Goal: Book appointment/travel/reservation

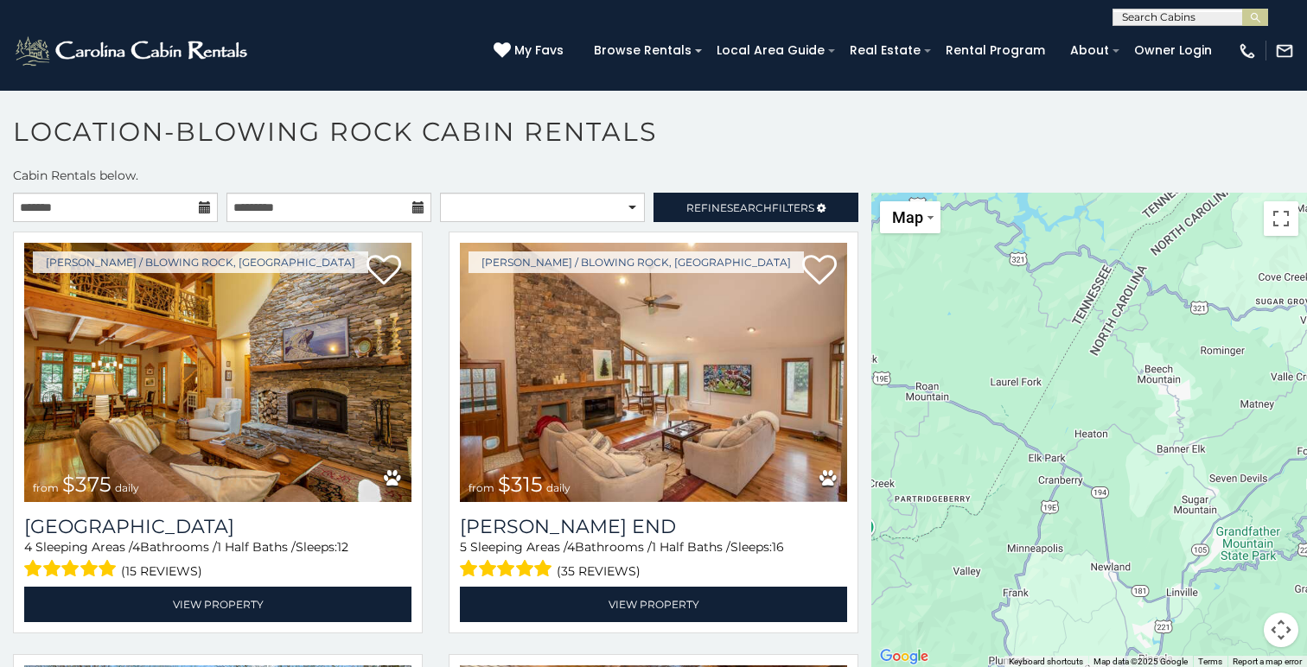
click at [207, 201] on icon at bounding box center [205, 207] width 12 height 12
click at [155, 193] on input "text" at bounding box center [115, 207] width 205 height 29
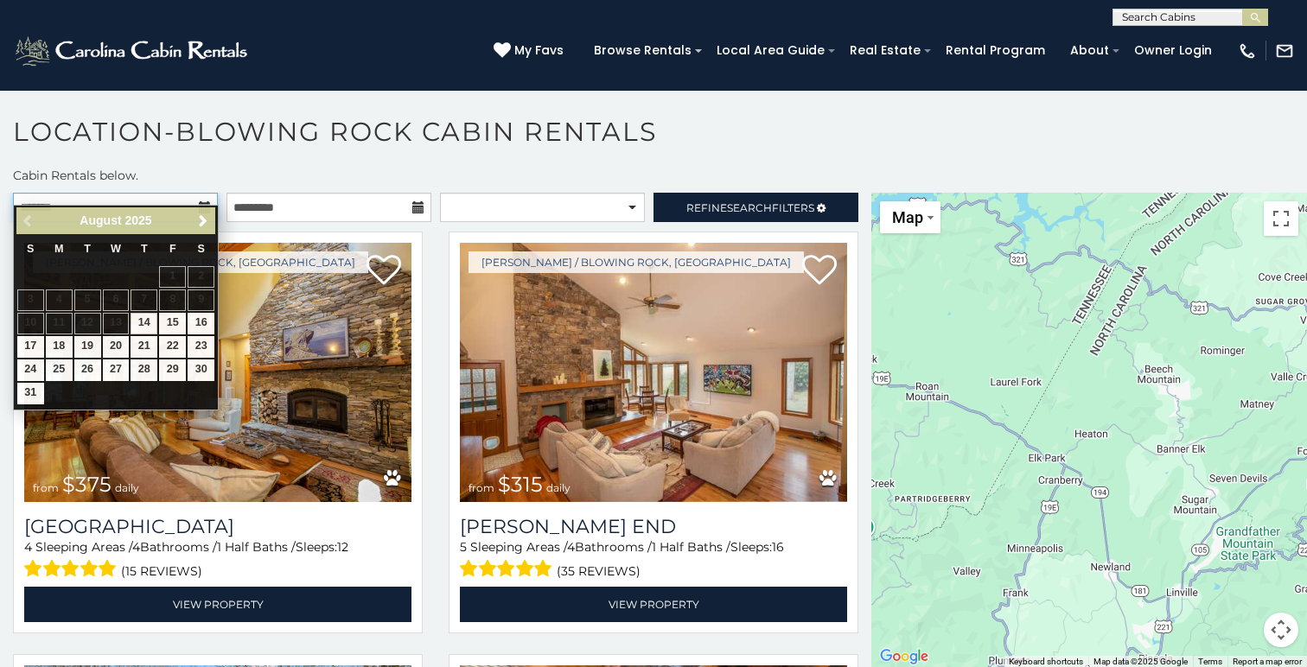
click at [155, 193] on input "text" at bounding box center [115, 207] width 205 height 29
click at [203, 221] on span "Next" at bounding box center [203, 221] width 14 height 14
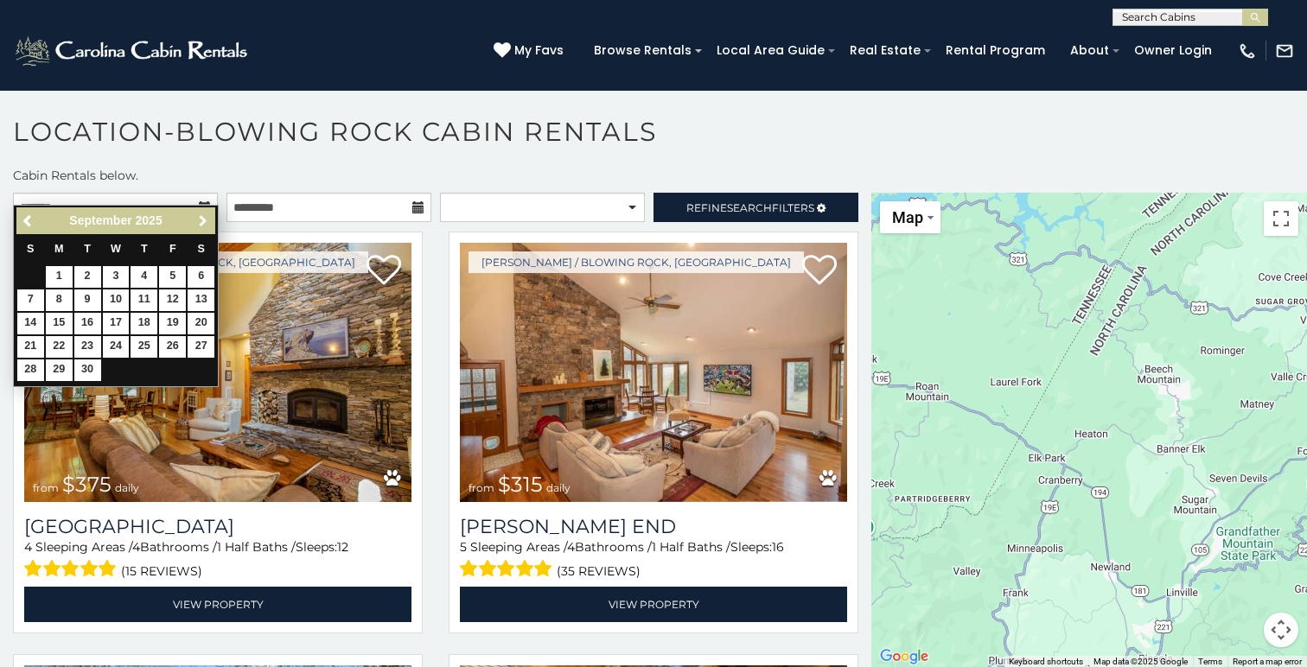
click at [203, 221] on span "Next" at bounding box center [203, 221] width 14 height 14
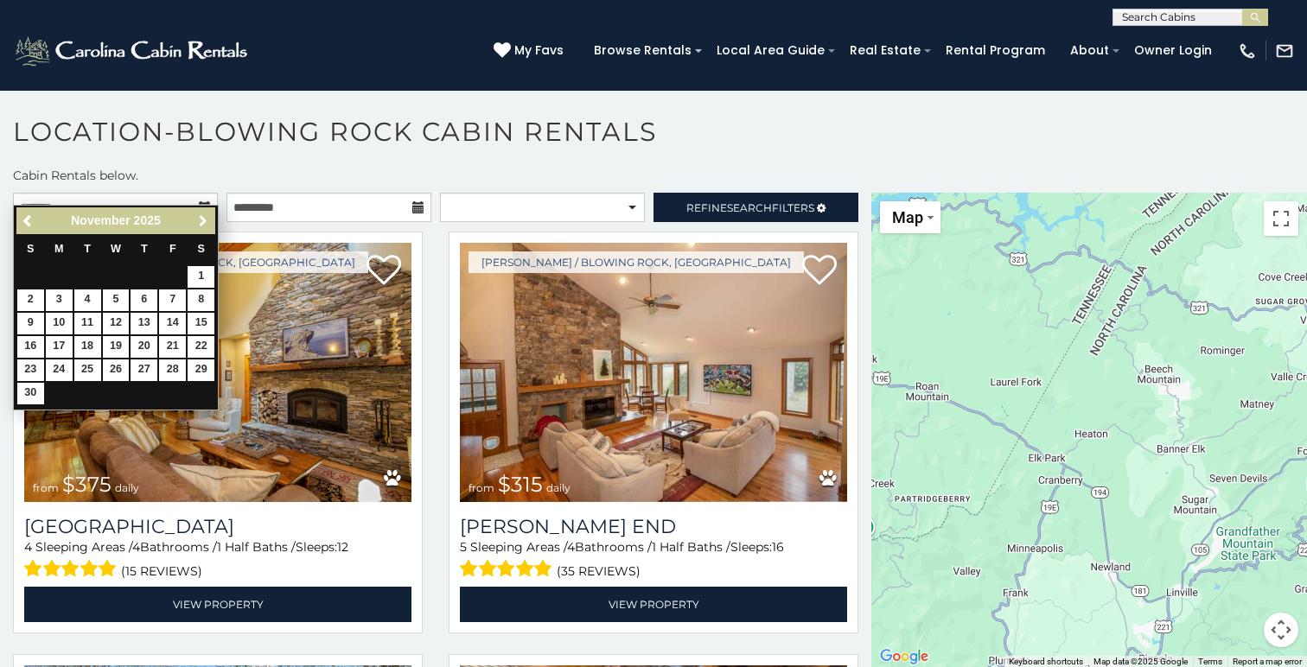
click at [203, 221] on span "Next" at bounding box center [203, 221] width 14 height 14
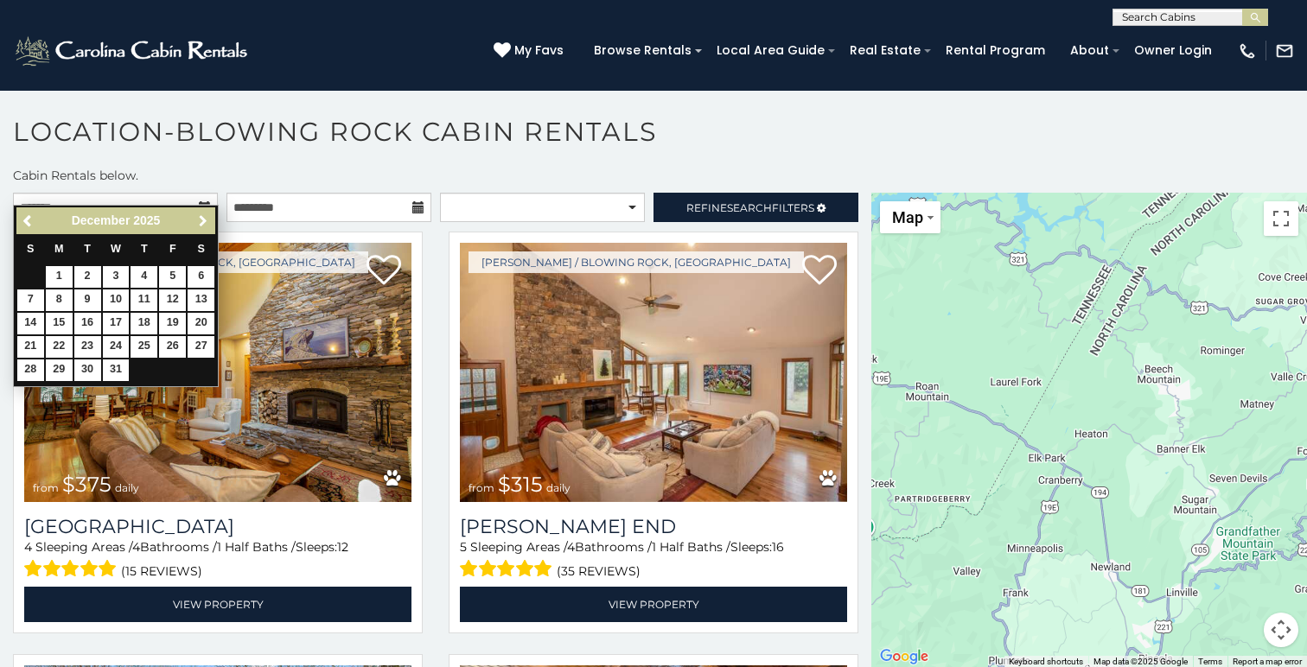
click at [203, 221] on span "Next" at bounding box center [203, 221] width 14 height 14
click at [199, 317] on link "17" at bounding box center [201, 324] width 27 height 22
type input "**********"
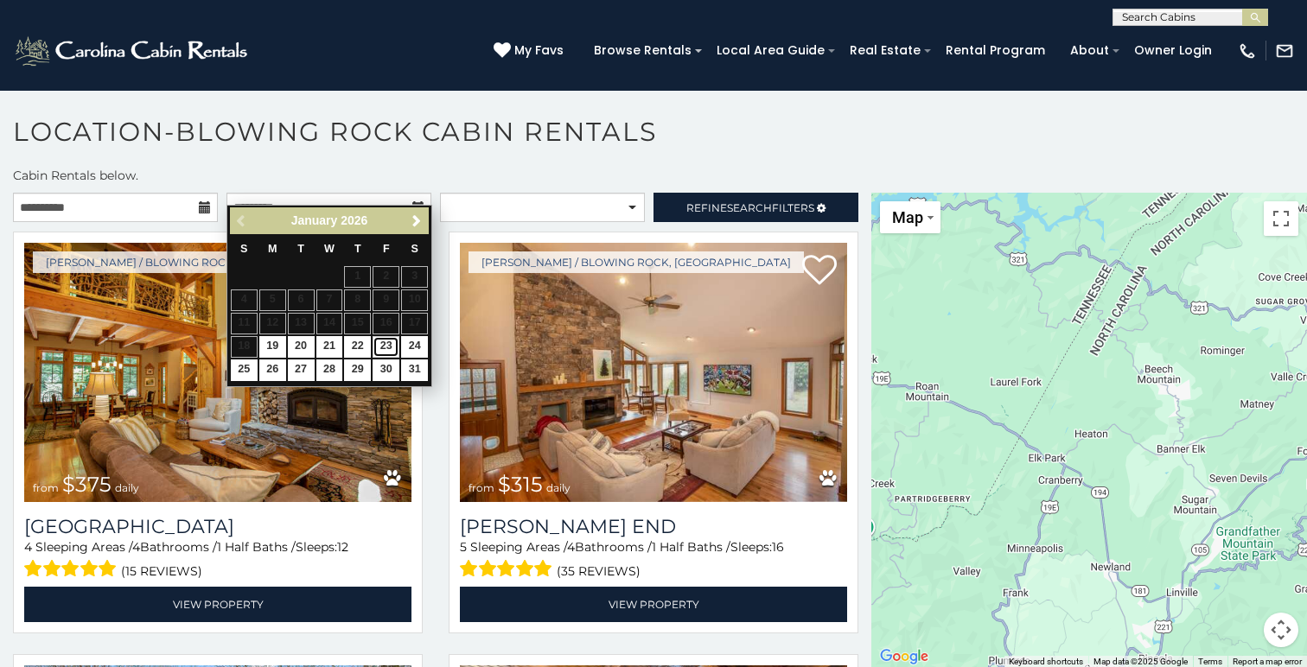
click at [387, 347] on link "23" at bounding box center [386, 347] width 27 height 22
type input "**********"
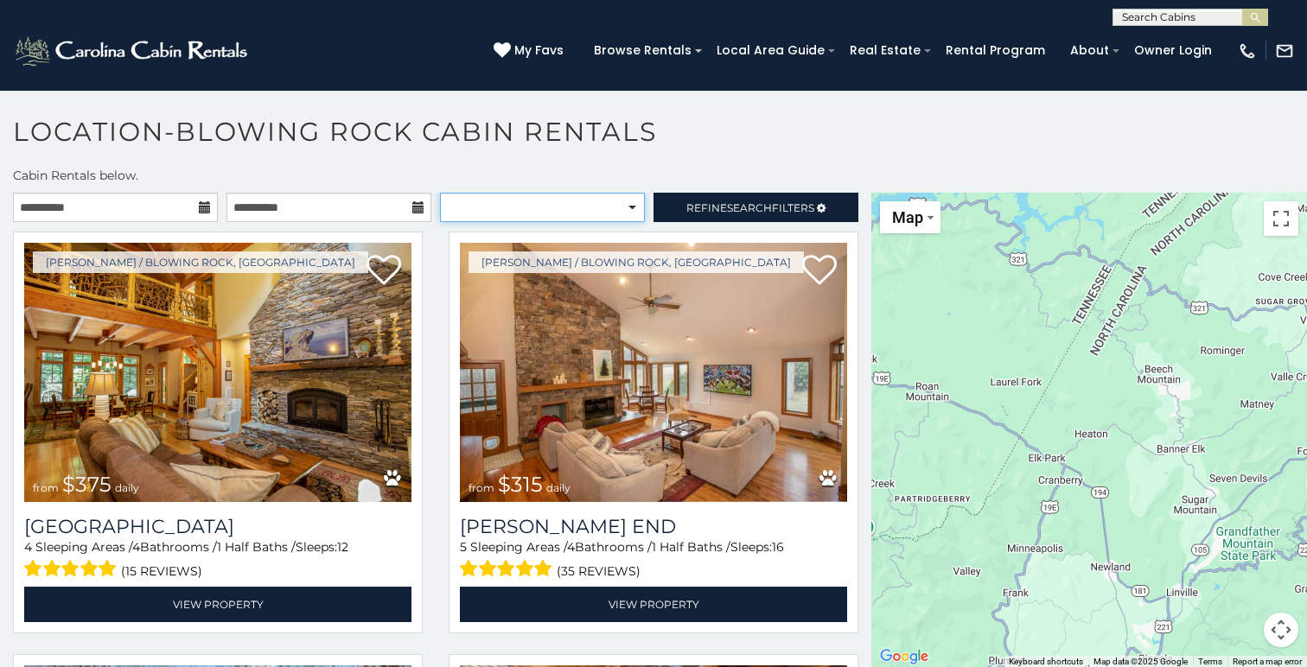
click at [606, 195] on select "**********" at bounding box center [542, 207] width 205 height 29
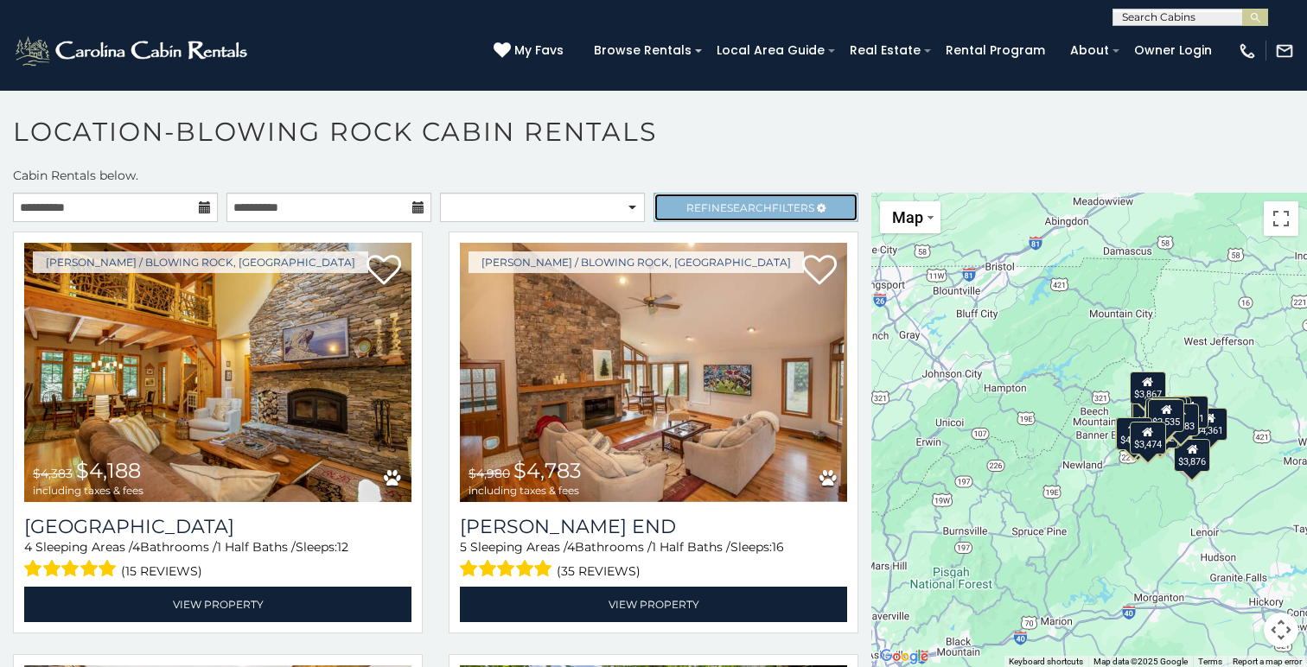
click at [703, 201] on span "Refine Search Filters" at bounding box center [750, 207] width 128 height 13
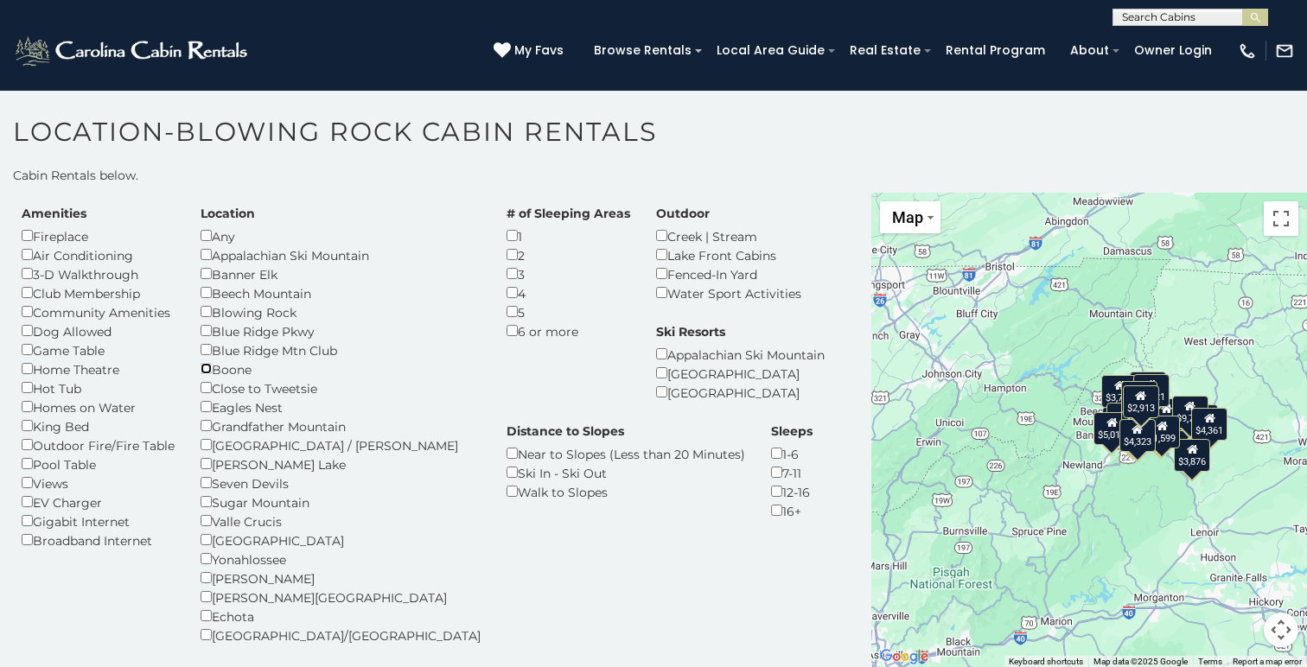
scroll to position [29, 0]
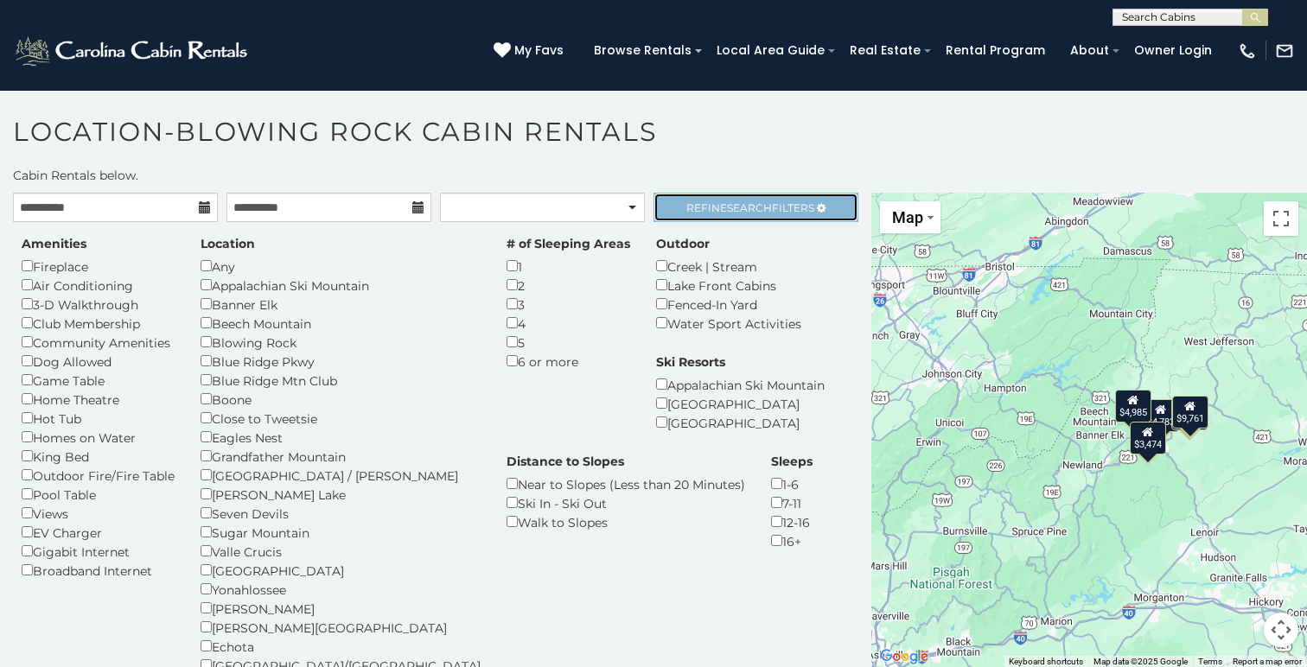
click at [767, 201] on span "Search" at bounding box center [749, 207] width 45 height 13
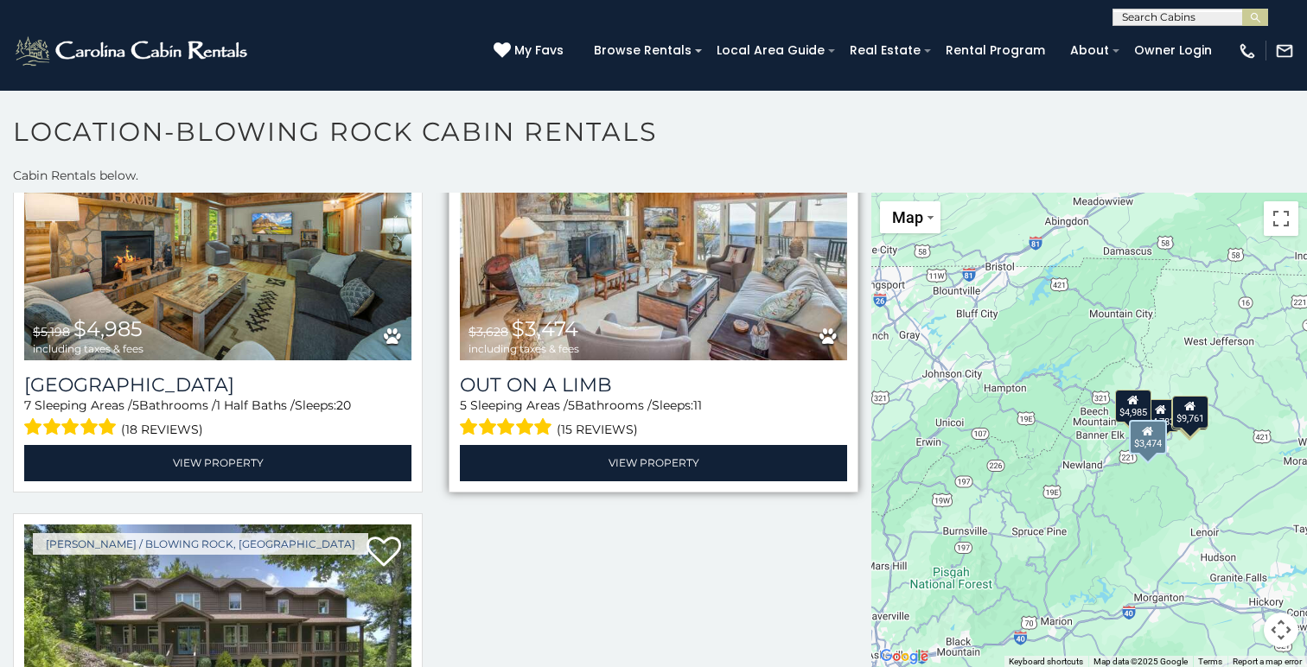
scroll to position [571, 0]
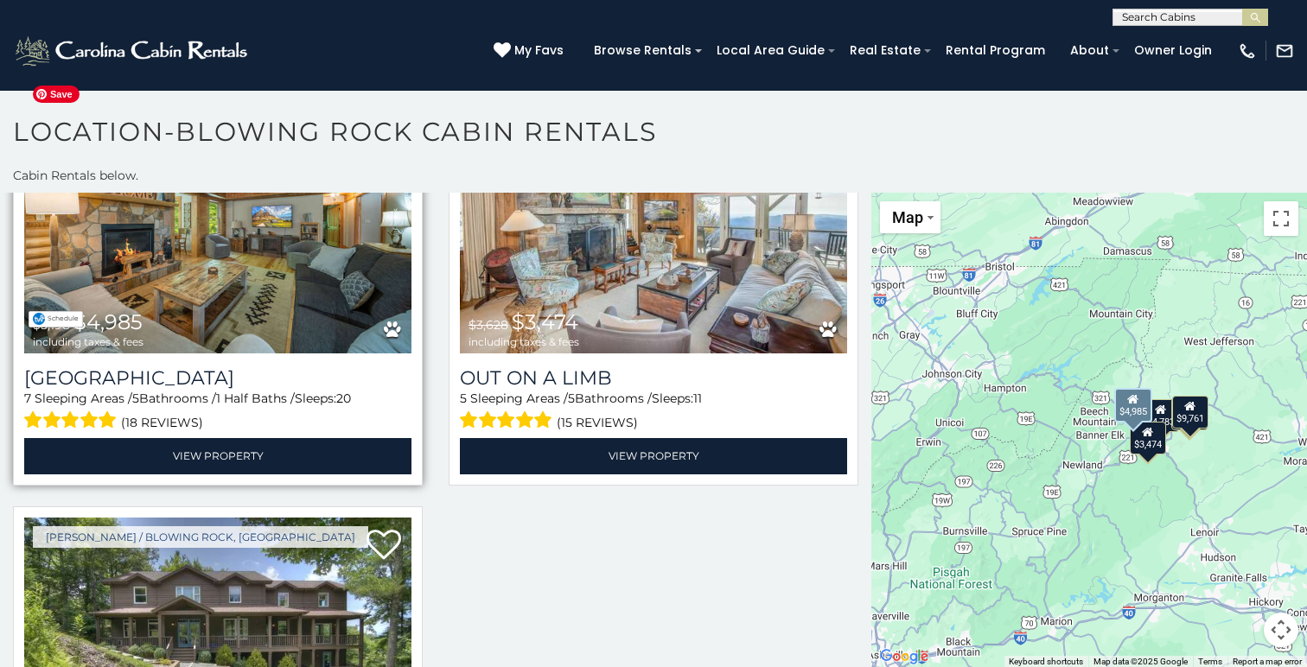
click at [373, 286] on img at bounding box center [217, 223] width 387 height 259
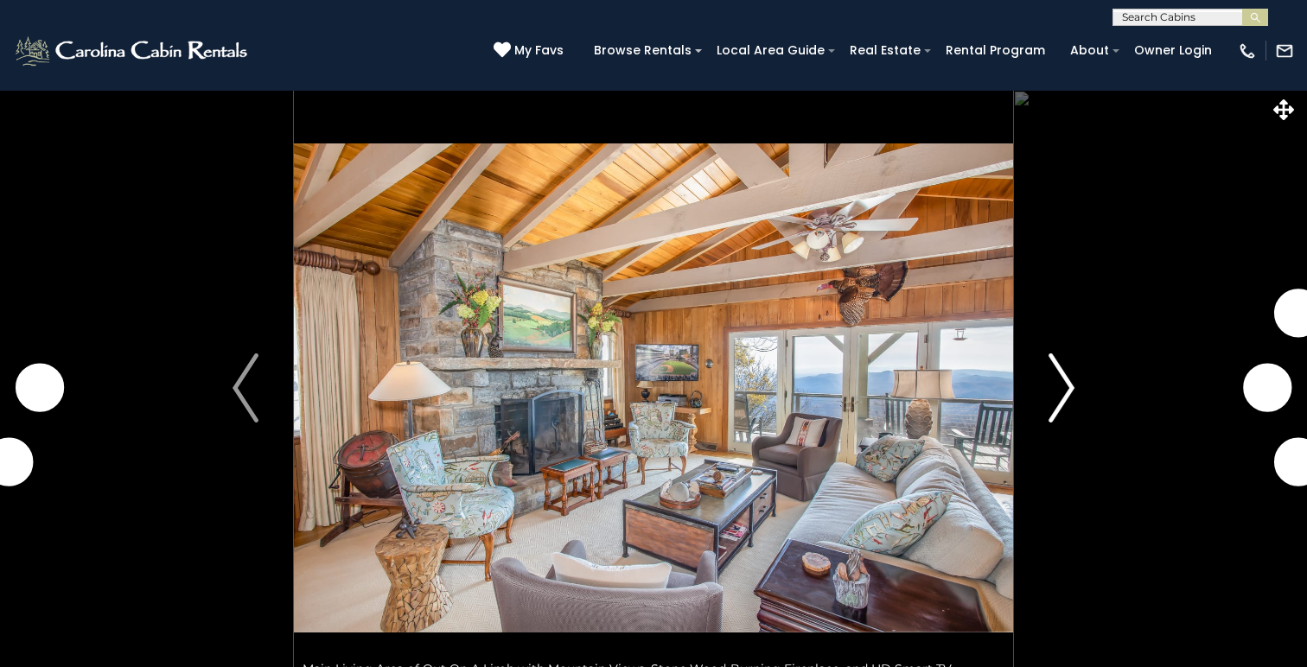
click at [1070, 386] on img "Next" at bounding box center [1061, 388] width 26 height 69
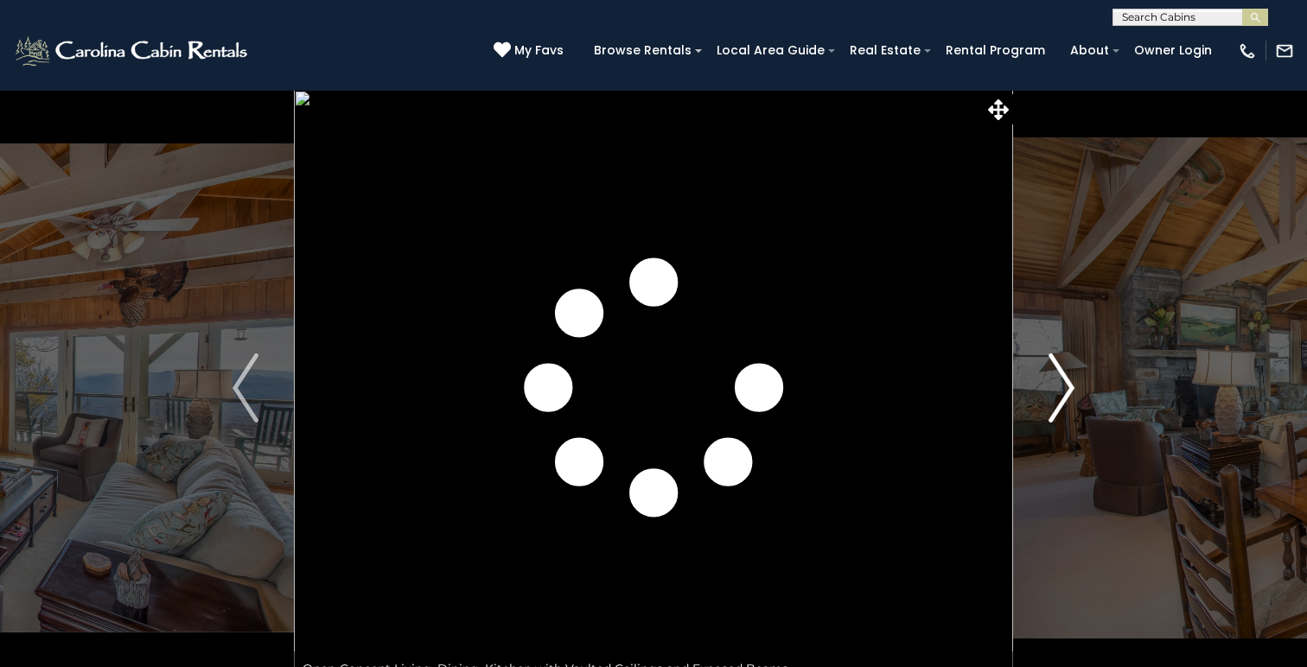
click at [1070, 386] on img "Next" at bounding box center [1061, 388] width 26 height 69
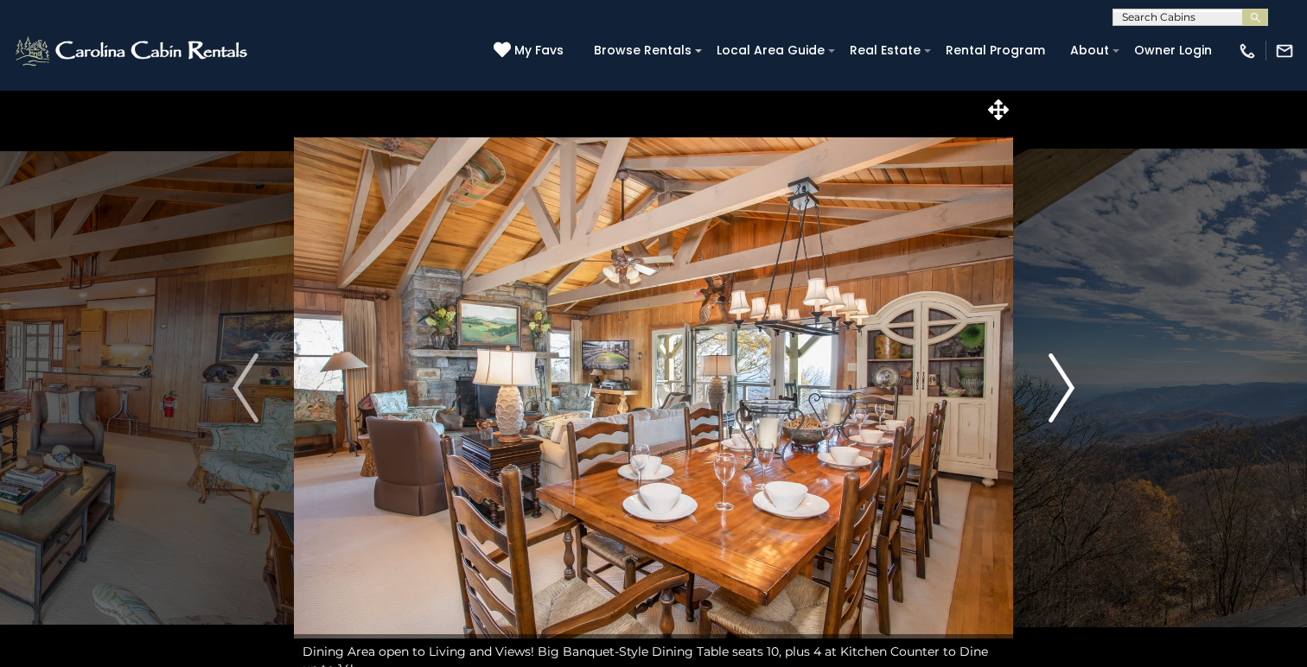
click at [1070, 386] on img "Next" at bounding box center [1061, 388] width 26 height 69
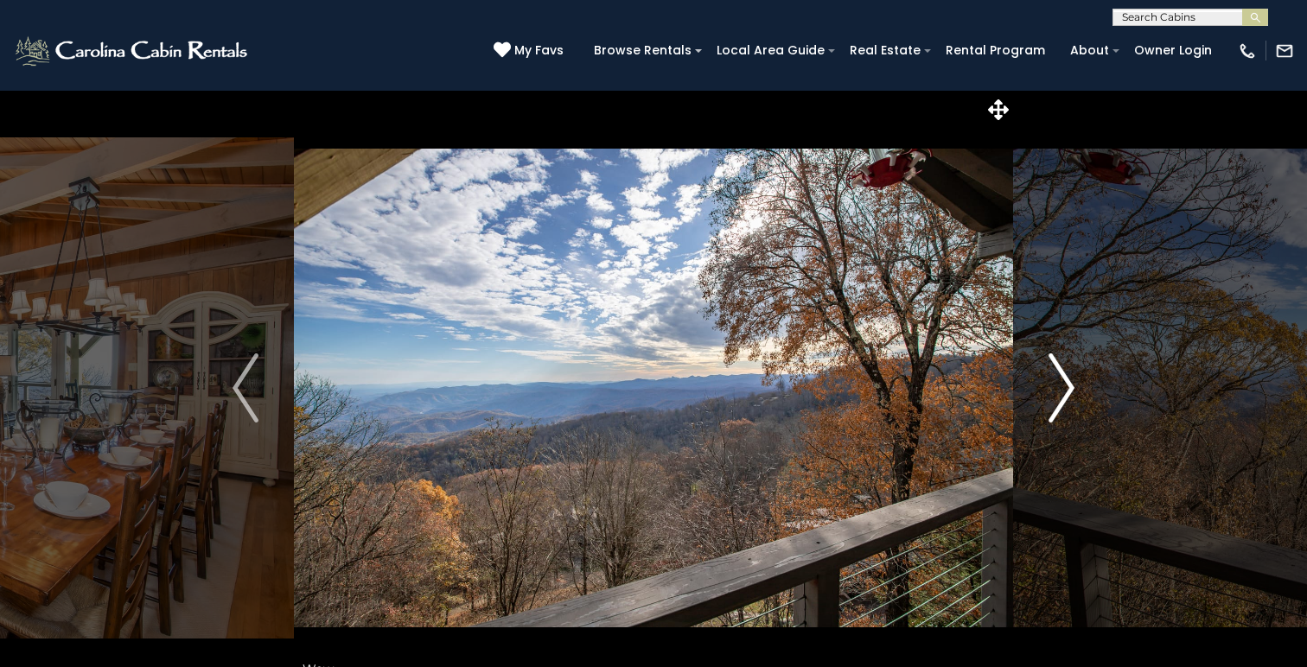
click at [1070, 386] on img "Next" at bounding box center [1061, 388] width 26 height 69
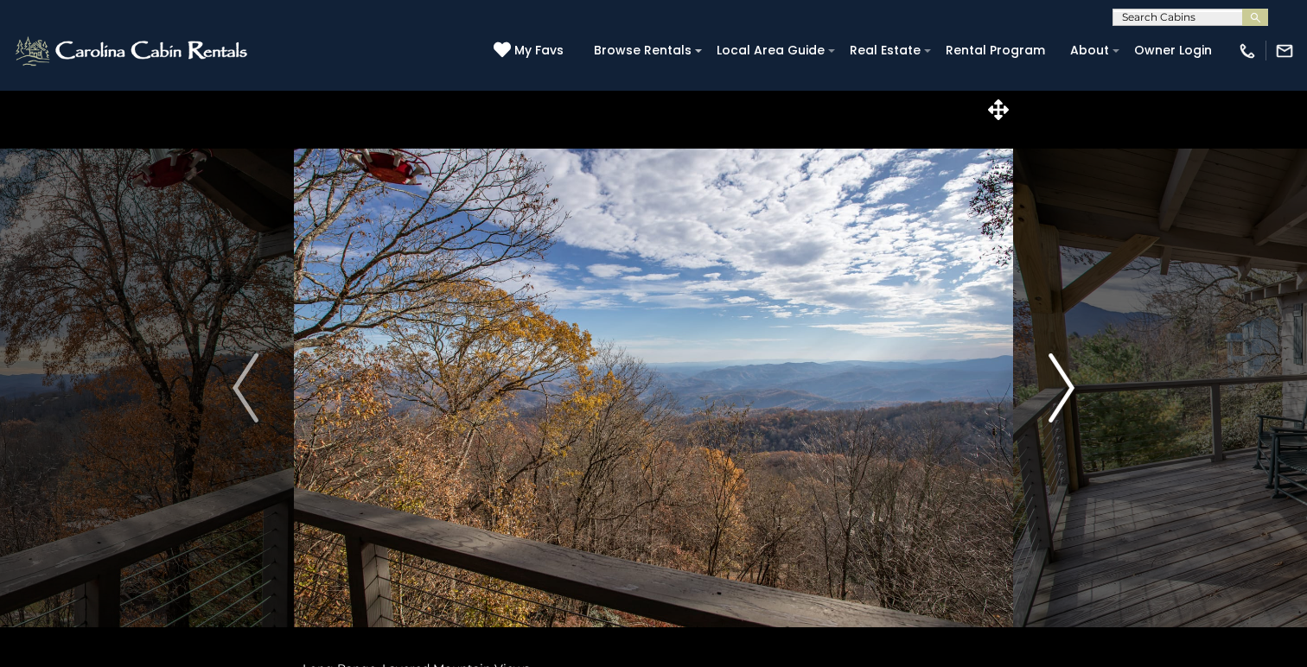
click at [1070, 386] on img "Next" at bounding box center [1061, 388] width 26 height 69
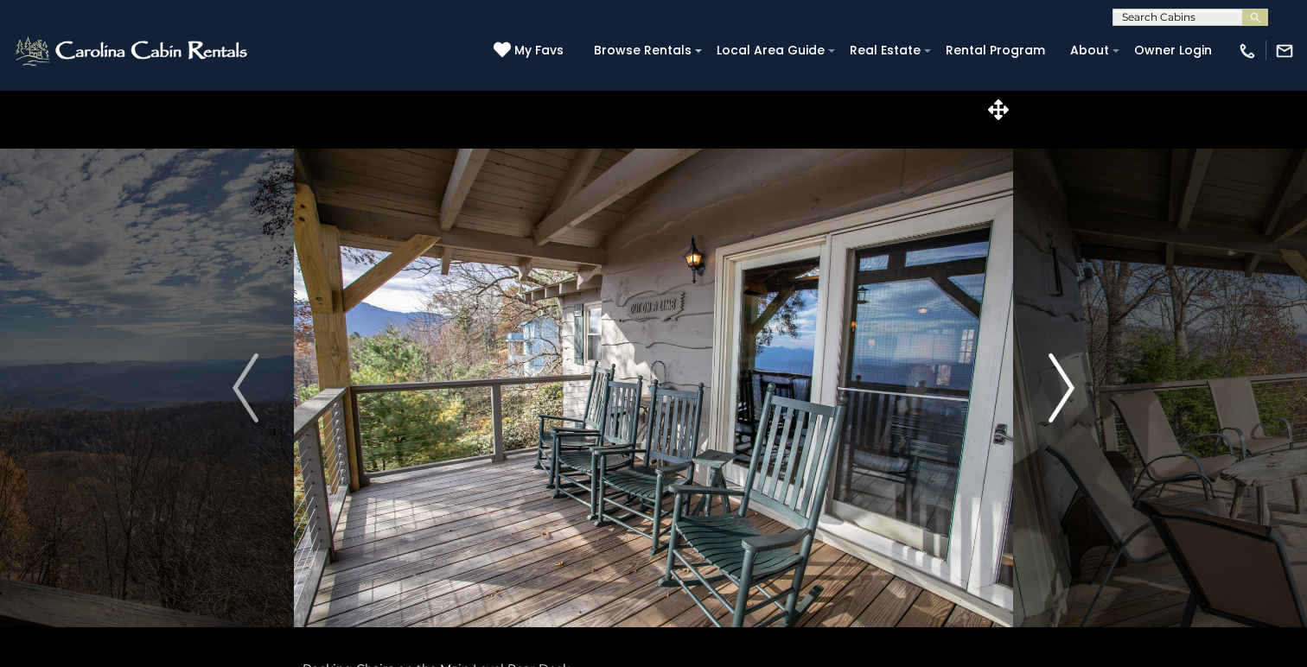
click at [1070, 386] on img "Next" at bounding box center [1061, 388] width 26 height 69
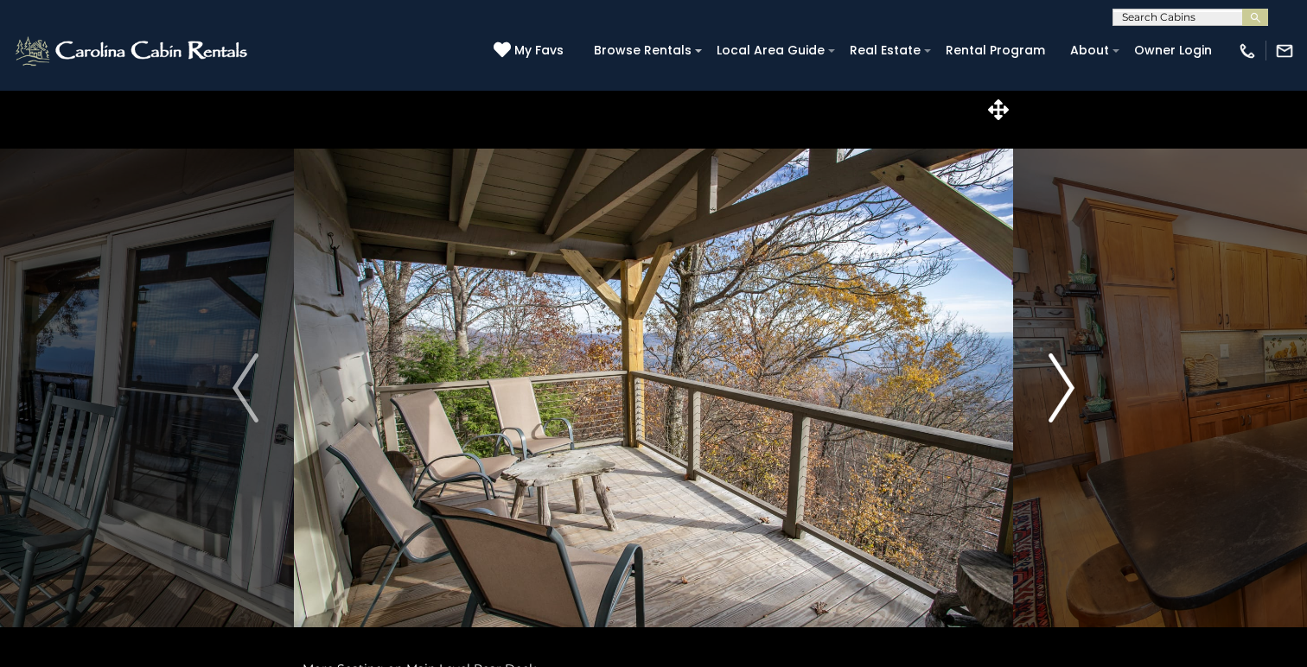
click at [1070, 386] on img "Next" at bounding box center [1061, 388] width 26 height 69
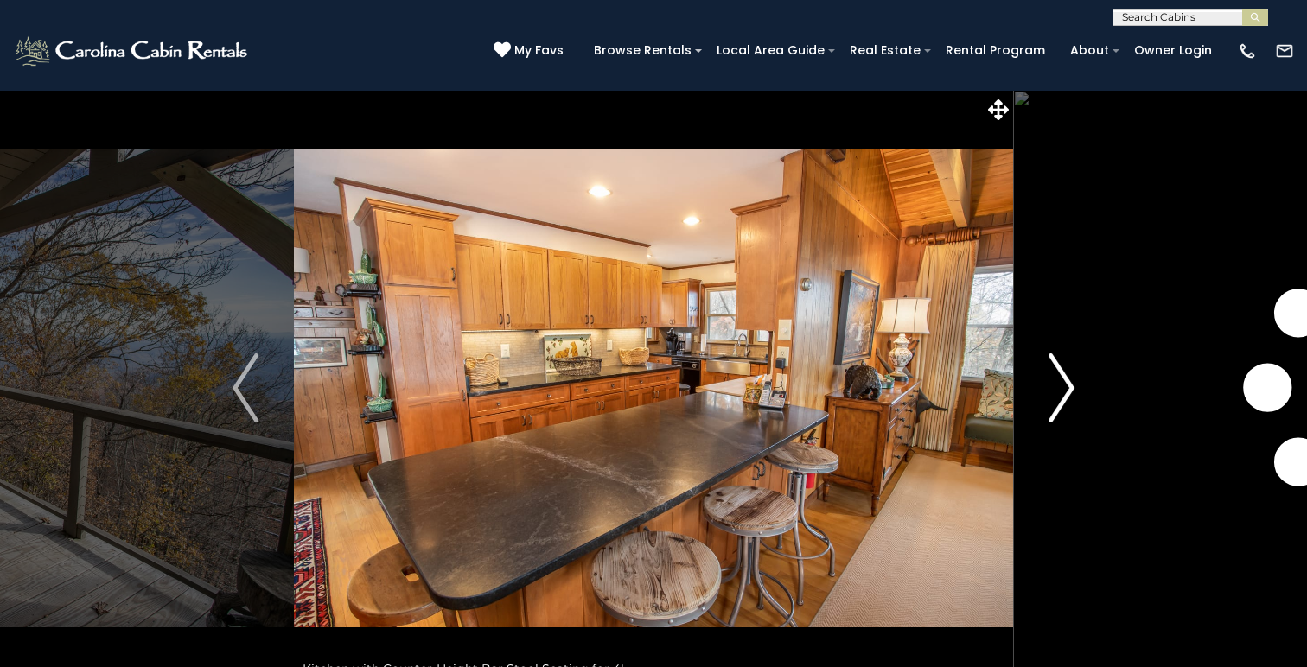
click at [1070, 386] on img "Next" at bounding box center [1061, 388] width 26 height 69
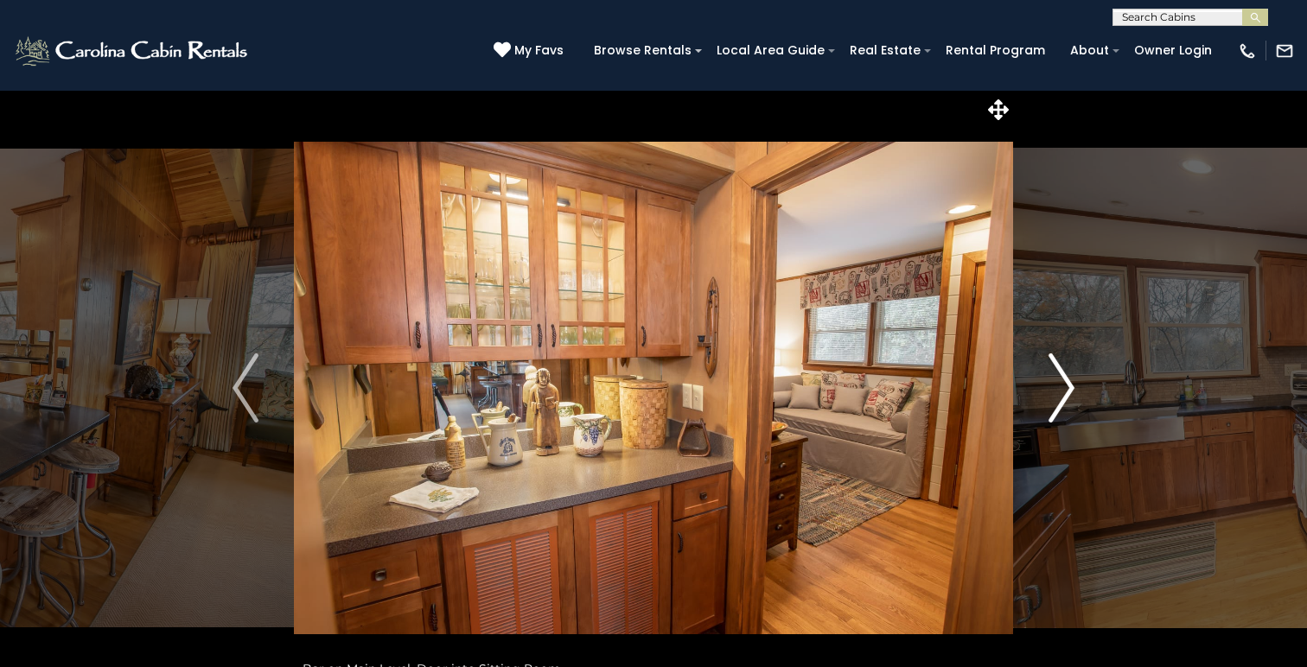
click at [1070, 386] on img "Next" at bounding box center [1061, 388] width 26 height 69
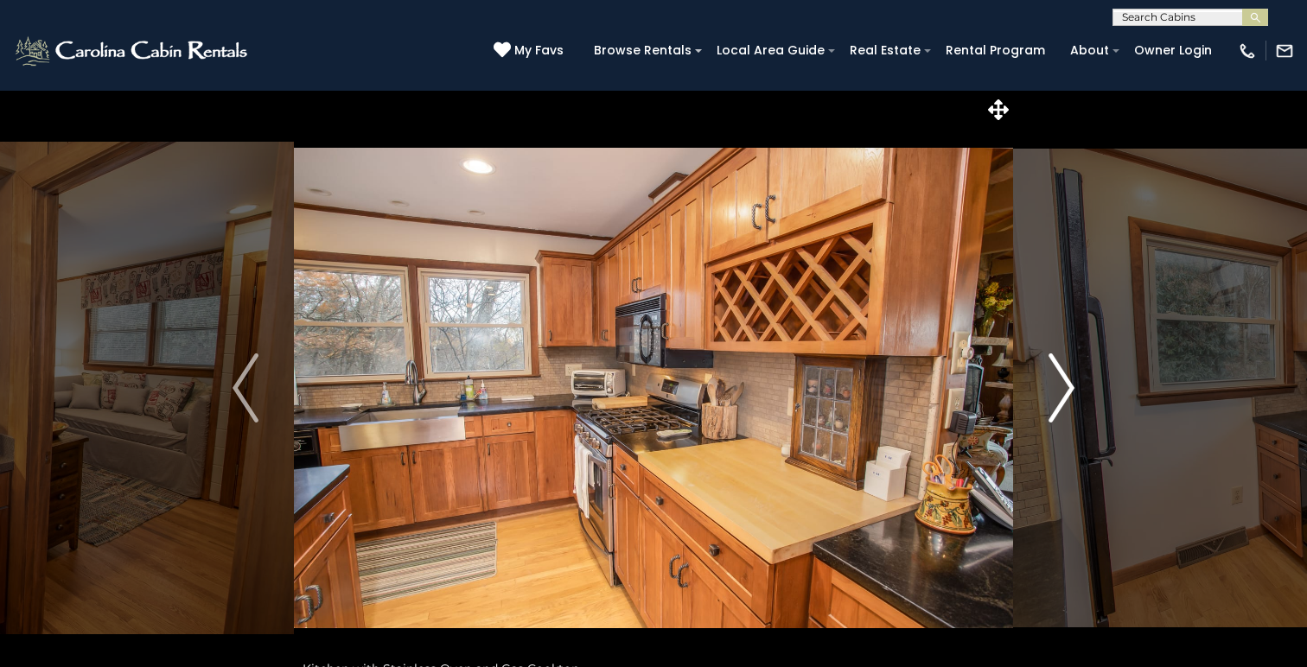
click at [1070, 386] on img "Next" at bounding box center [1061, 388] width 26 height 69
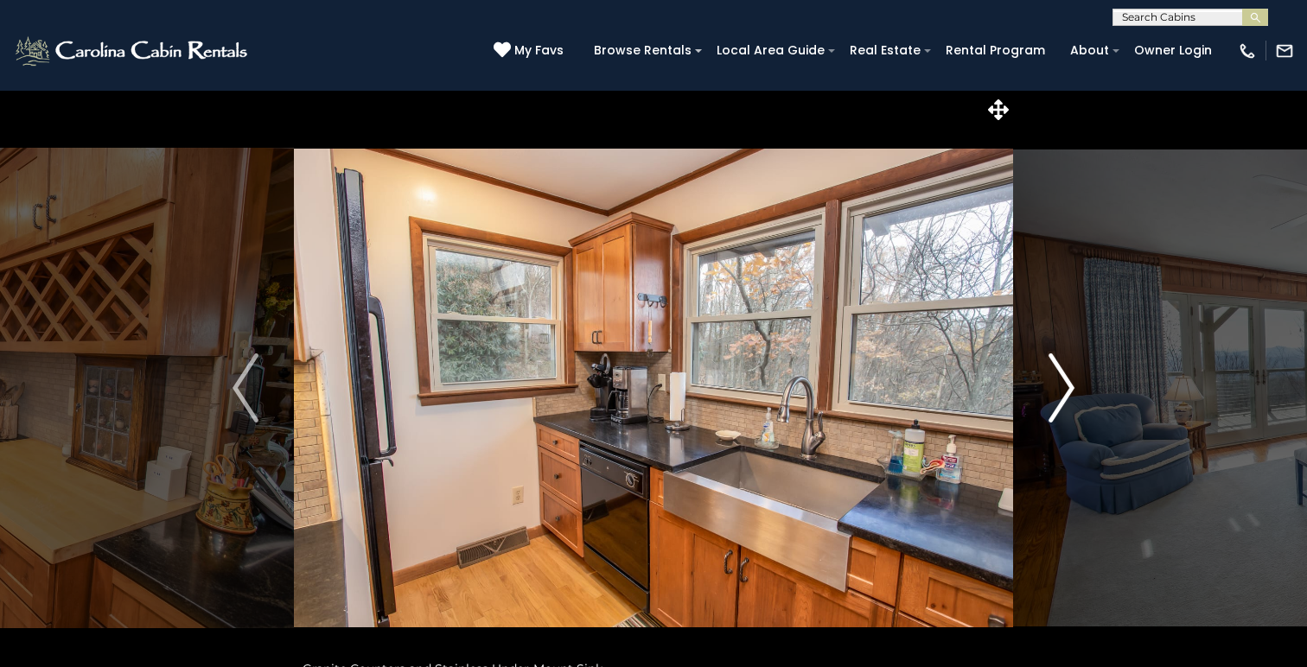
click at [1070, 386] on img "Next" at bounding box center [1061, 388] width 26 height 69
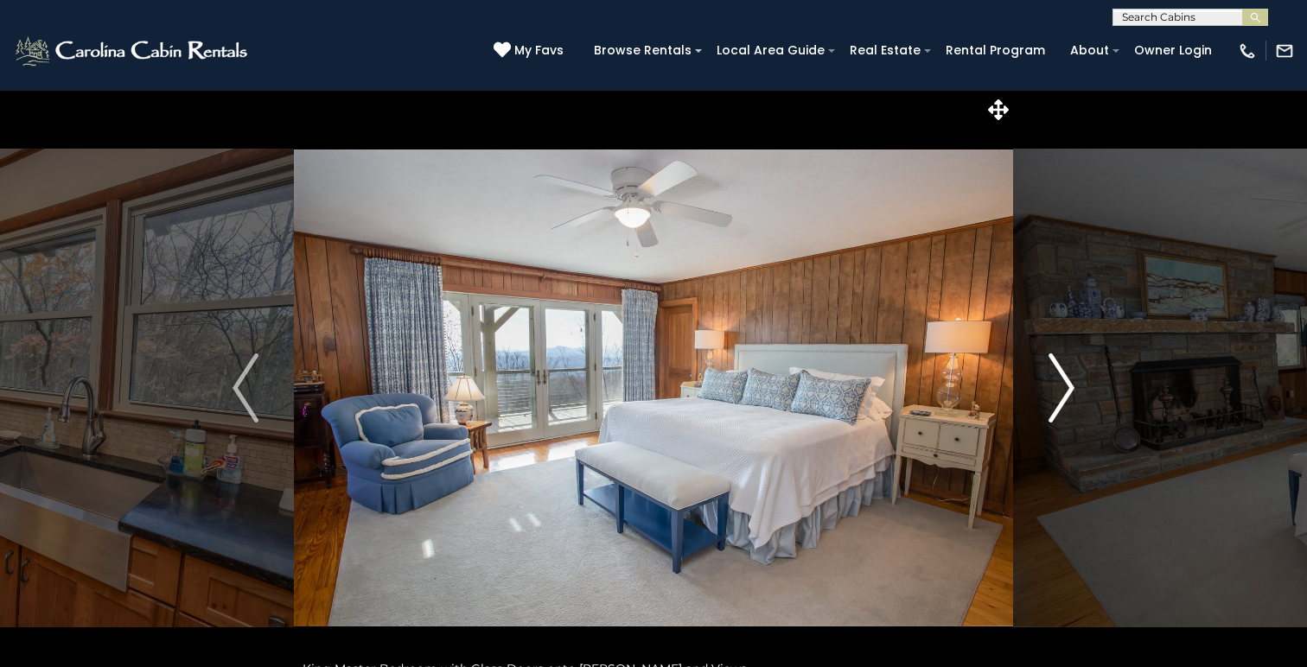
click at [1070, 386] on img "Next" at bounding box center [1061, 388] width 26 height 69
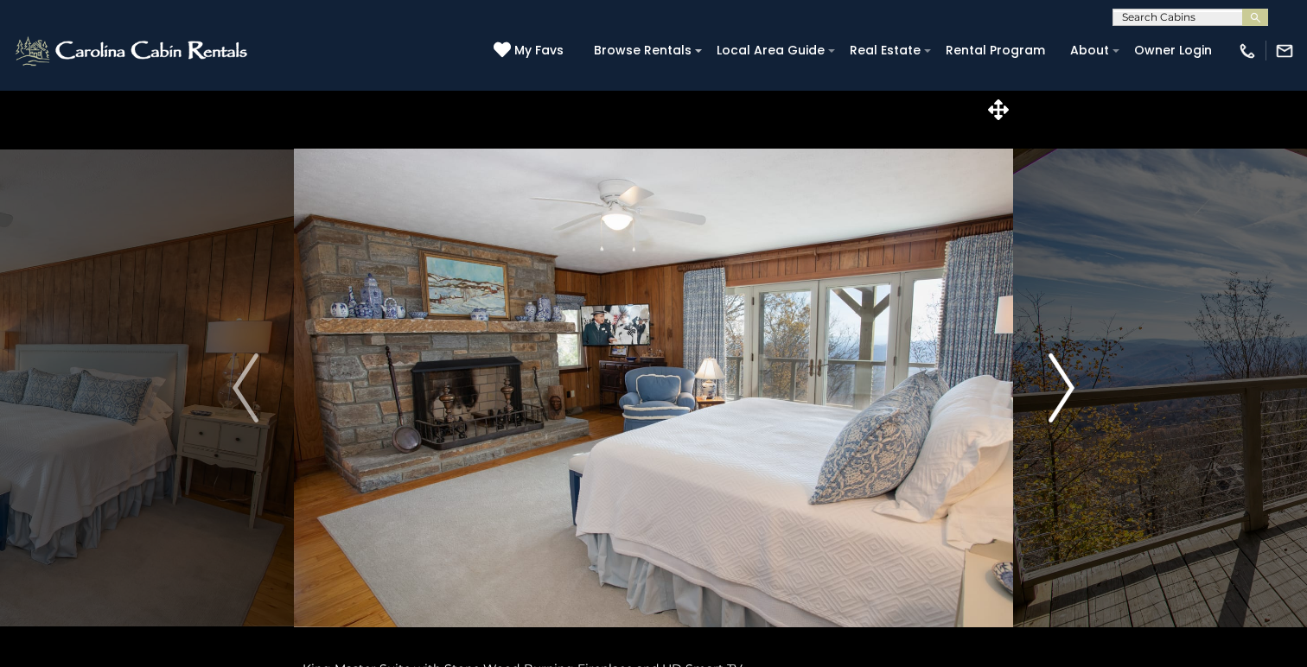
click at [1070, 386] on img "Next" at bounding box center [1061, 388] width 26 height 69
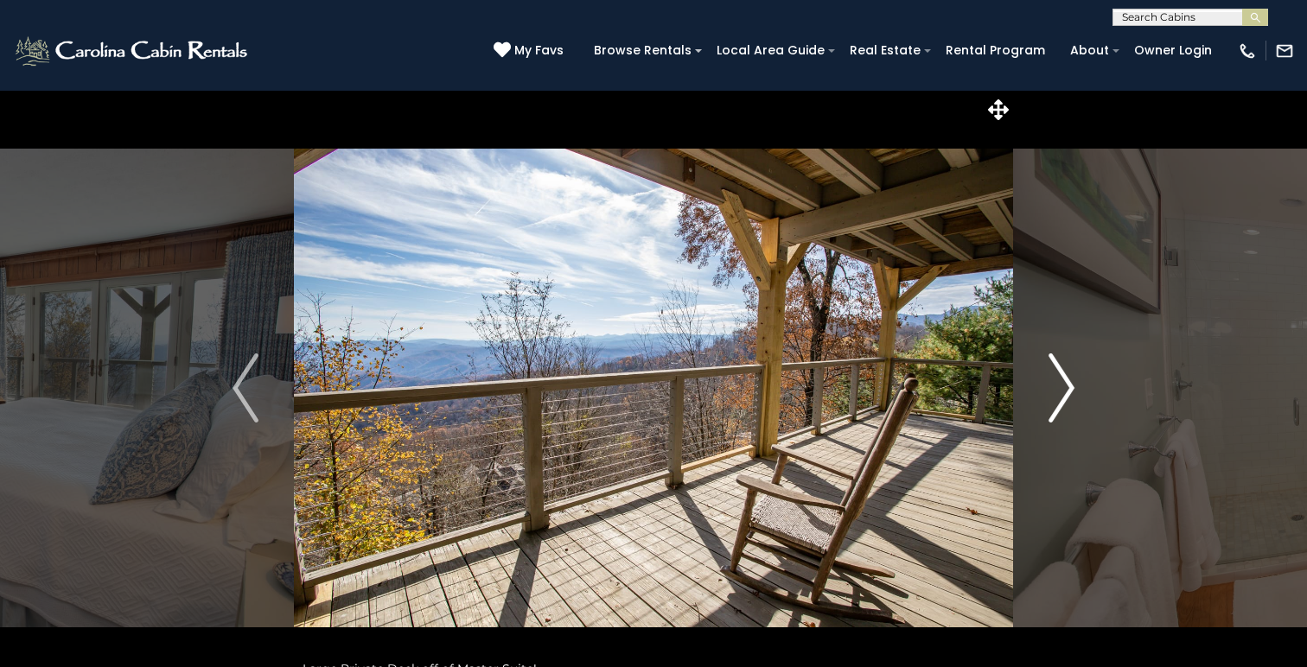
click at [1070, 386] on img "Next" at bounding box center [1061, 388] width 26 height 69
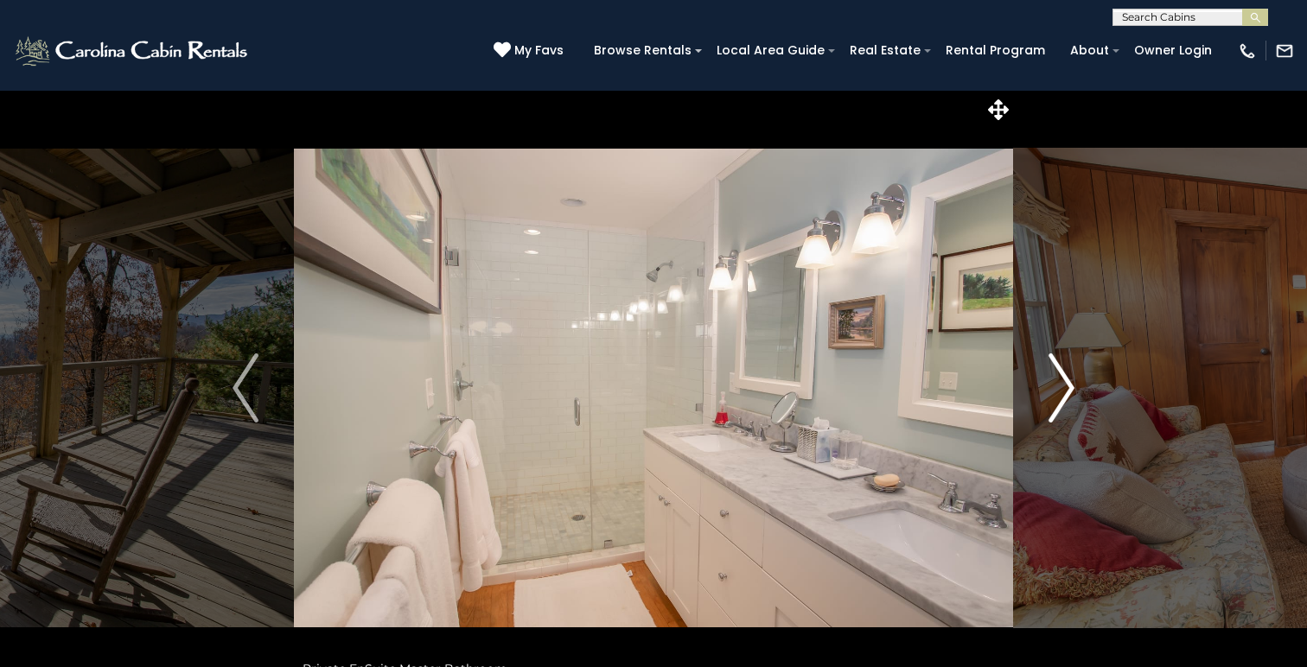
click at [1070, 386] on img "Next" at bounding box center [1061, 388] width 26 height 69
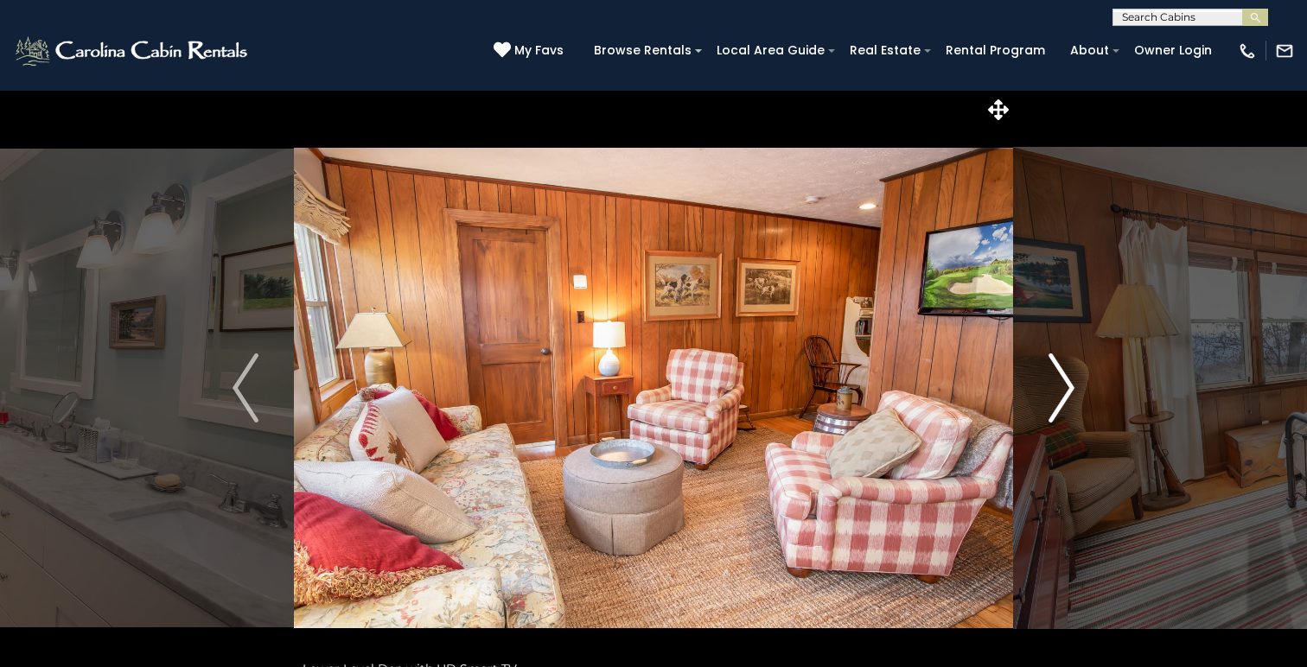
click at [1070, 386] on img "Next" at bounding box center [1061, 388] width 26 height 69
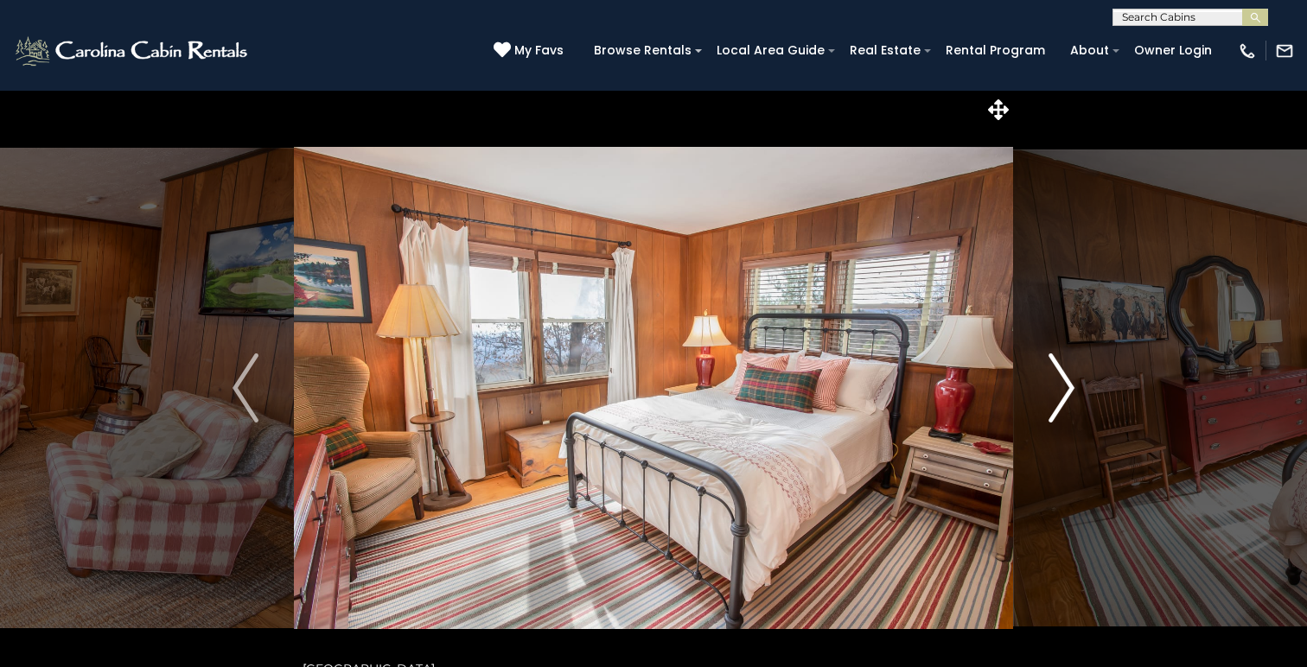
click at [1070, 386] on img "Next" at bounding box center [1061, 388] width 26 height 69
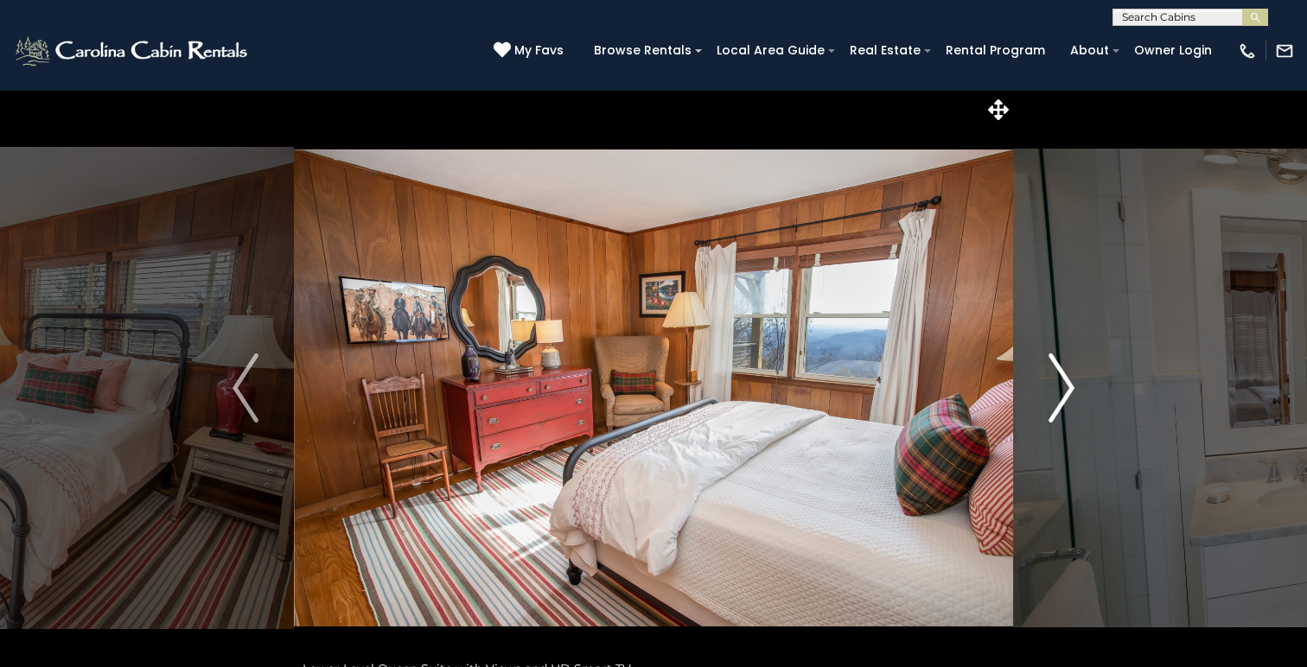
click at [1070, 386] on img "Next" at bounding box center [1061, 388] width 26 height 69
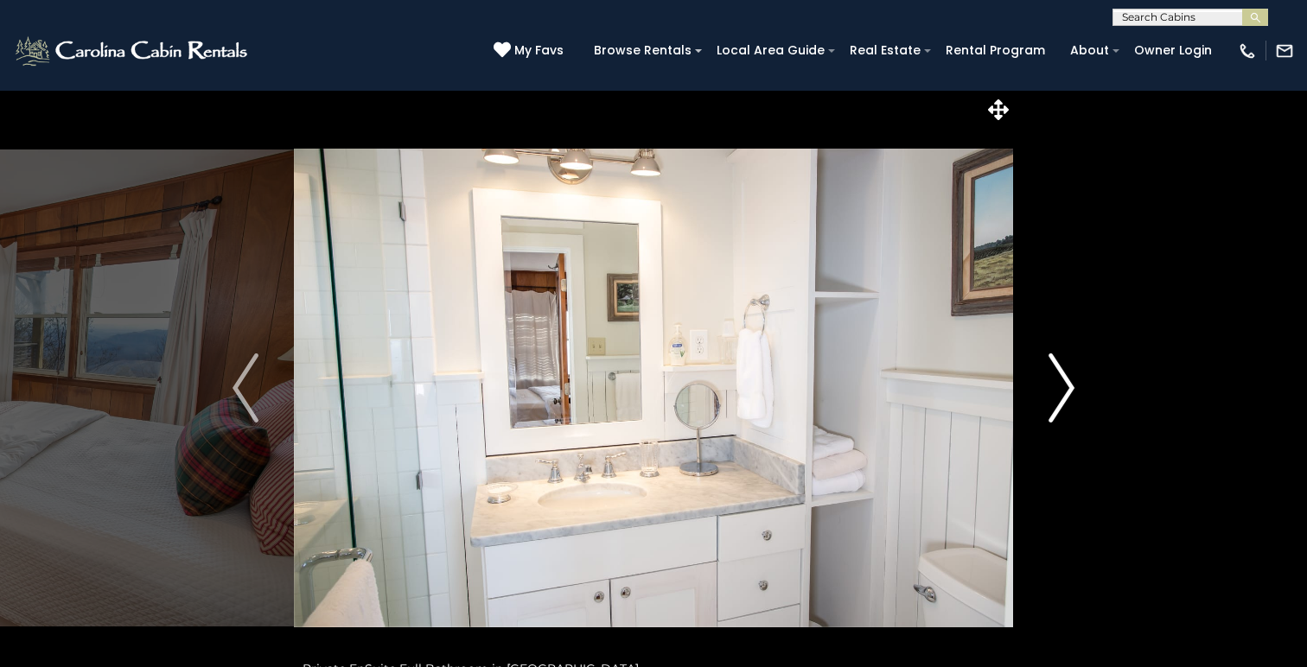
click at [1070, 386] on img "Next" at bounding box center [1061, 388] width 26 height 69
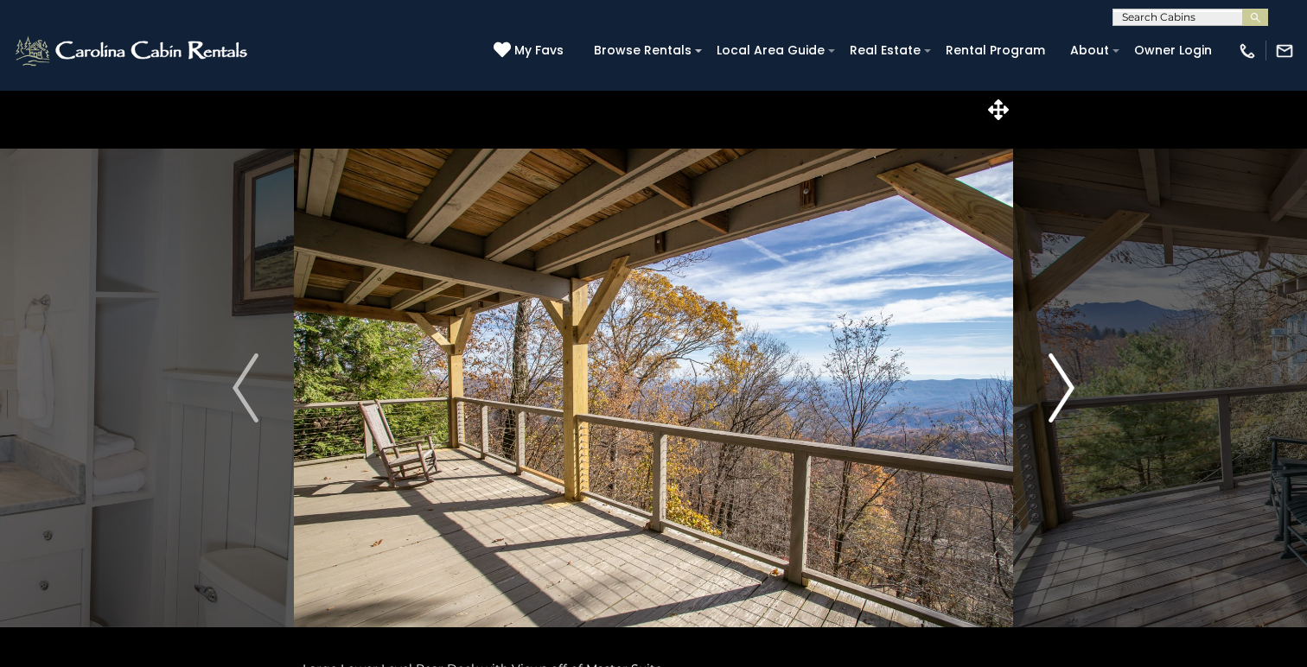
click at [1070, 381] on img "Next" at bounding box center [1061, 388] width 26 height 69
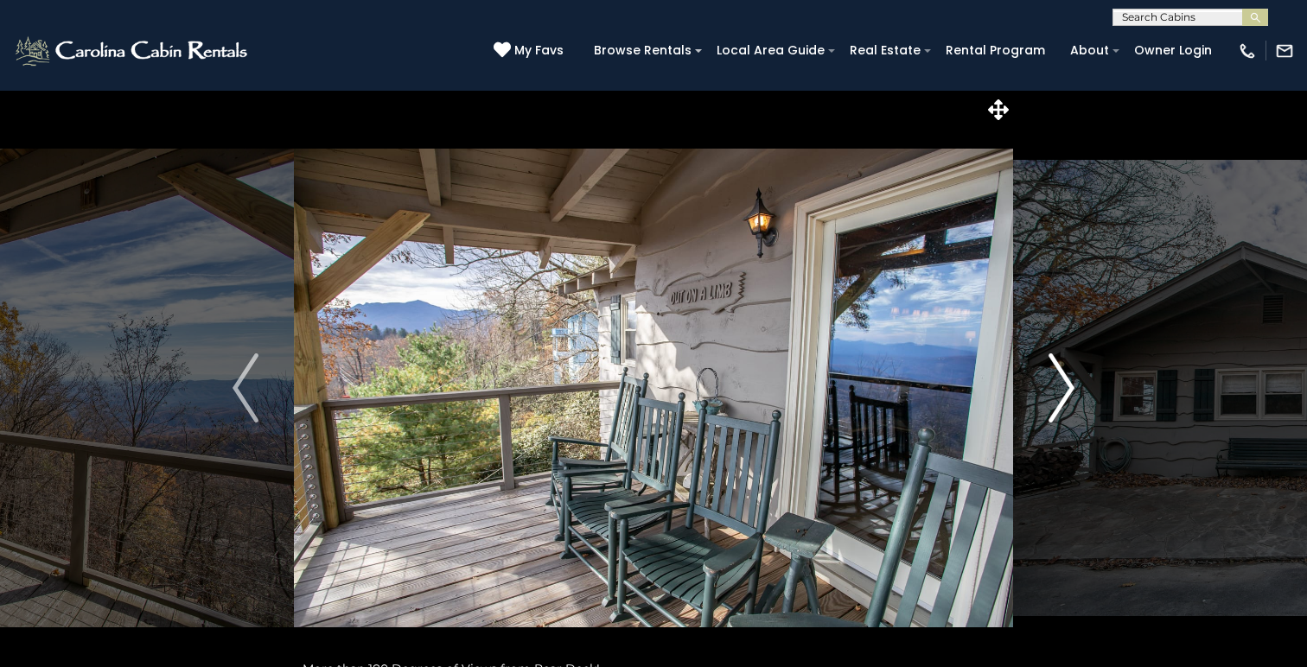
click at [1070, 381] on img "Next" at bounding box center [1061, 388] width 26 height 69
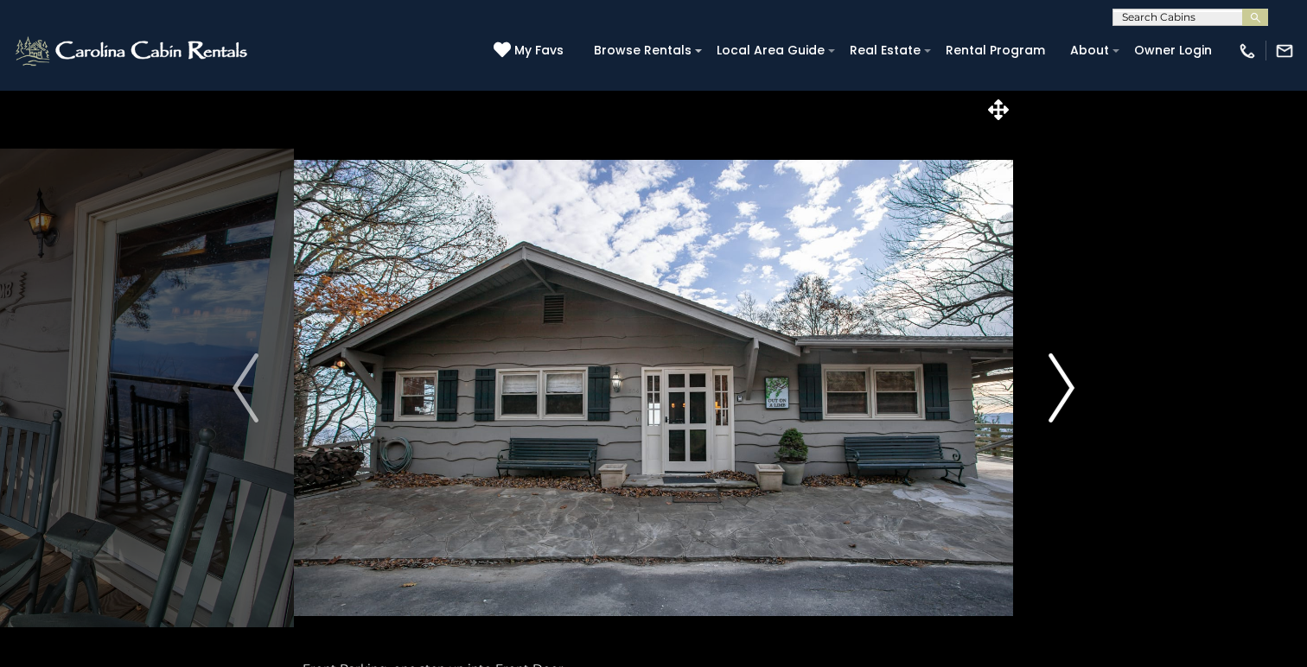
click at [1070, 381] on img "Next" at bounding box center [1061, 388] width 26 height 69
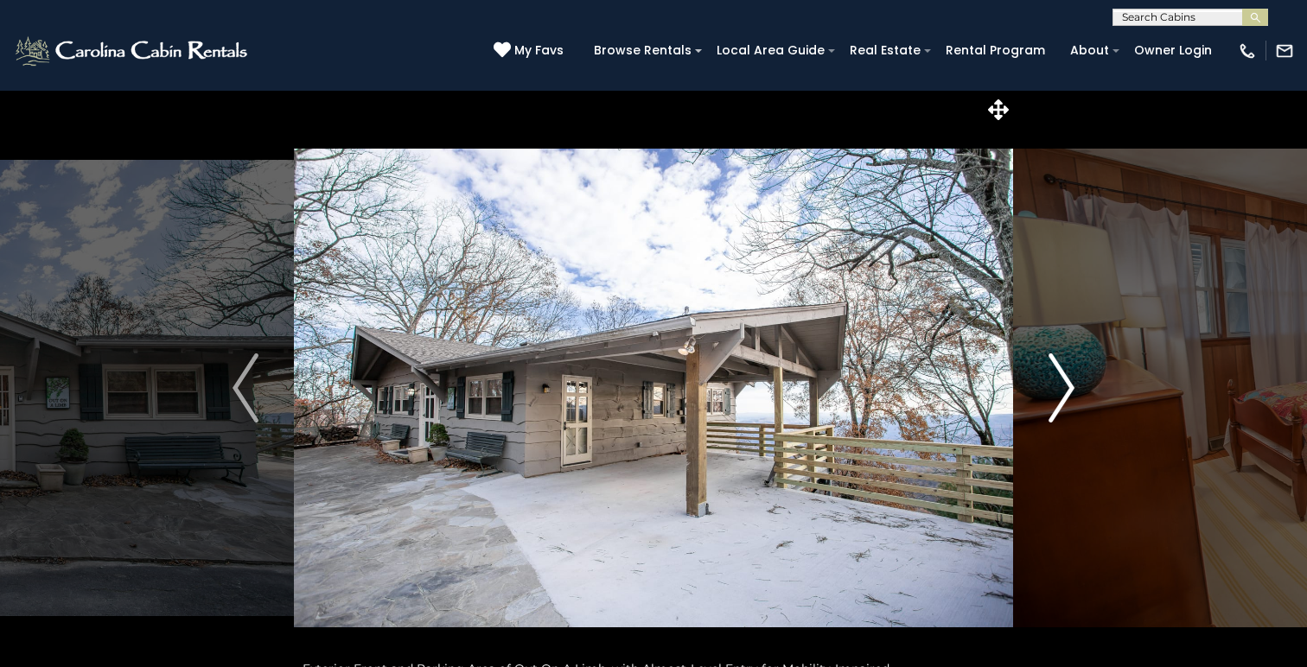
click at [1070, 381] on img "Next" at bounding box center [1061, 388] width 26 height 69
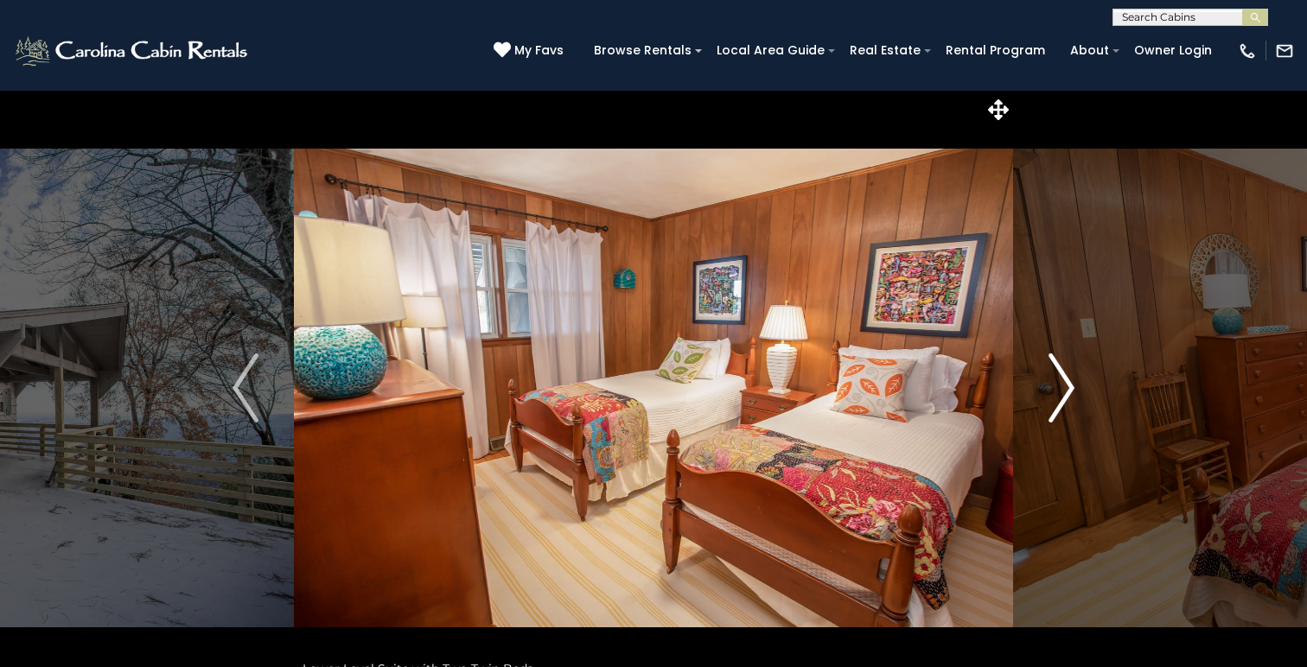
click at [1070, 381] on img "Next" at bounding box center [1061, 388] width 26 height 69
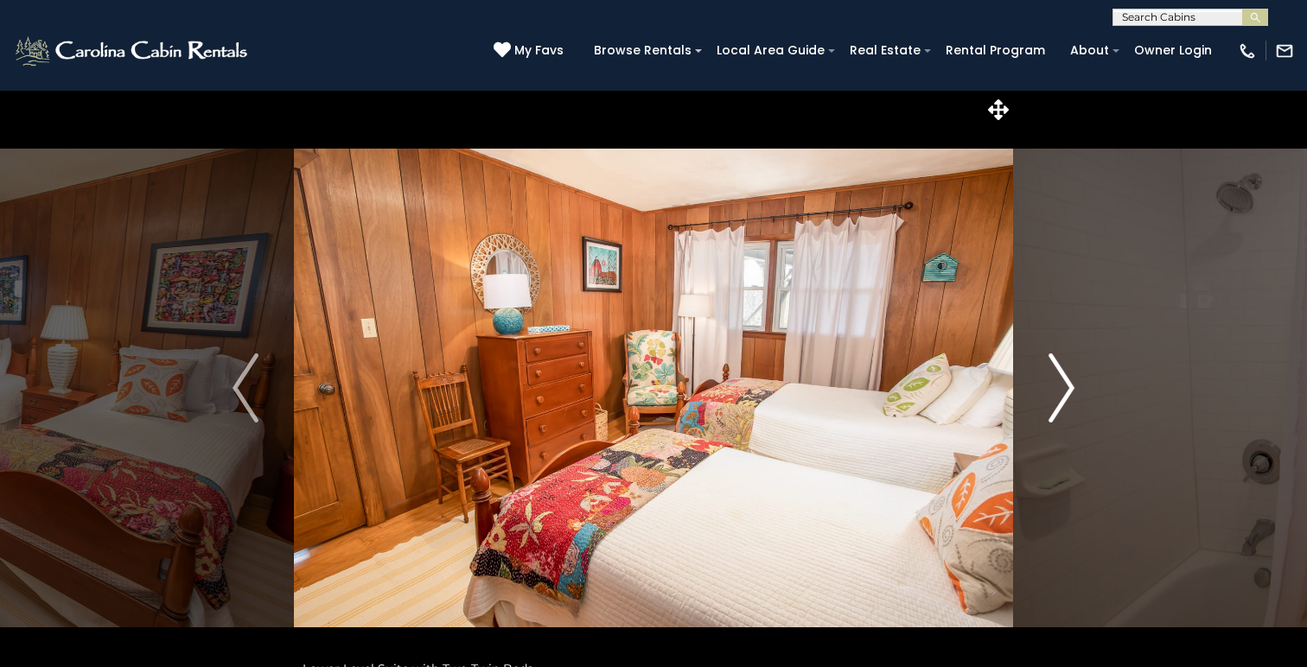
click at [1070, 381] on img "Next" at bounding box center [1061, 388] width 26 height 69
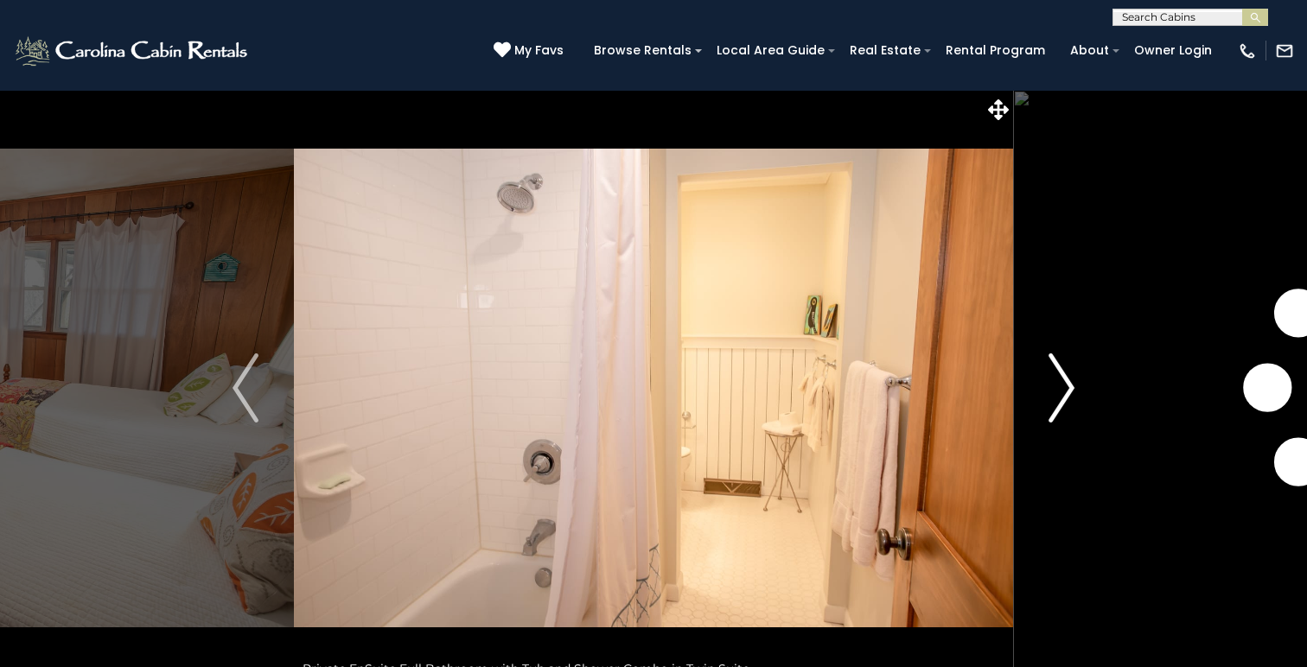
click at [1070, 381] on img "Next" at bounding box center [1061, 388] width 26 height 69
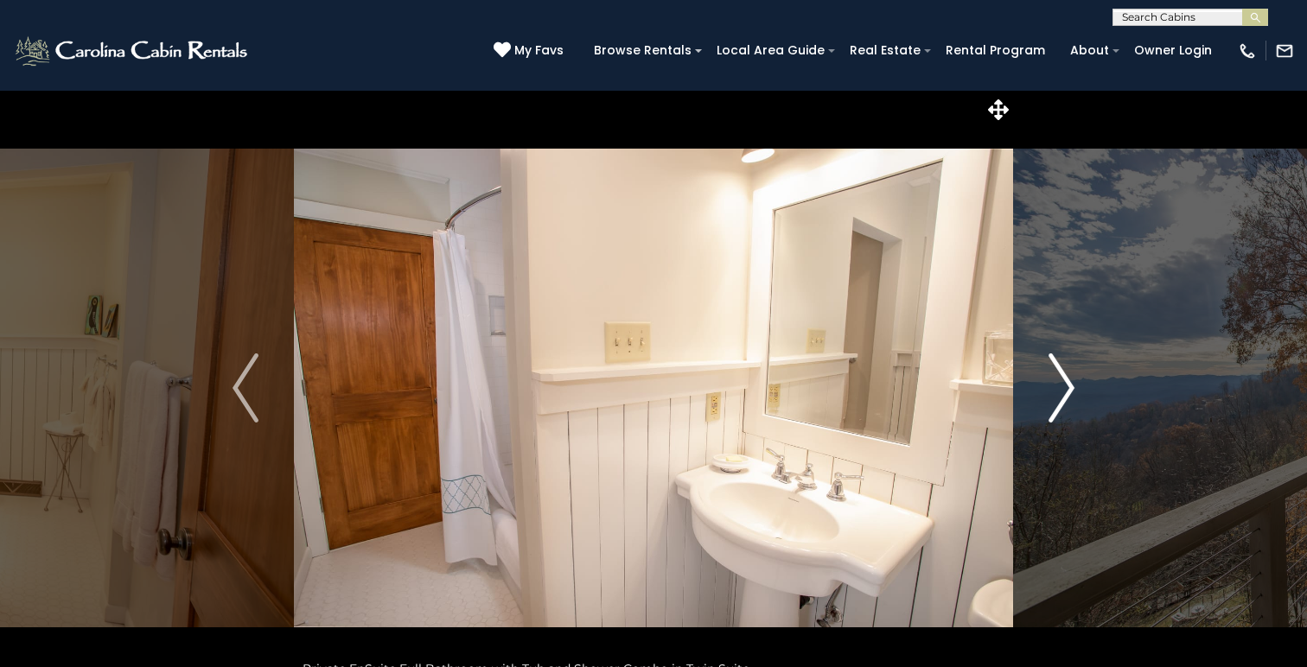
click at [1070, 381] on img "Next" at bounding box center [1061, 388] width 26 height 69
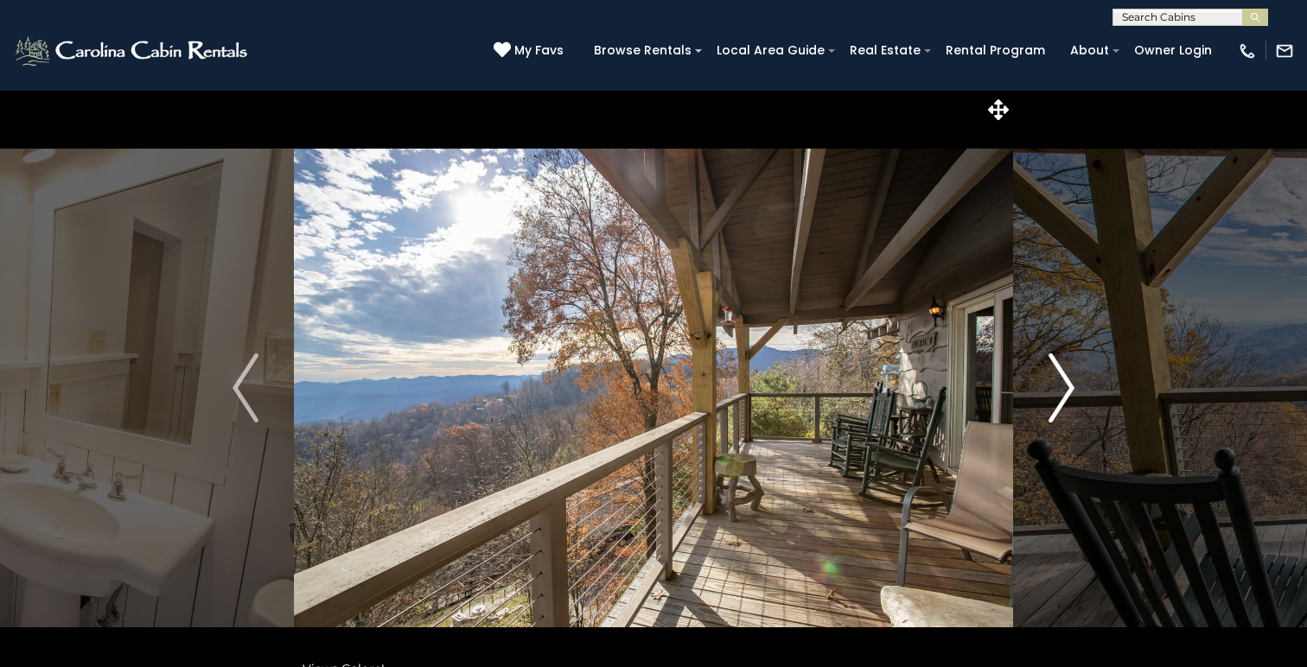
click at [1070, 381] on img "Next" at bounding box center [1061, 388] width 26 height 69
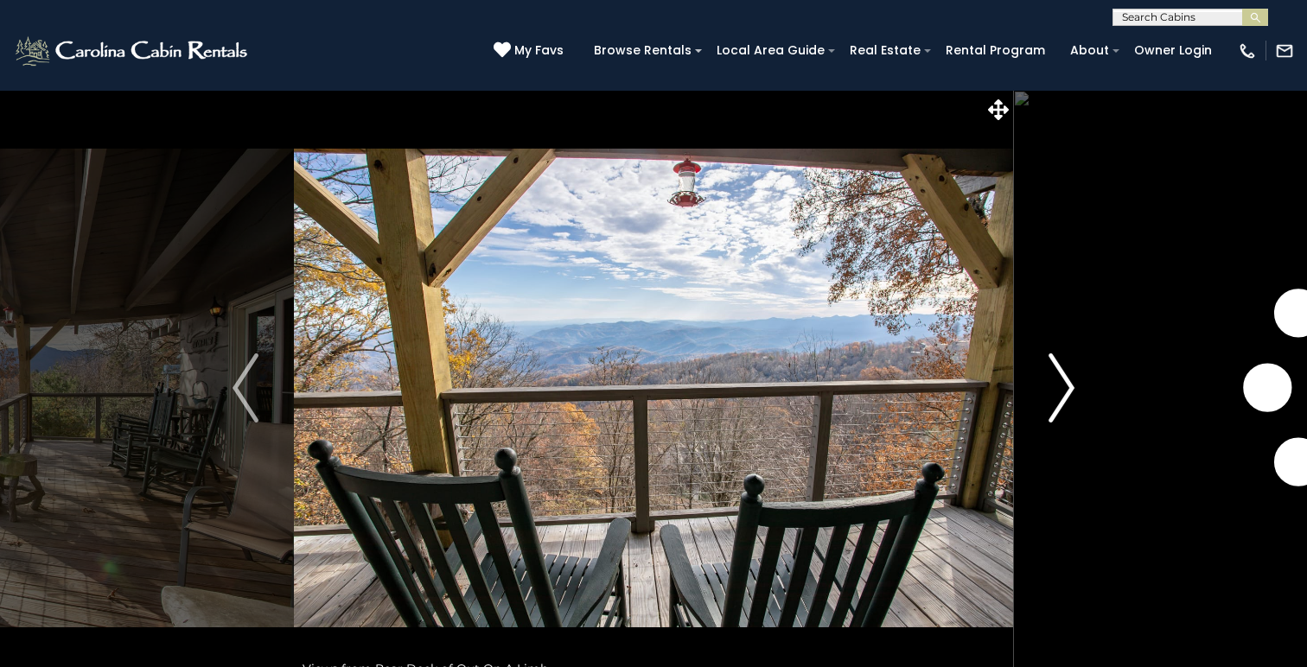
click at [1070, 381] on img "Next" at bounding box center [1061, 388] width 26 height 69
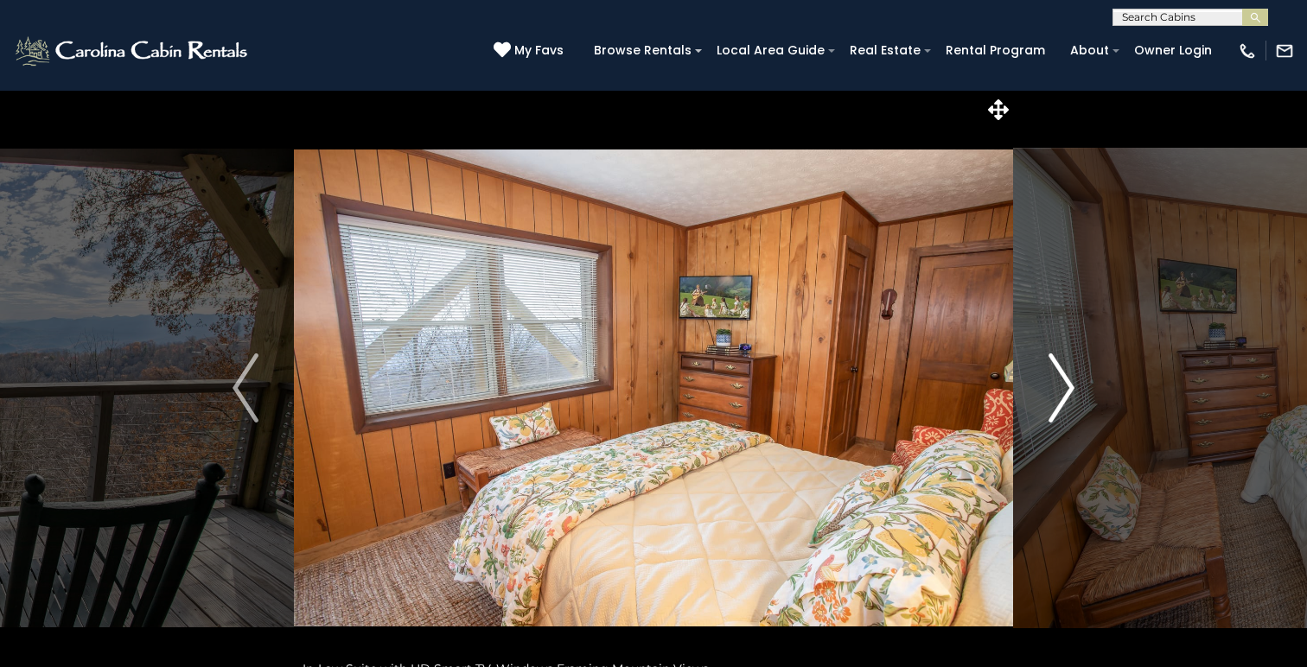
click at [1070, 381] on img "Next" at bounding box center [1061, 388] width 26 height 69
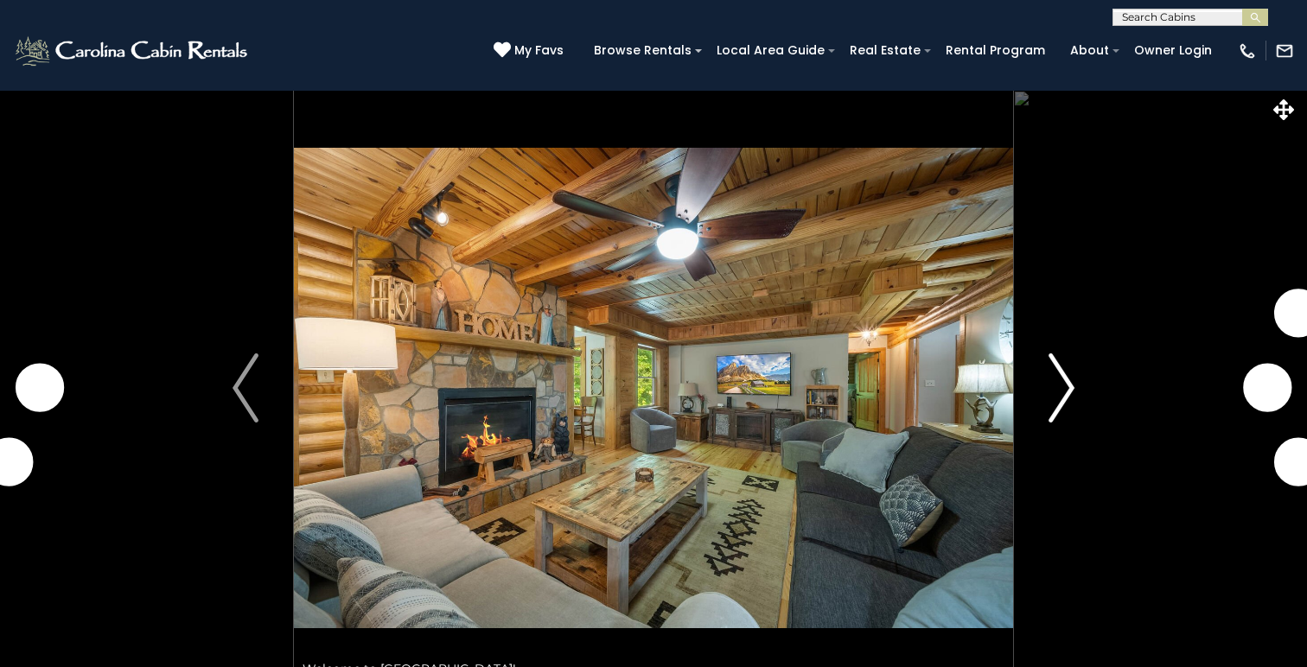
click at [1063, 388] on img "Next" at bounding box center [1061, 388] width 26 height 69
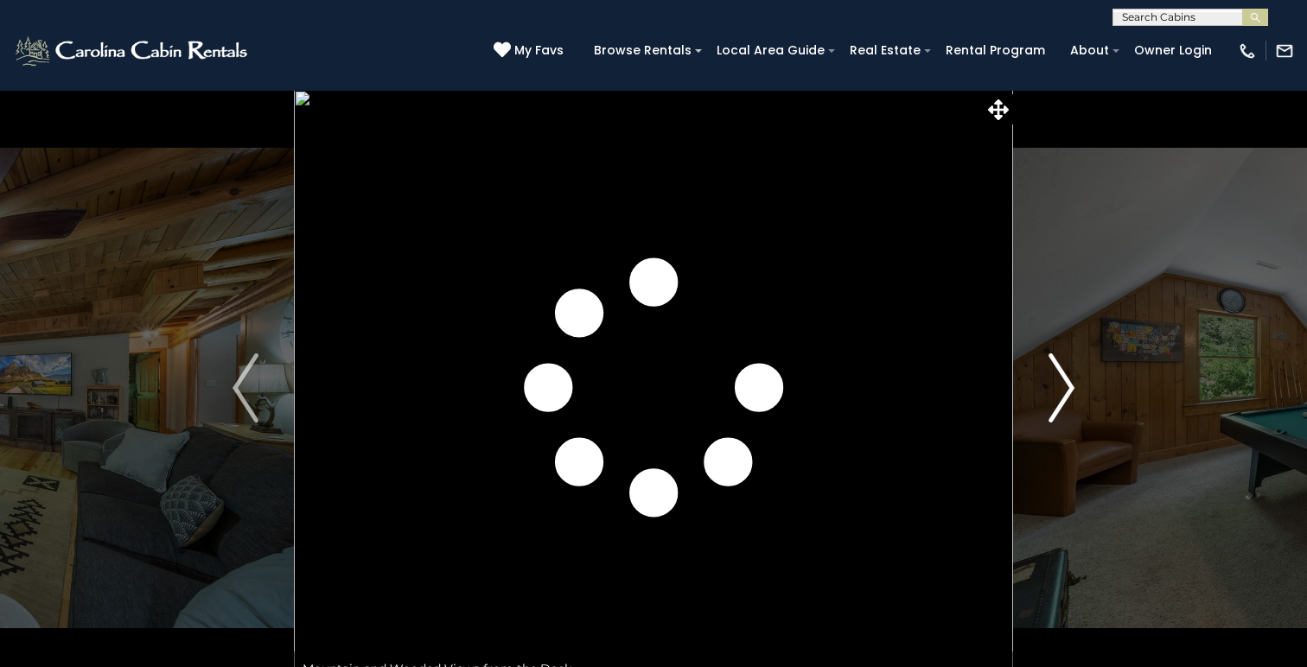
click at [1063, 387] on img "Next" at bounding box center [1061, 388] width 26 height 69
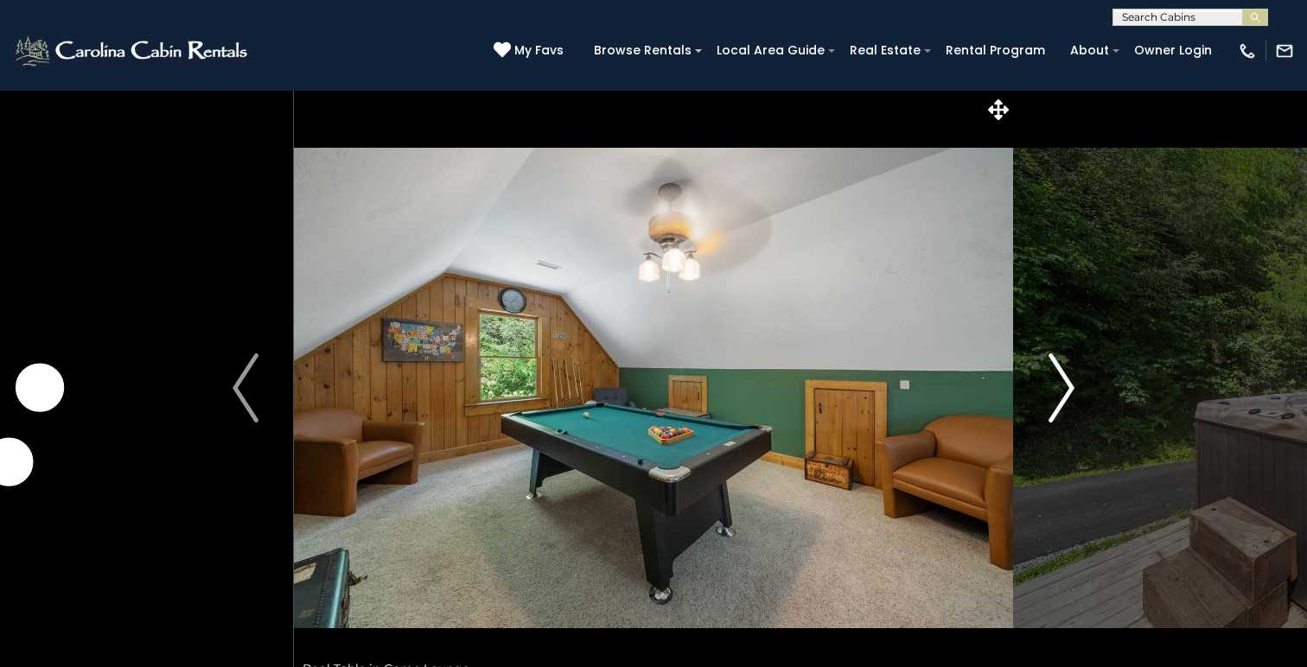
click at [1063, 387] on img "Next" at bounding box center [1061, 388] width 26 height 69
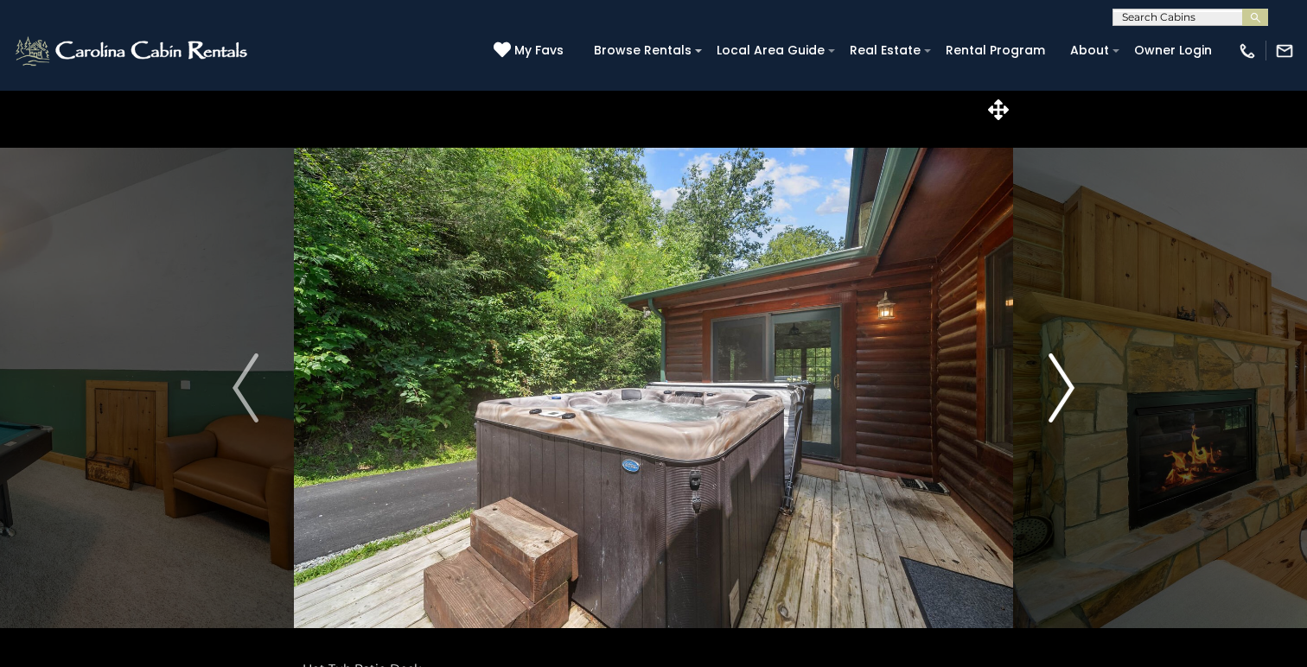
click at [1063, 387] on img "Next" at bounding box center [1061, 388] width 26 height 69
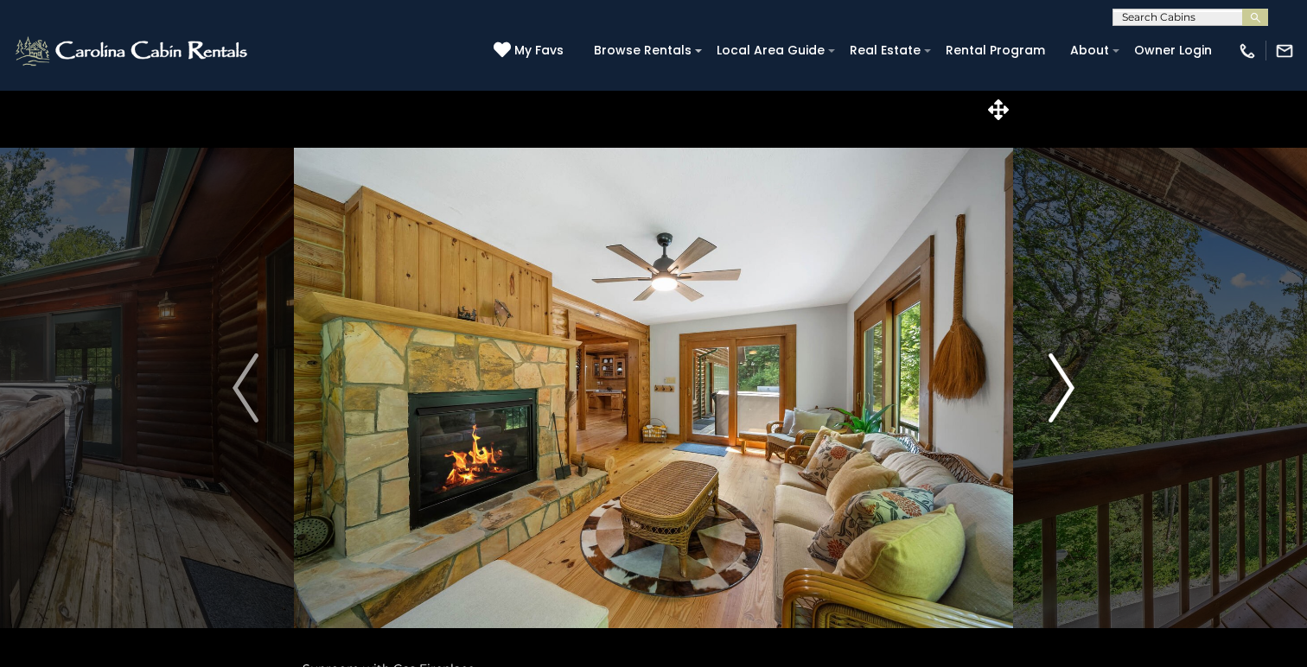
click at [1063, 387] on img "Next" at bounding box center [1061, 388] width 26 height 69
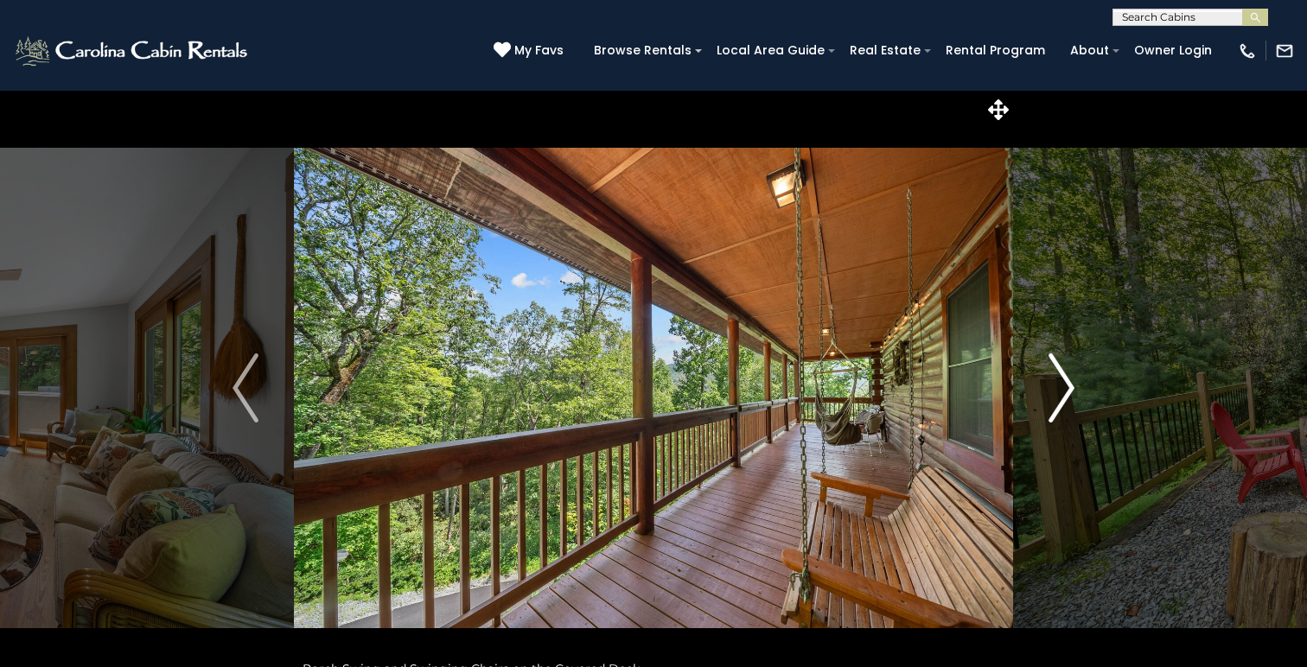
click at [1063, 387] on img "Next" at bounding box center [1061, 388] width 26 height 69
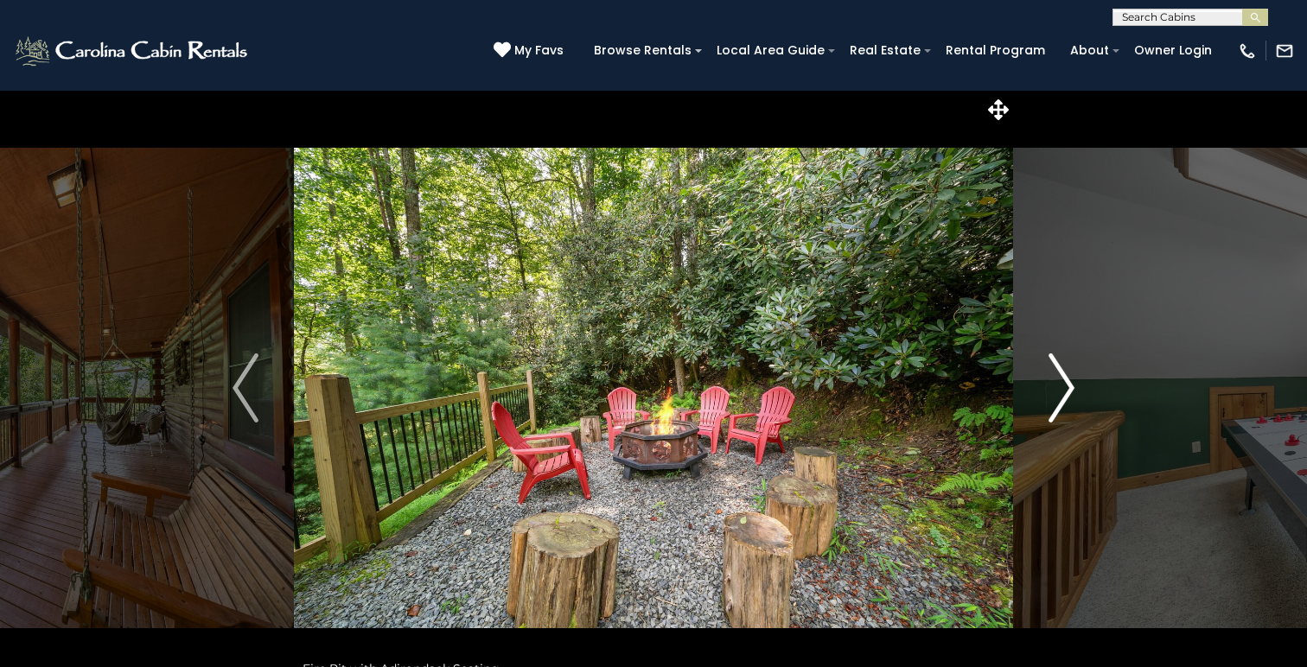
click at [1063, 387] on img "Next" at bounding box center [1061, 388] width 26 height 69
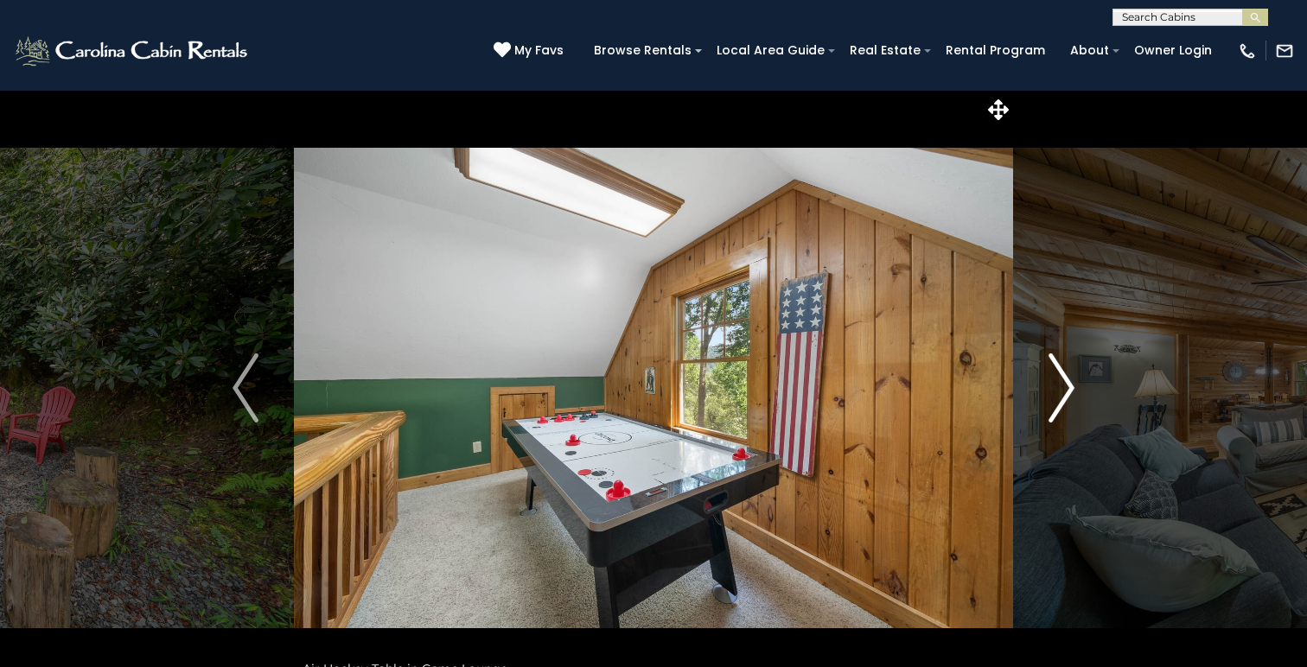
click at [1063, 387] on img "Next" at bounding box center [1061, 388] width 26 height 69
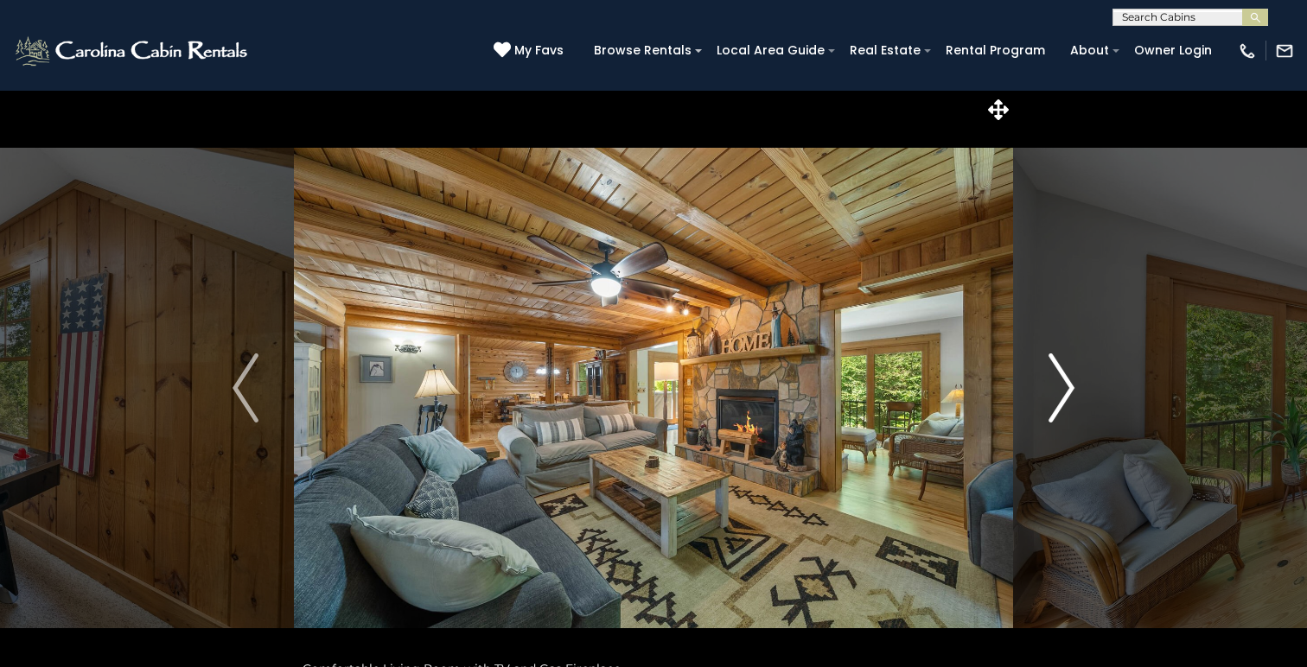
click at [1063, 387] on img "Next" at bounding box center [1061, 388] width 26 height 69
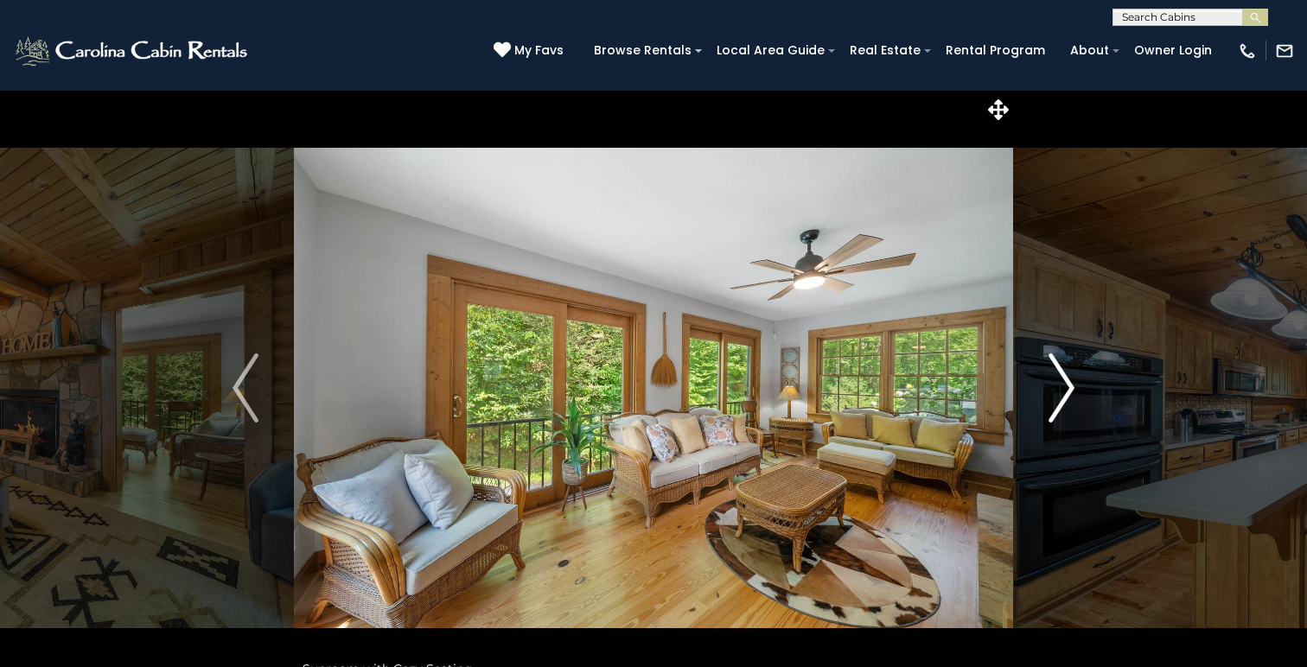
click at [1063, 385] on img "Next" at bounding box center [1061, 388] width 26 height 69
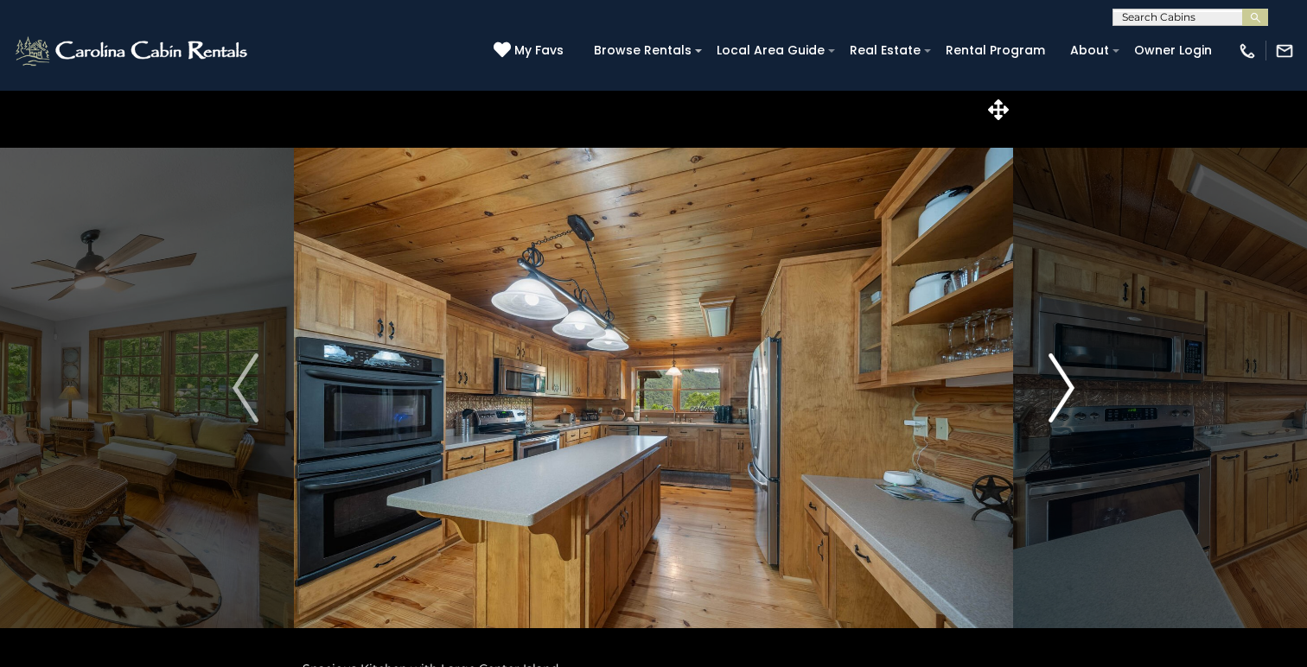
click at [1063, 385] on img "Next" at bounding box center [1061, 388] width 26 height 69
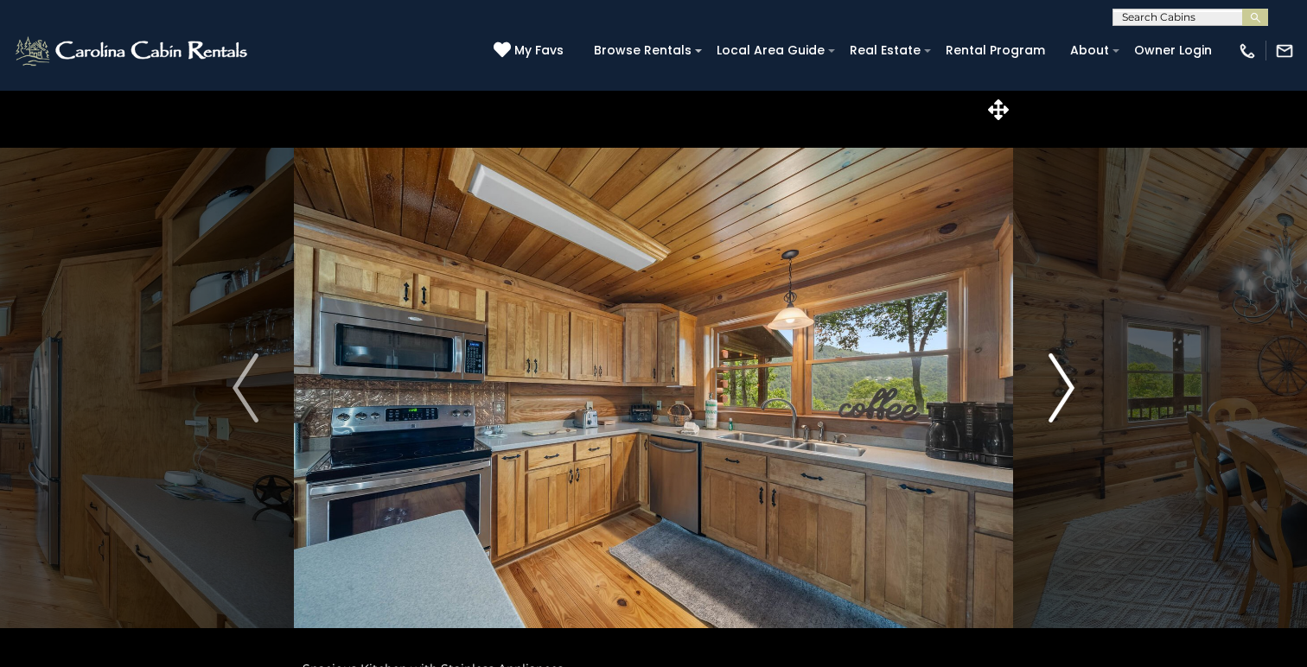
click at [1063, 385] on img "Next" at bounding box center [1061, 388] width 26 height 69
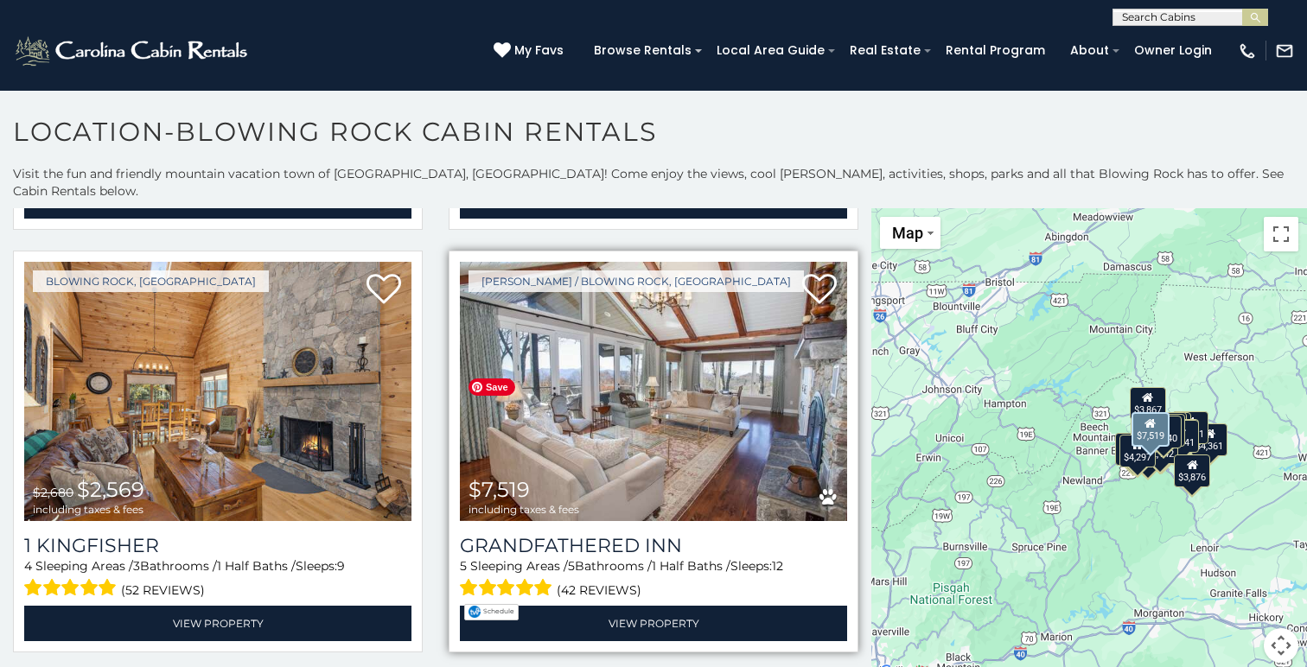
scroll to position [2959, 0]
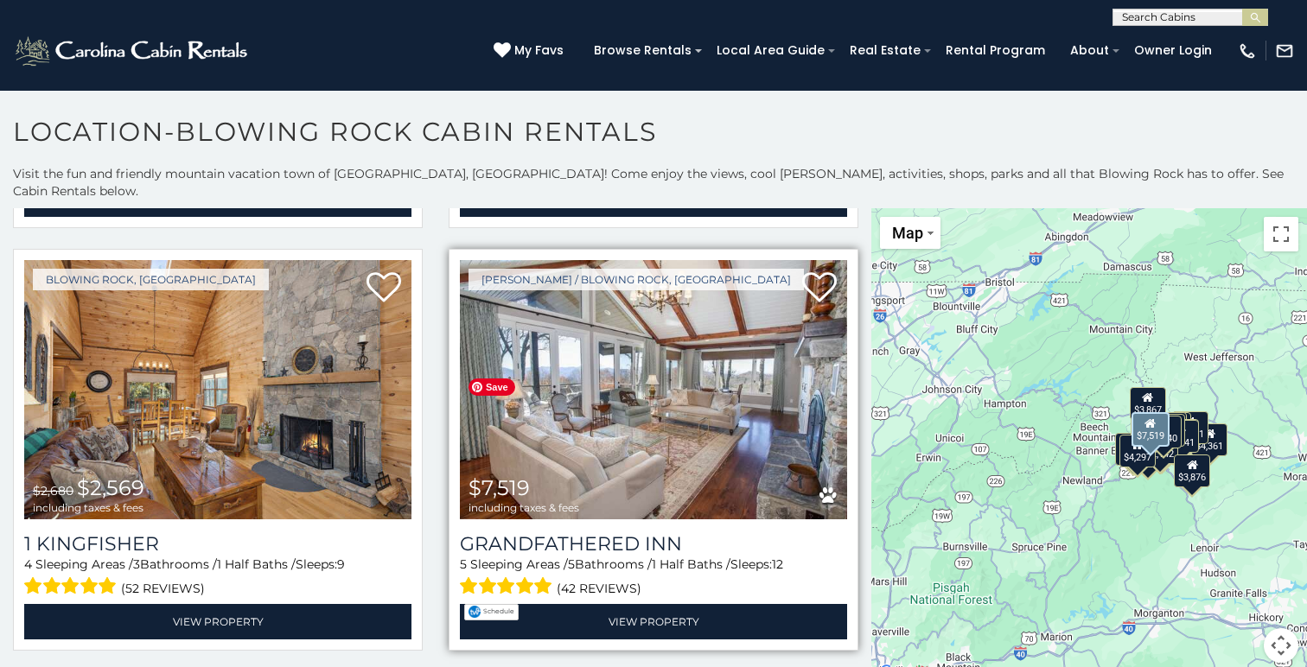
click at [644, 368] on img at bounding box center [653, 389] width 387 height 259
click at [639, 380] on img at bounding box center [653, 389] width 387 height 259
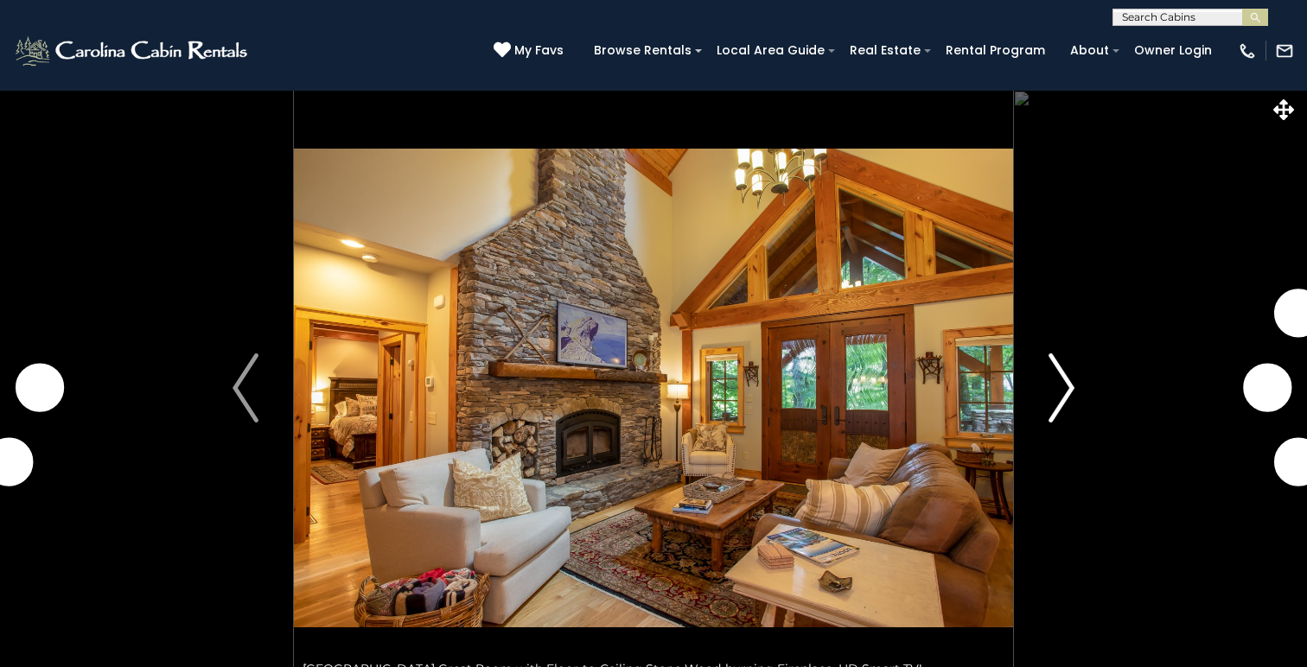
click at [1062, 395] on img "Next" at bounding box center [1061, 388] width 26 height 69
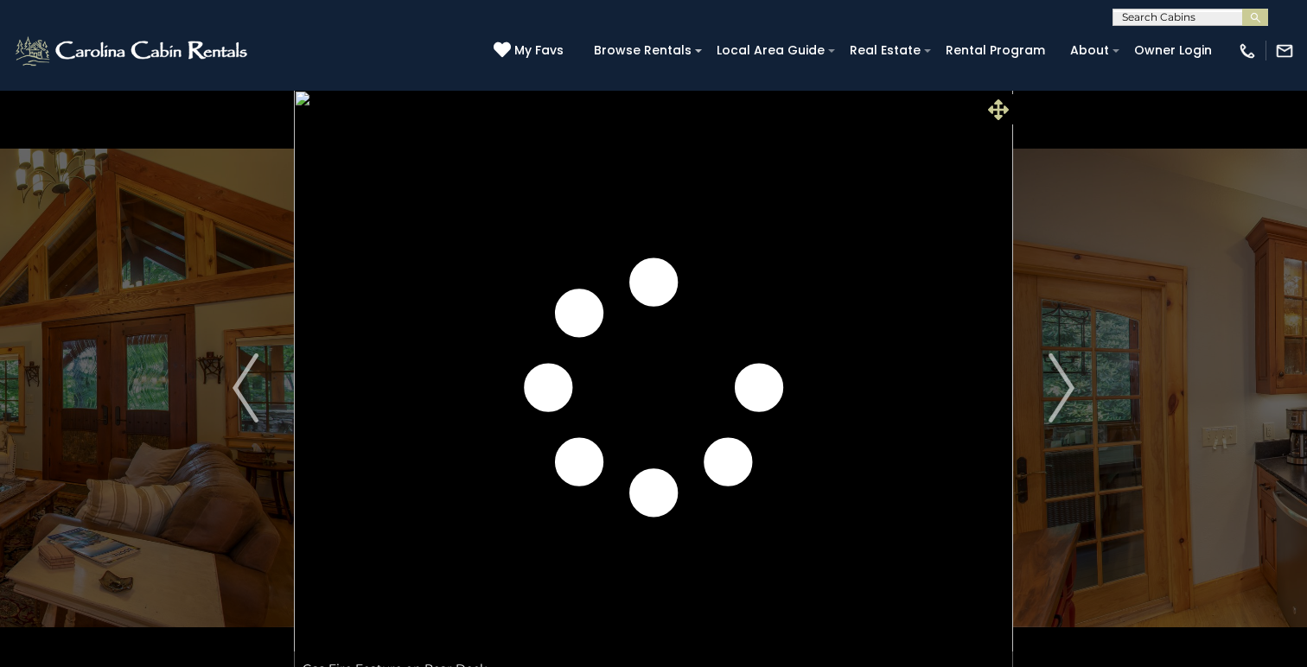
click at [1009, 105] on span at bounding box center [998, 109] width 30 height 30
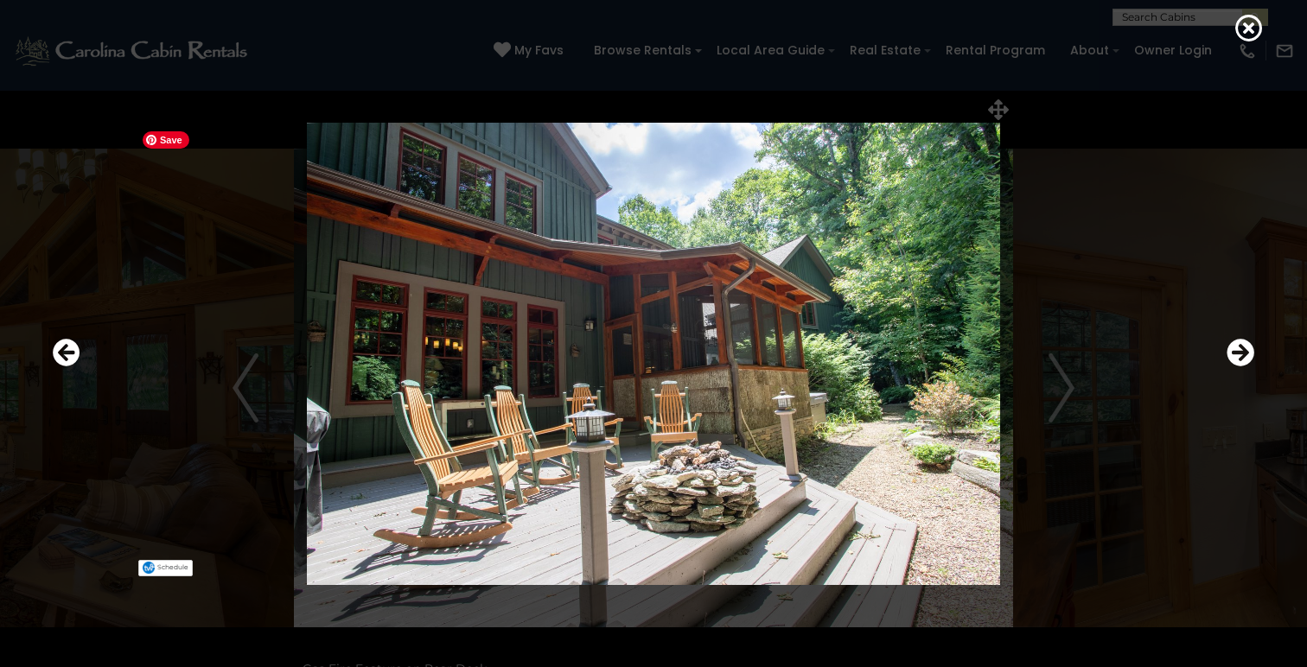
click at [1070, 388] on img at bounding box center [653, 354] width 1039 height 462
click at [1240, 350] on icon "Next" at bounding box center [1241, 353] width 28 height 28
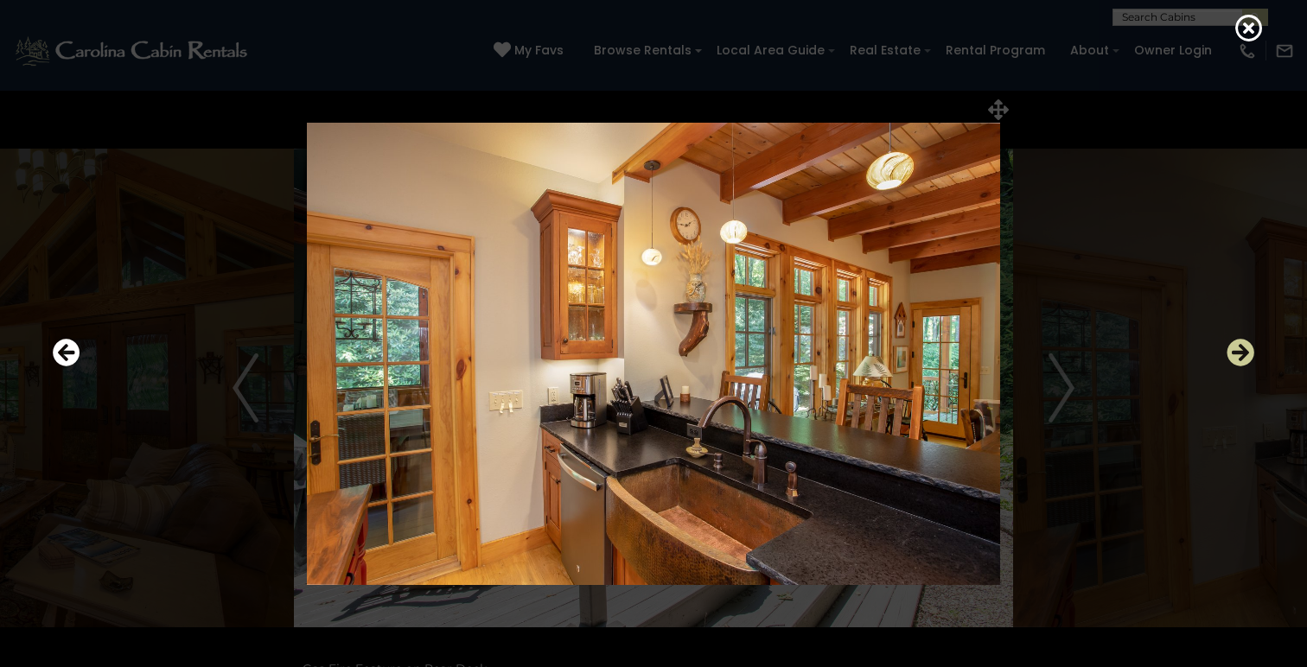
click at [1240, 350] on icon "Next" at bounding box center [1241, 353] width 28 height 28
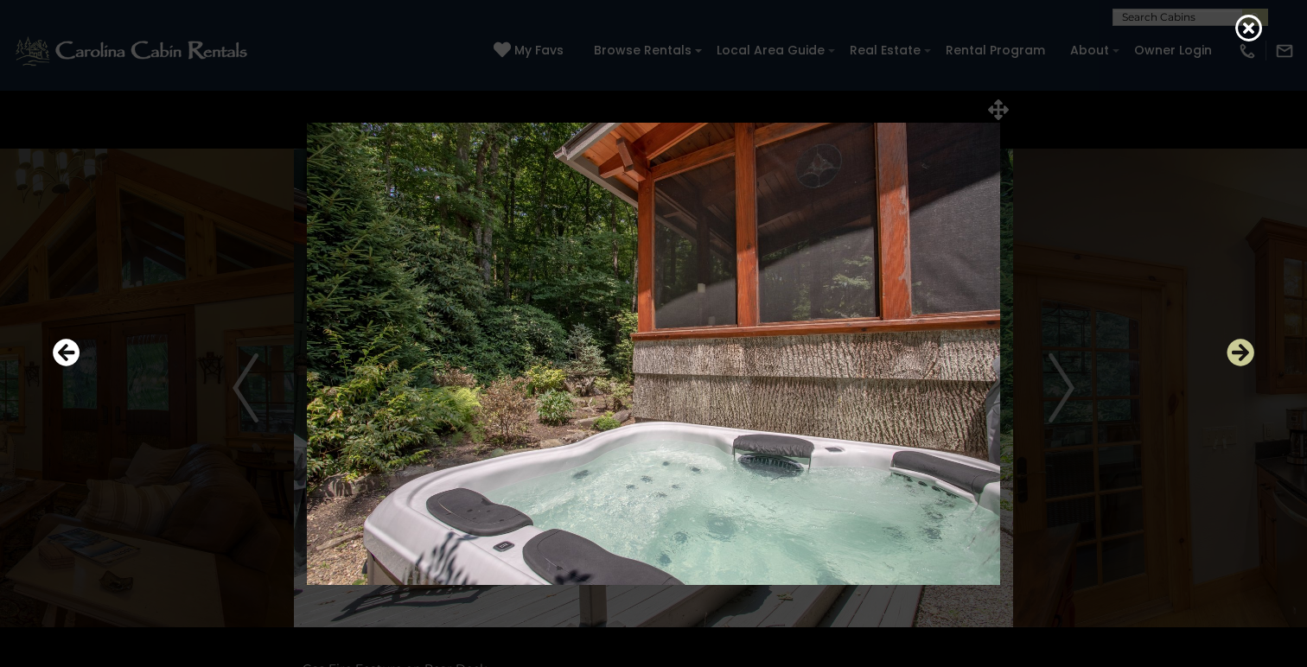
click at [1240, 350] on icon "Next" at bounding box center [1241, 353] width 28 height 28
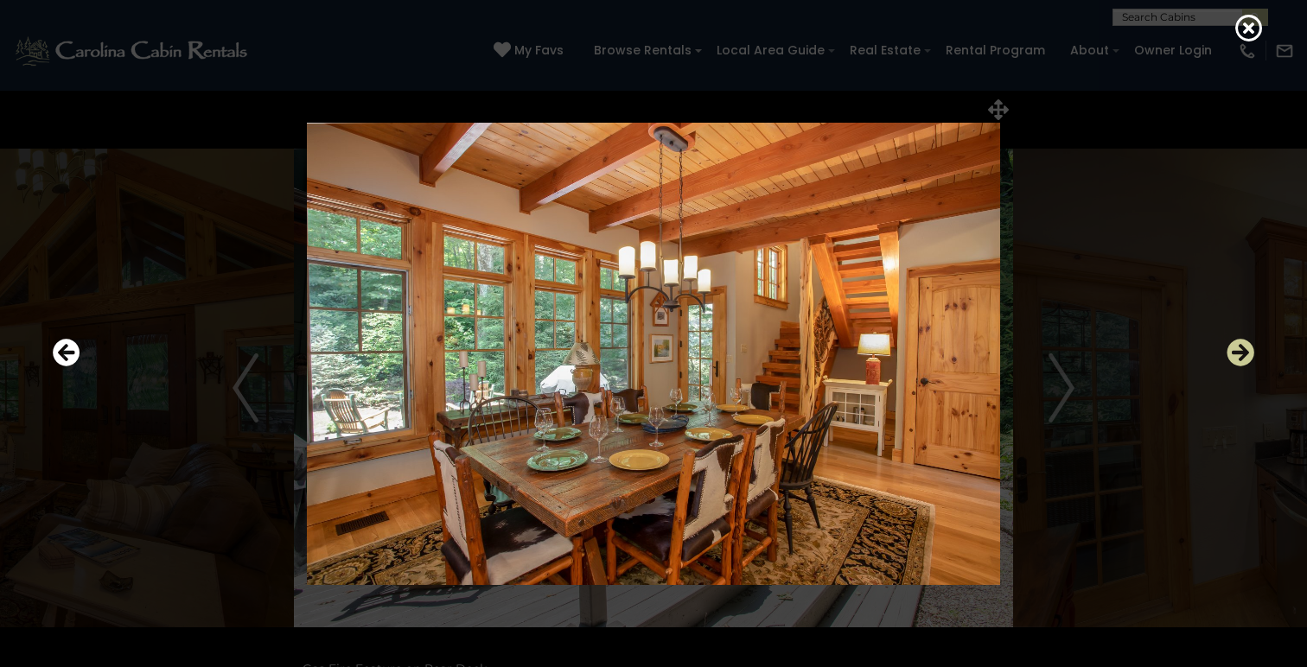
click at [1240, 350] on icon "Next" at bounding box center [1241, 353] width 28 height 28
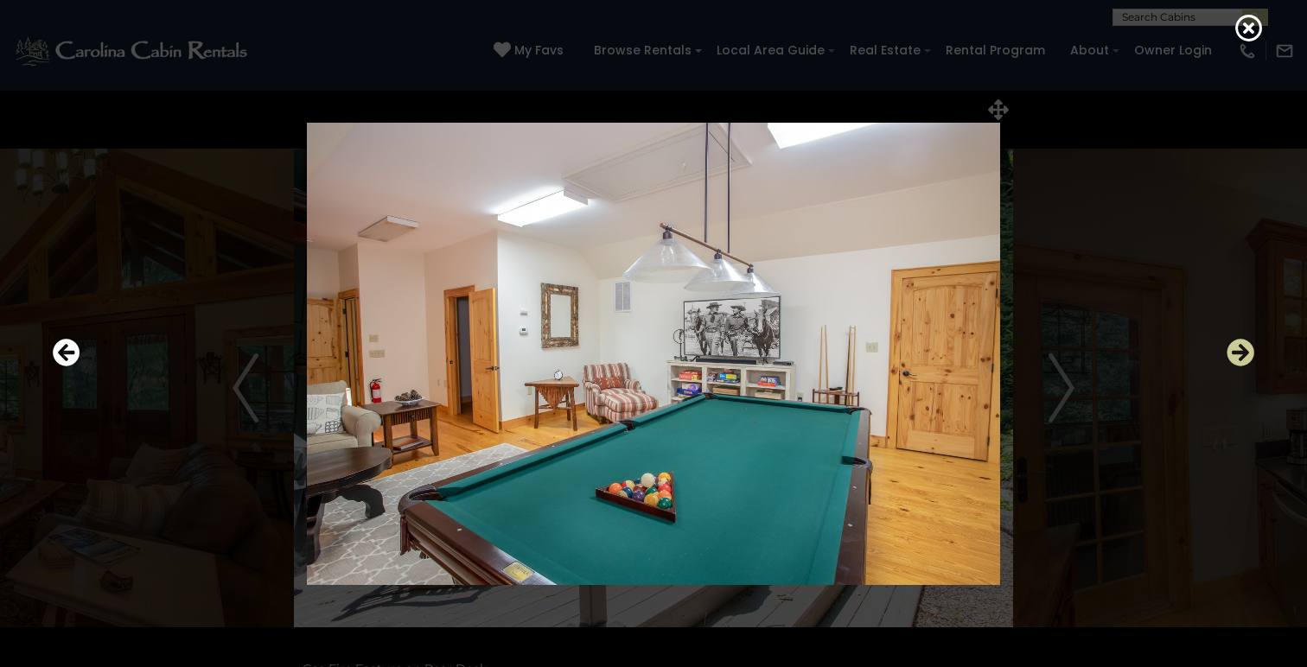
click at [1240, 350] on icon "Next" at bounding box center [1241, 353] width 28 height 28
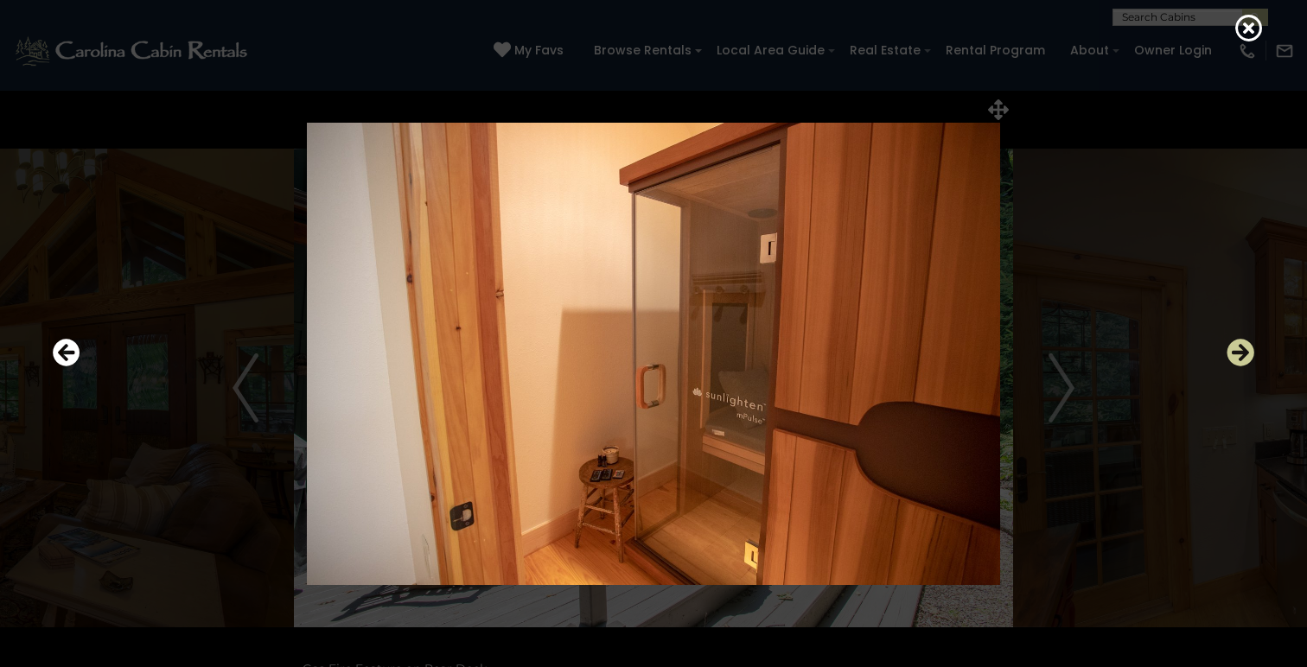
click at [1240, 350] on icon "Next" at bounding box center [1241, 353] width 28 height 28
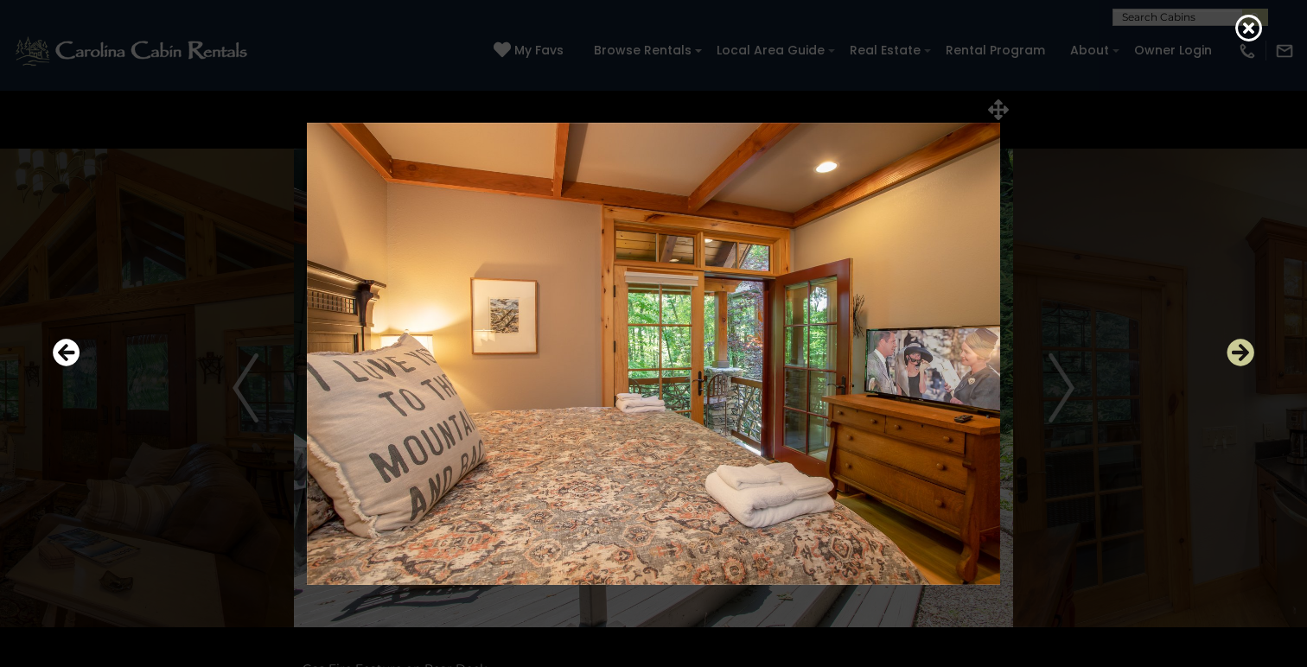
click at [1240, 350] on icon "Next" at bounding box center [1241, 353] width 28 height 28
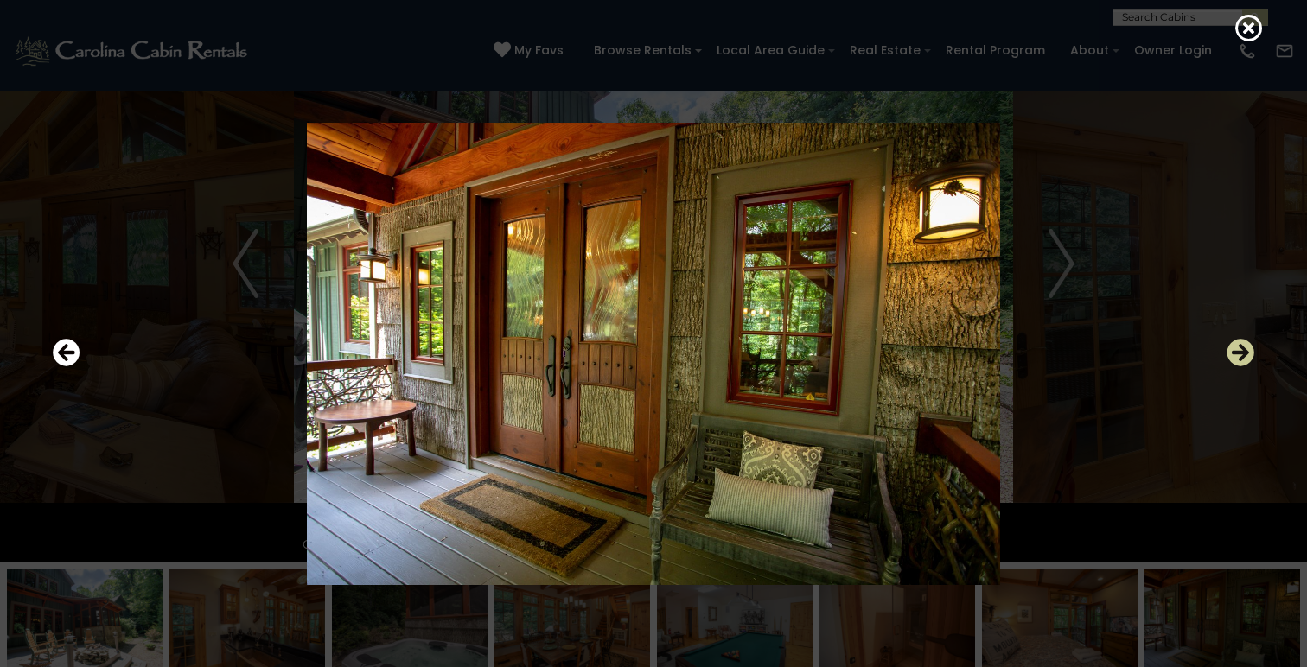
scroll to position [134, 0]
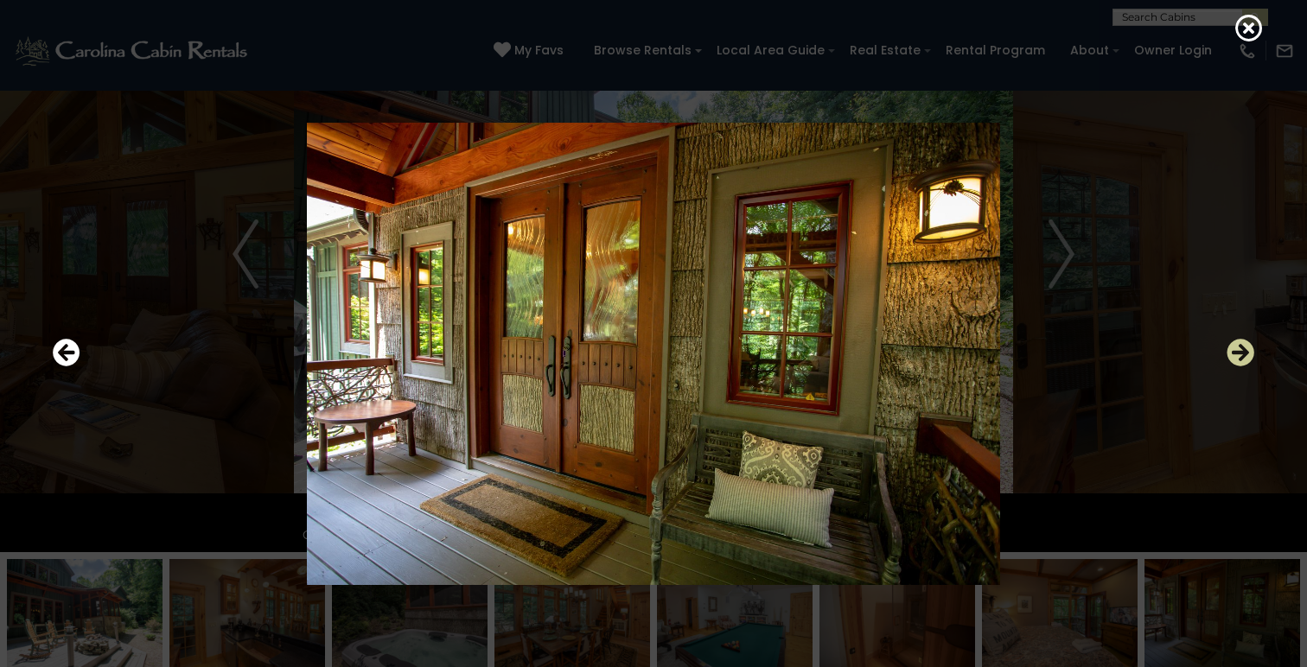
click at [1240, 350] on icon "Next" at bounding box center [1241, 353] width 28 height 28
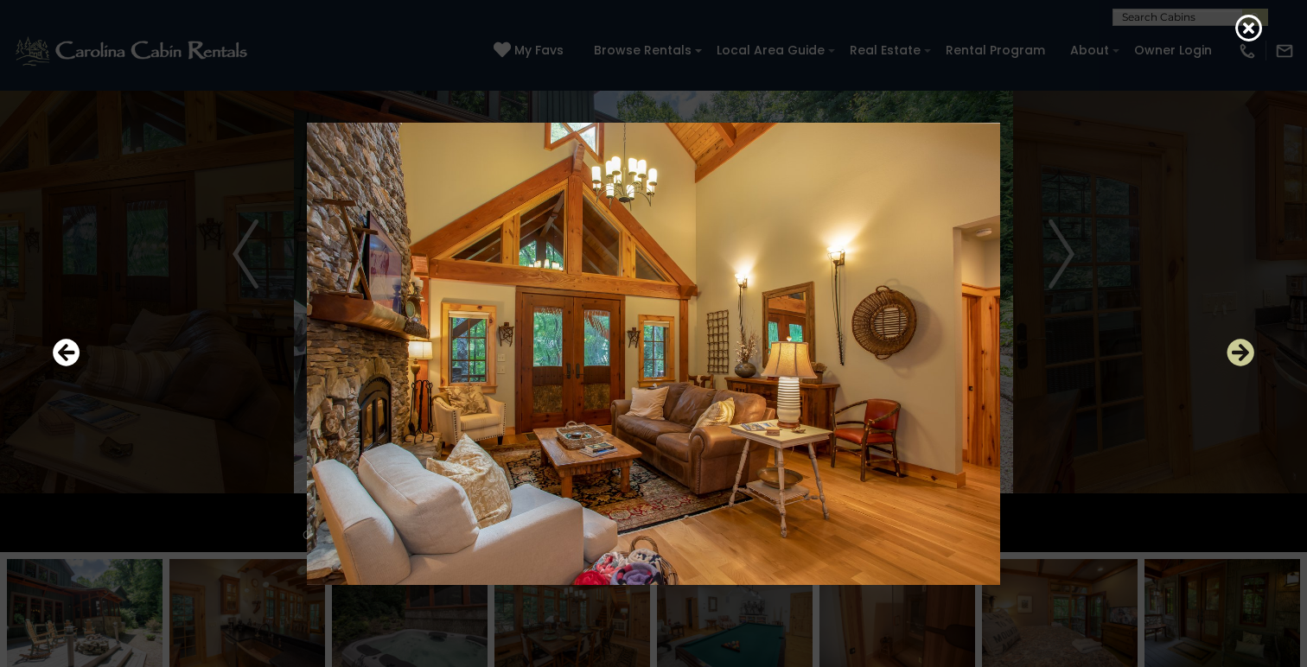
click at [1240, 350] on icon "Next" at bounding box center [1241, 353] width 28 height 28
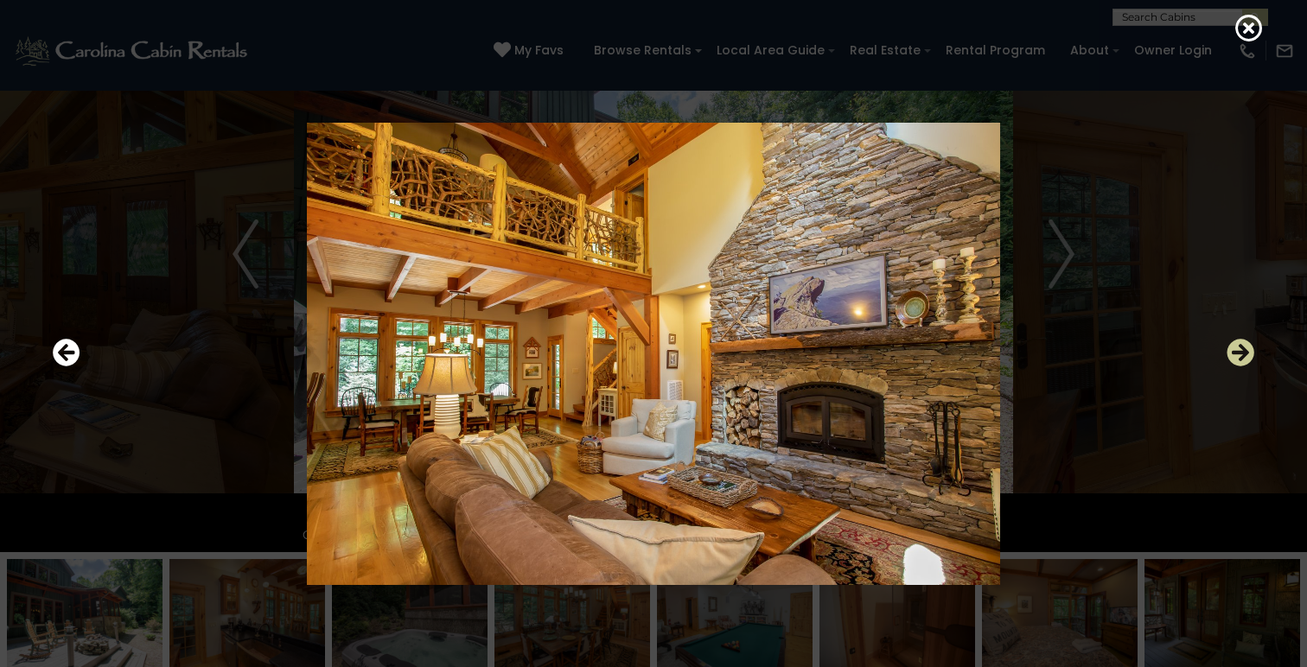
click at [1240, 350] on icon "Next" at bounding box center [1241, 353] width 28 height 28
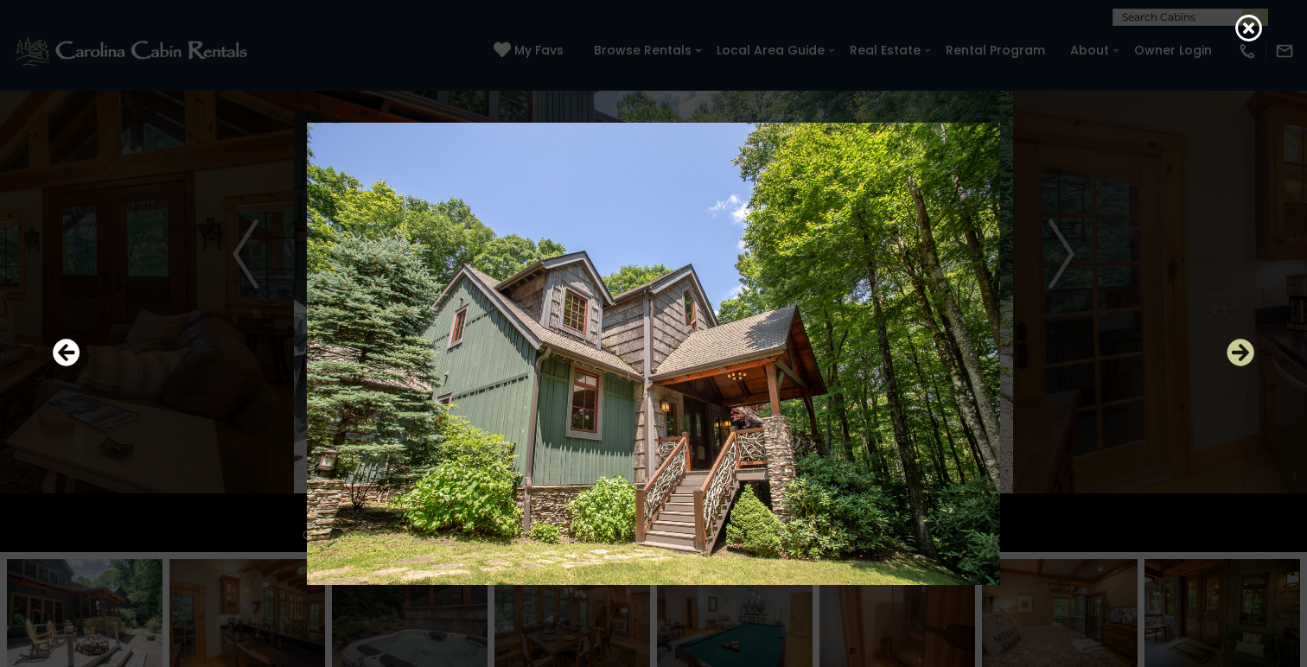
click at [1240, 350] on icon "Next" at bounding box center [1241, 353] width 28 height 28
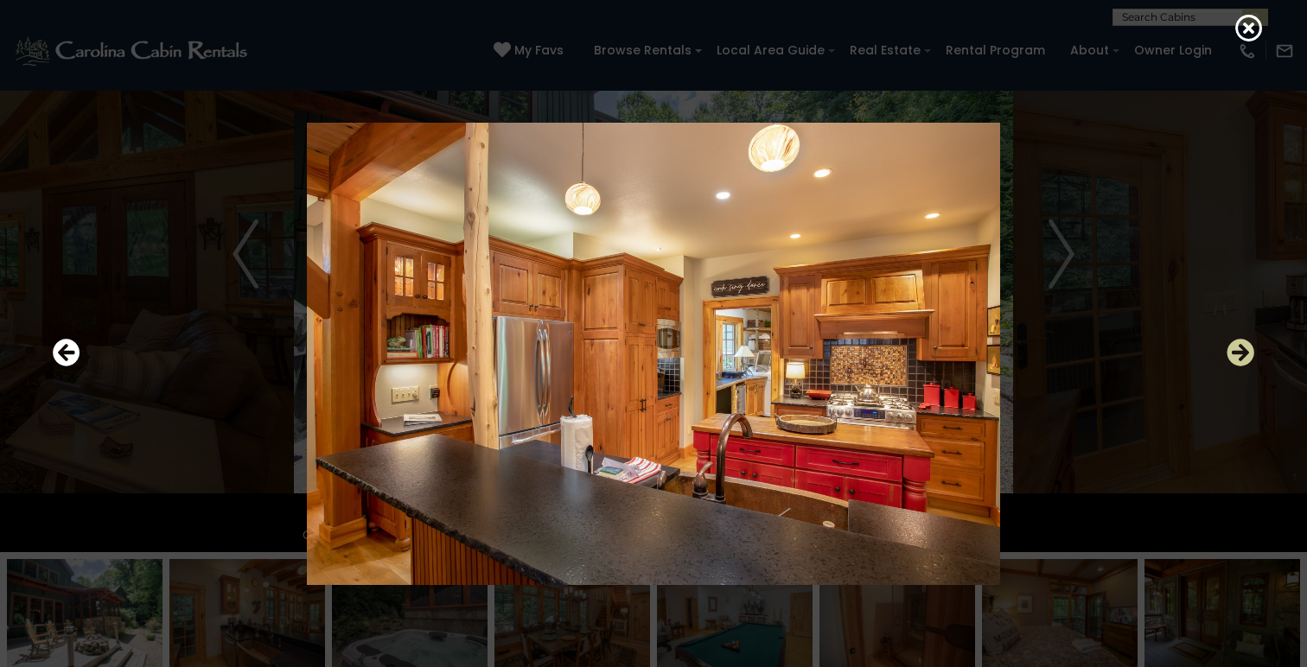
click at [1240, 350] on icon "Next" at bounding box center [1241, 353] width 28 height 28
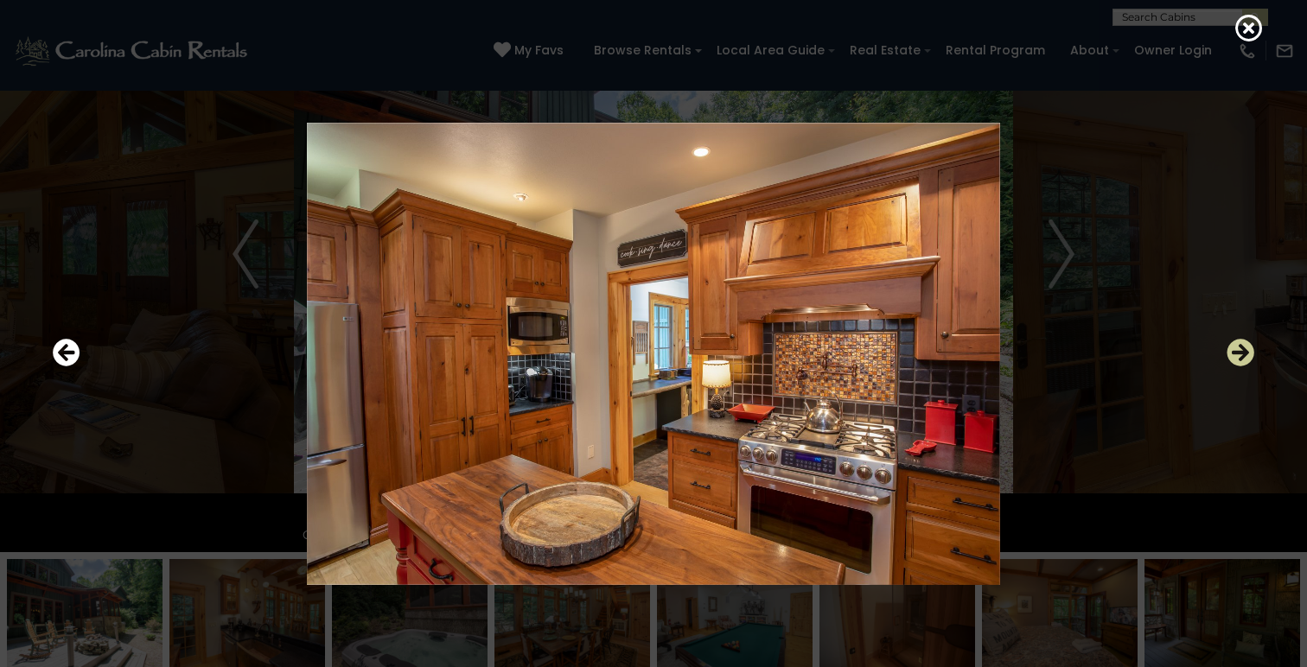
click at [1240, 350] on icon "Next" at bounding box center [1241, 353] width 28 height 28
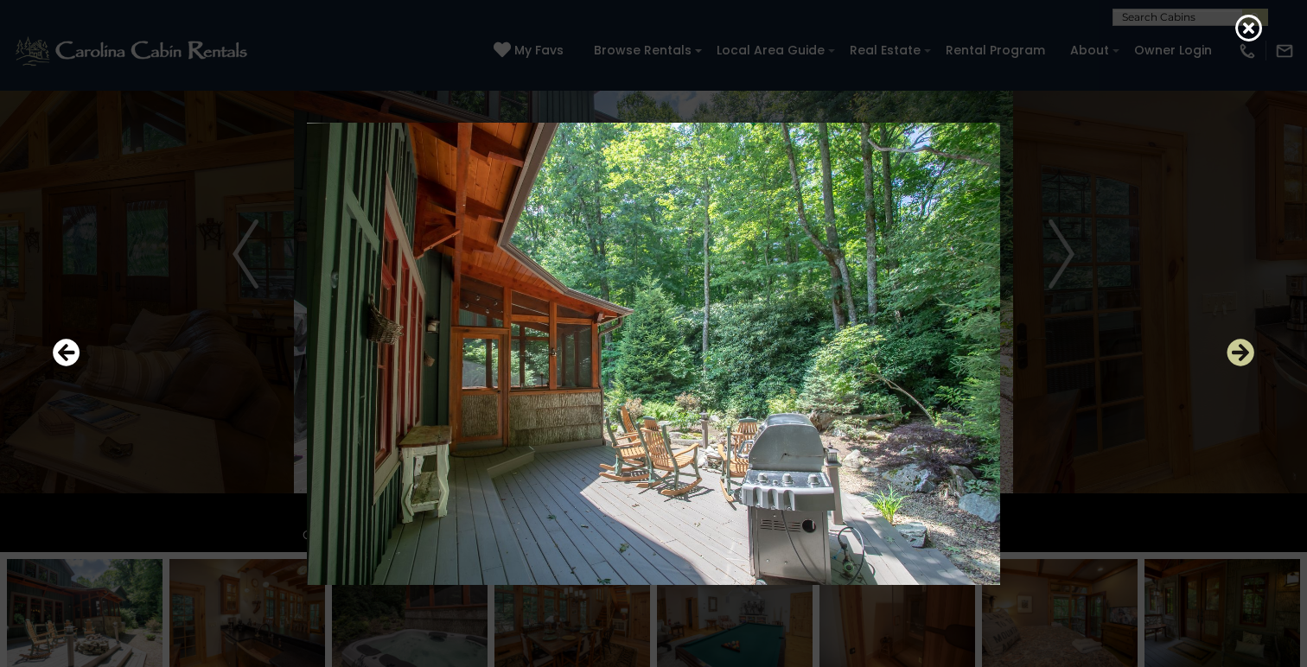
click at [1240, 350] on icon "Next" at bounding box center [1241, 353] width 28 height 28
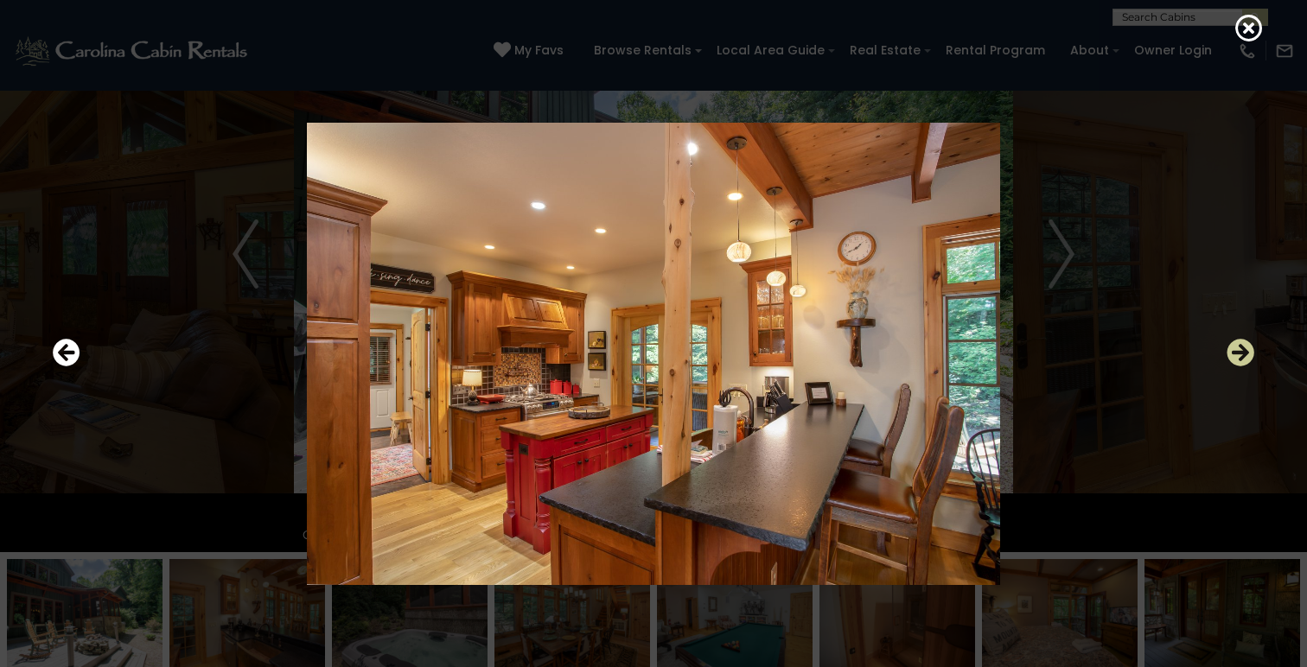
click at [1240, 350] on icon "Next" at bounding box center [1241, 353] width 28 height 28
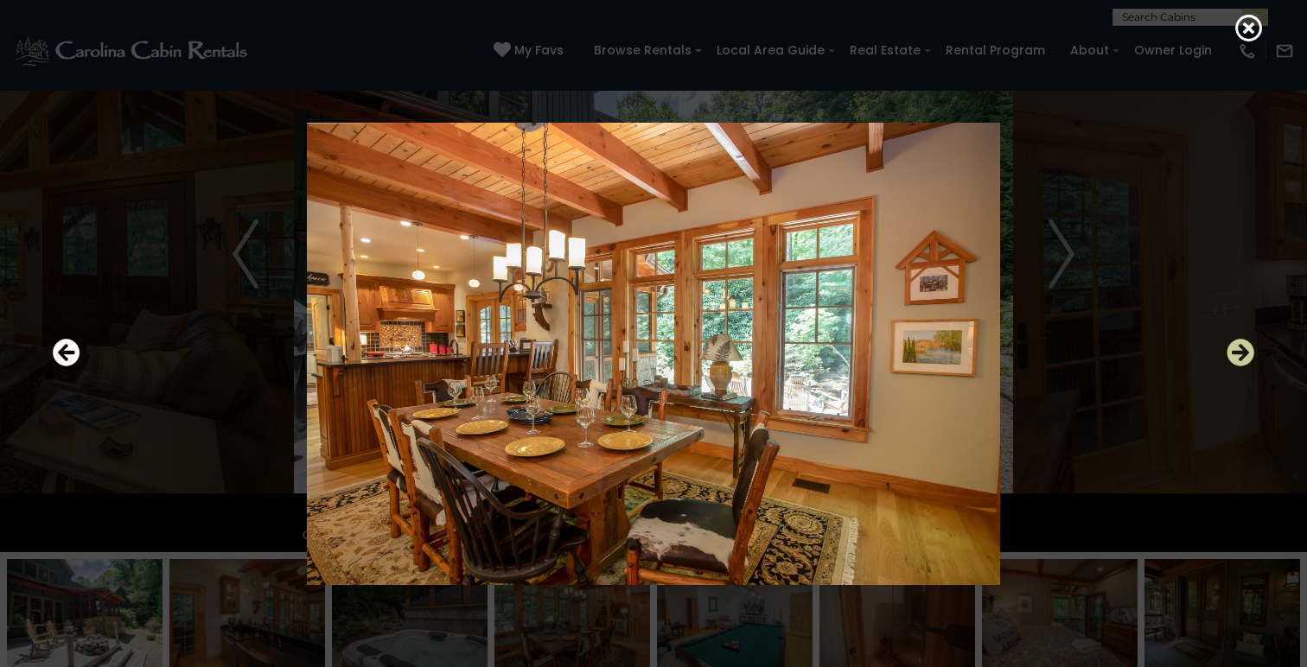
click at [1240, 350] on icon "Next" at bounding box center [1241, 353] width 28 height 28
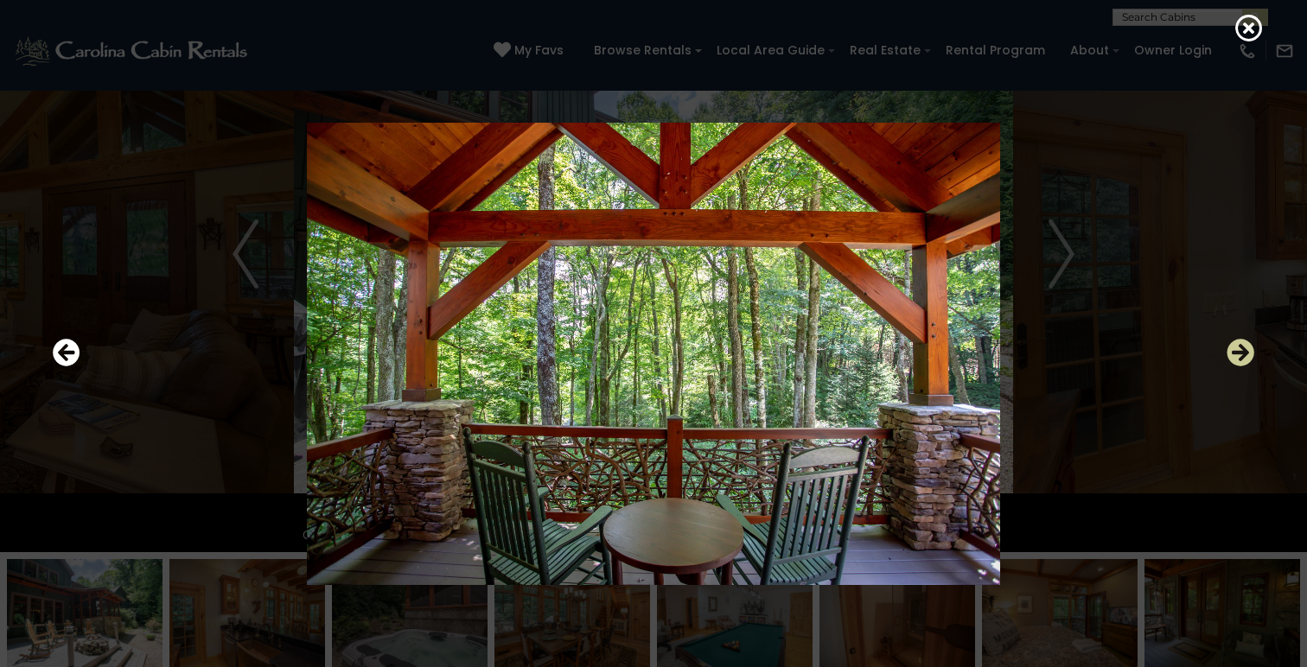
click at [1241, 350] on icon "Next" at bounding box center [1241, 353] width 28 height 28
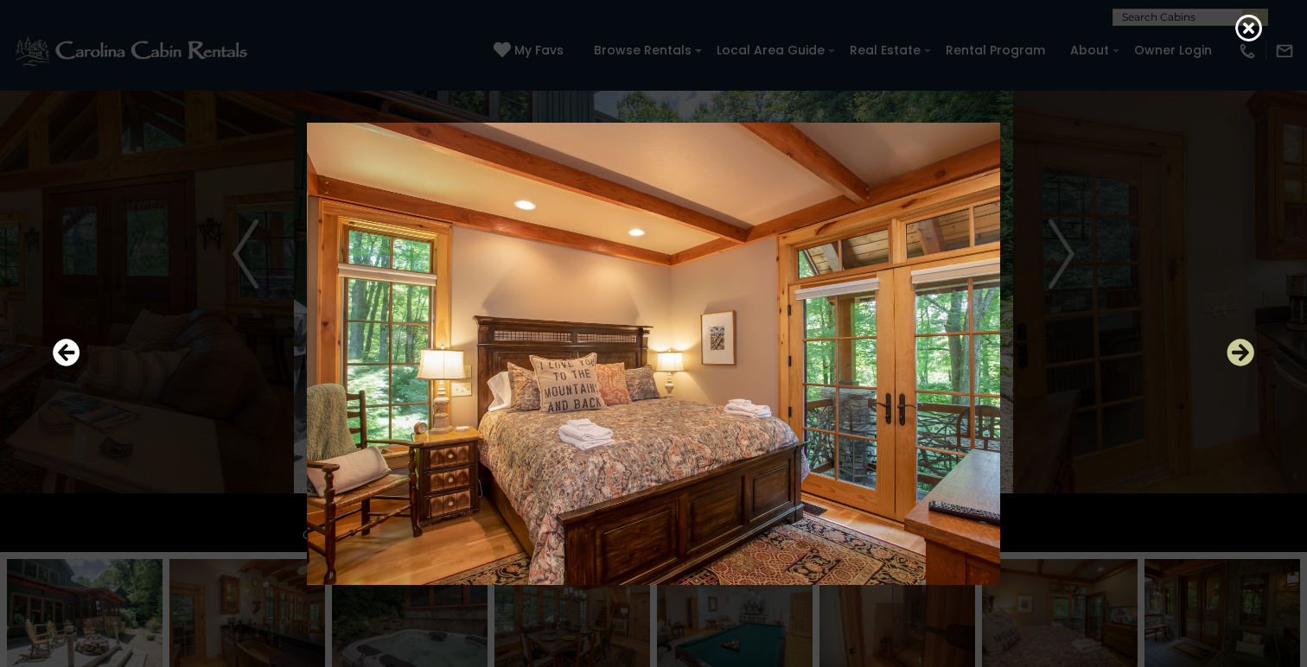
click at [1241, 350] on icon "Next" at bounding box center [1241, 353] width 28 height 28
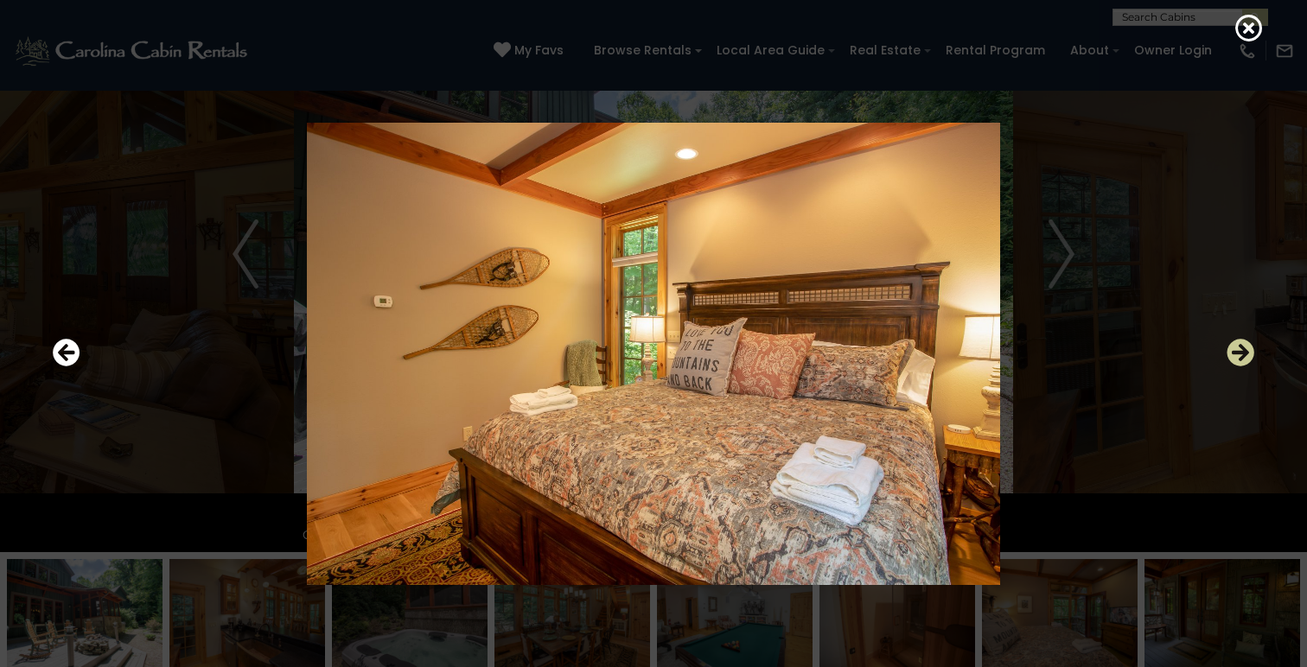
click at [1241, 350] on icon "Next" at bounding box center [1241, 353] width 28 height 28
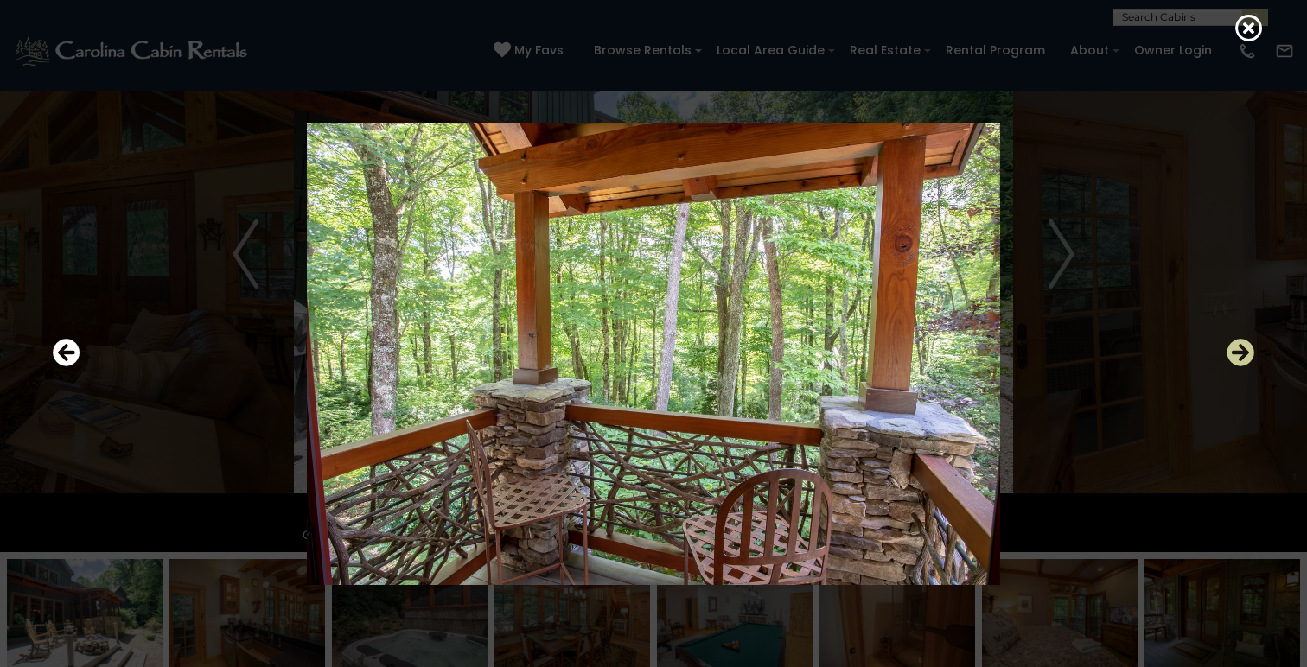
click at [1241, 350] on icon "Next" at bounding box center [1241, 353] width 28 height 28
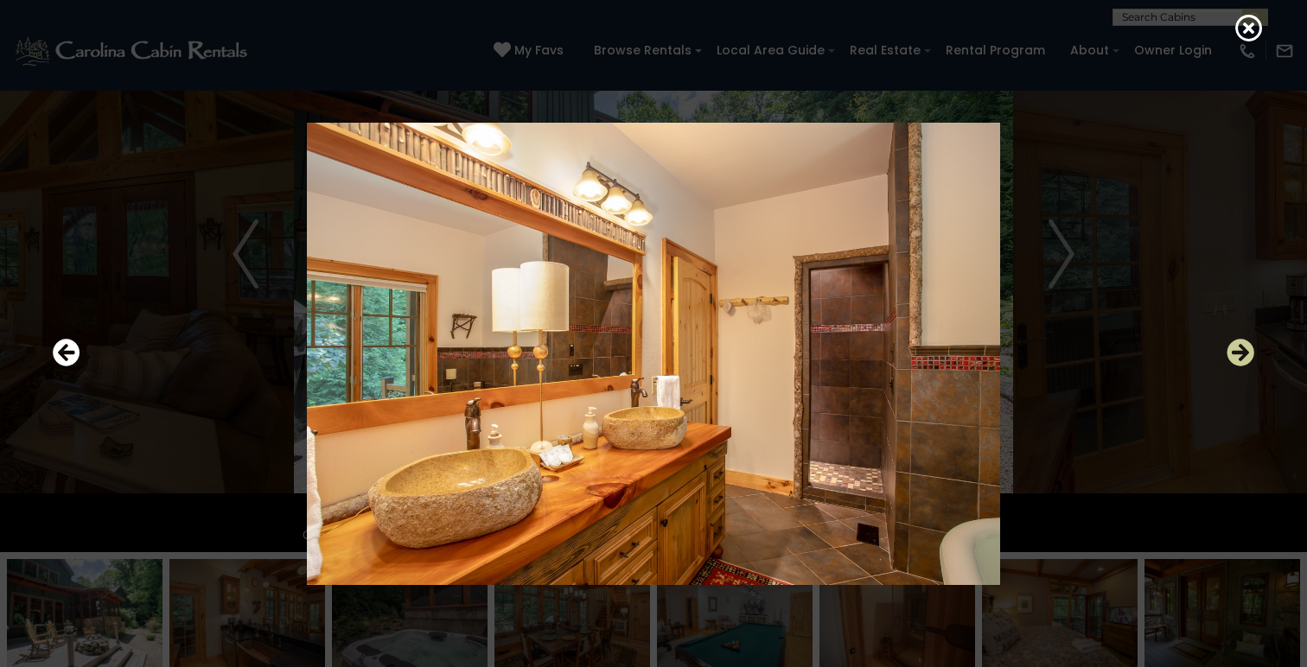
click at [1241, 350] on icon "Next" at bounding box center [1241, 353] width 28 height 28
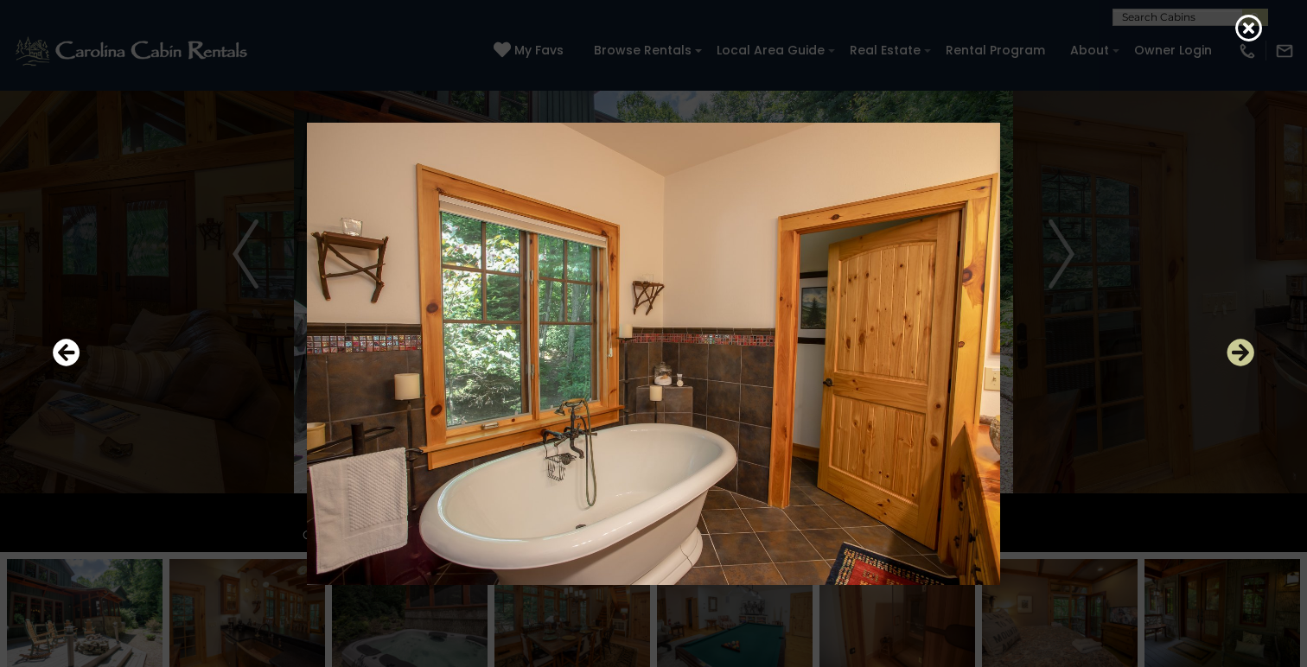
click at [1241, 350] on icon "Next" at bounding box center [1241, 353] width 28 height 28
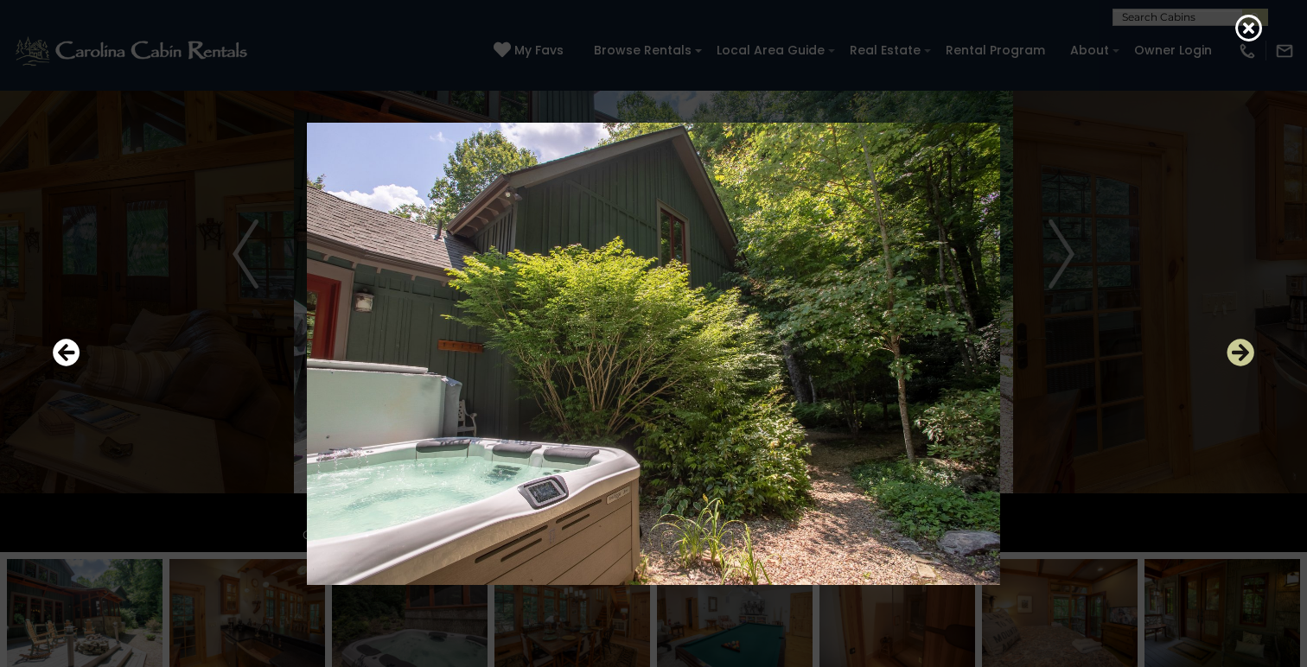
click at [1241, 350] on icon "Next" at bounding box center [1241, 353] width 28 height 28
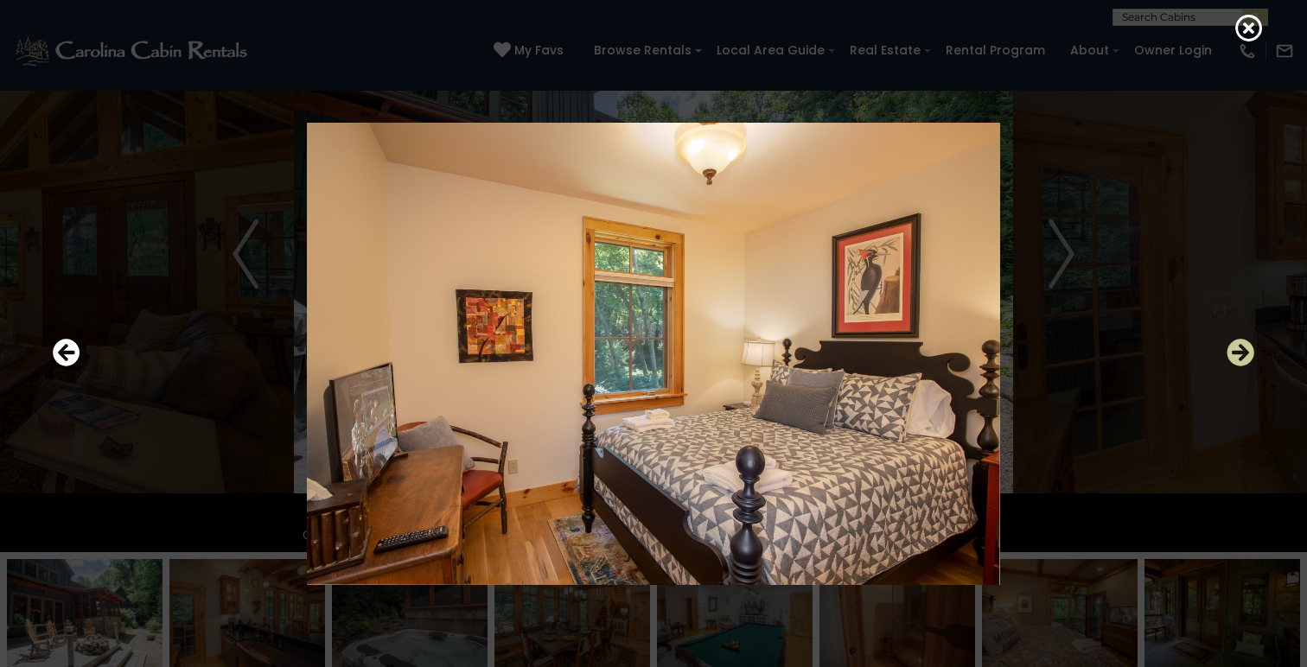
click at [1241, 350] on icon "Next" at bounding box center [1241, 353] width 28 height 28
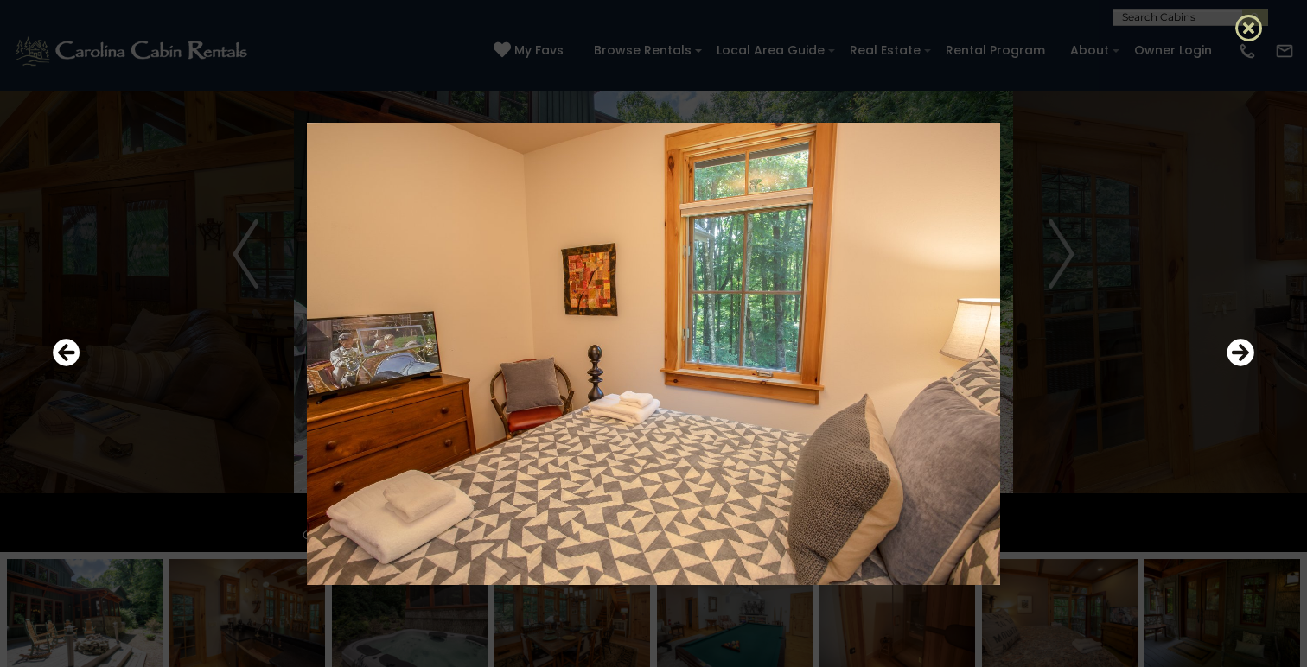
click at [1246, 35] on icon at bounding box center [1249, 28] width 28 height 28
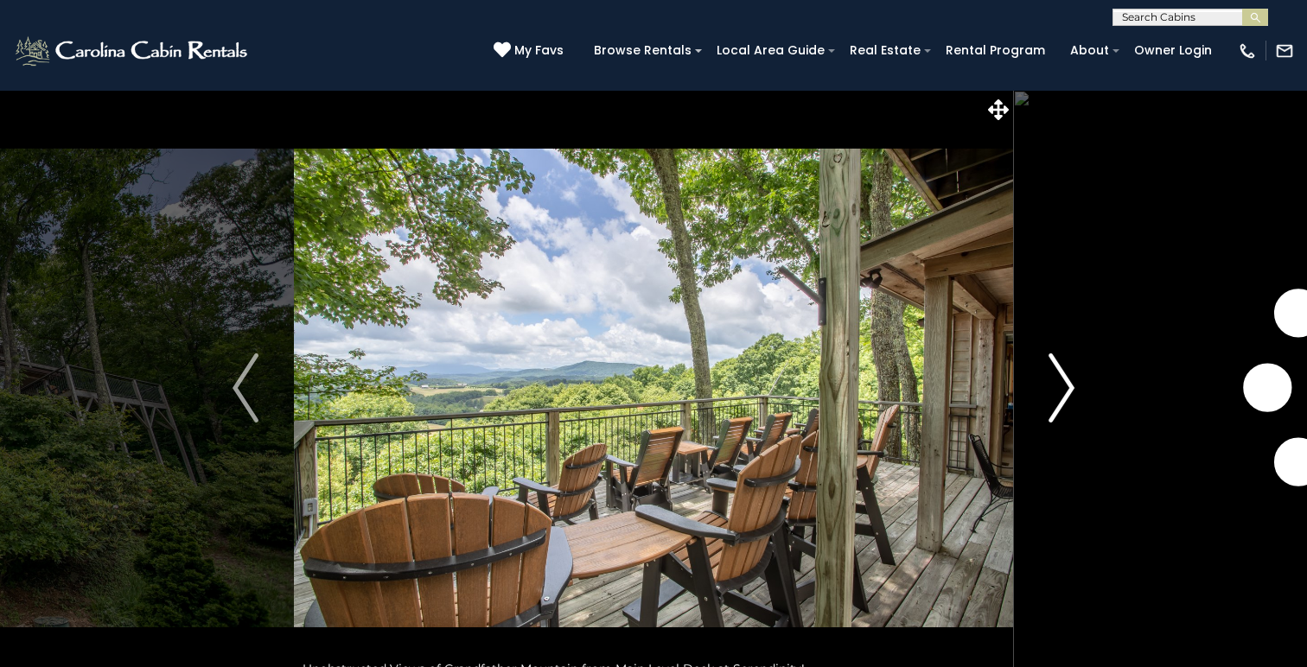
click at [1067, 391] on img "Next" at bounding box center [1061, 388] width 26 height 69
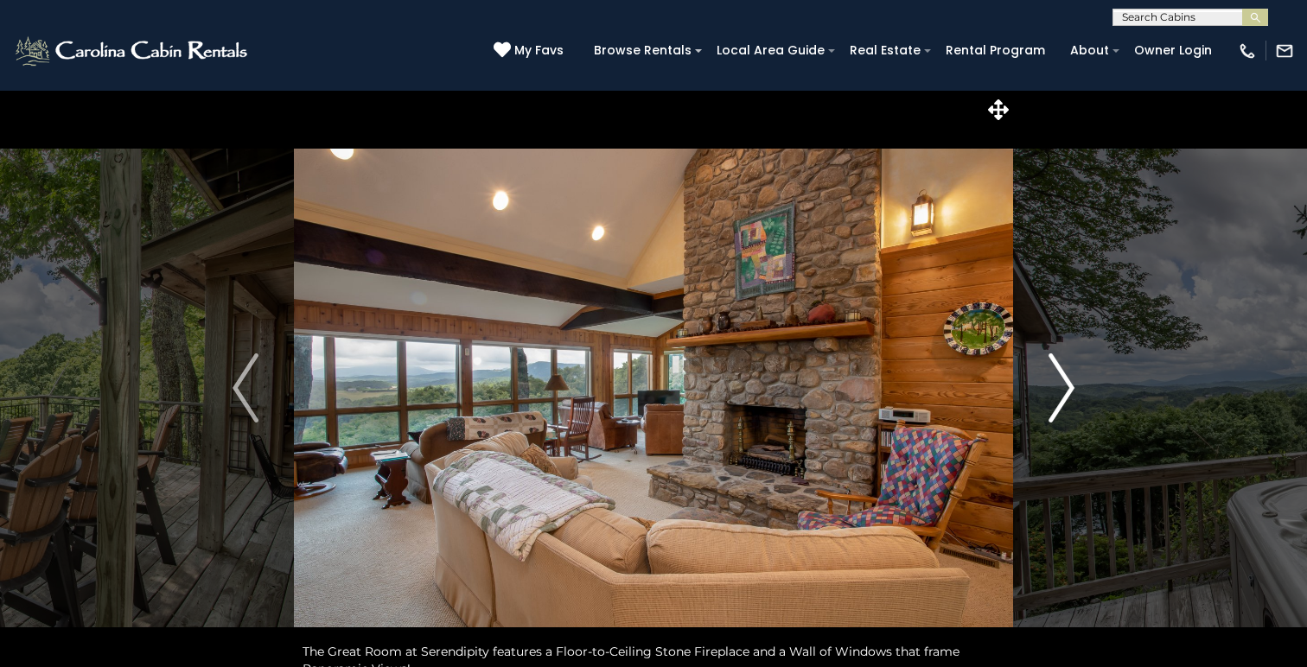
click at [1067, 391] on img "Next" at bounding box center [1061, 388] width 26 height 69
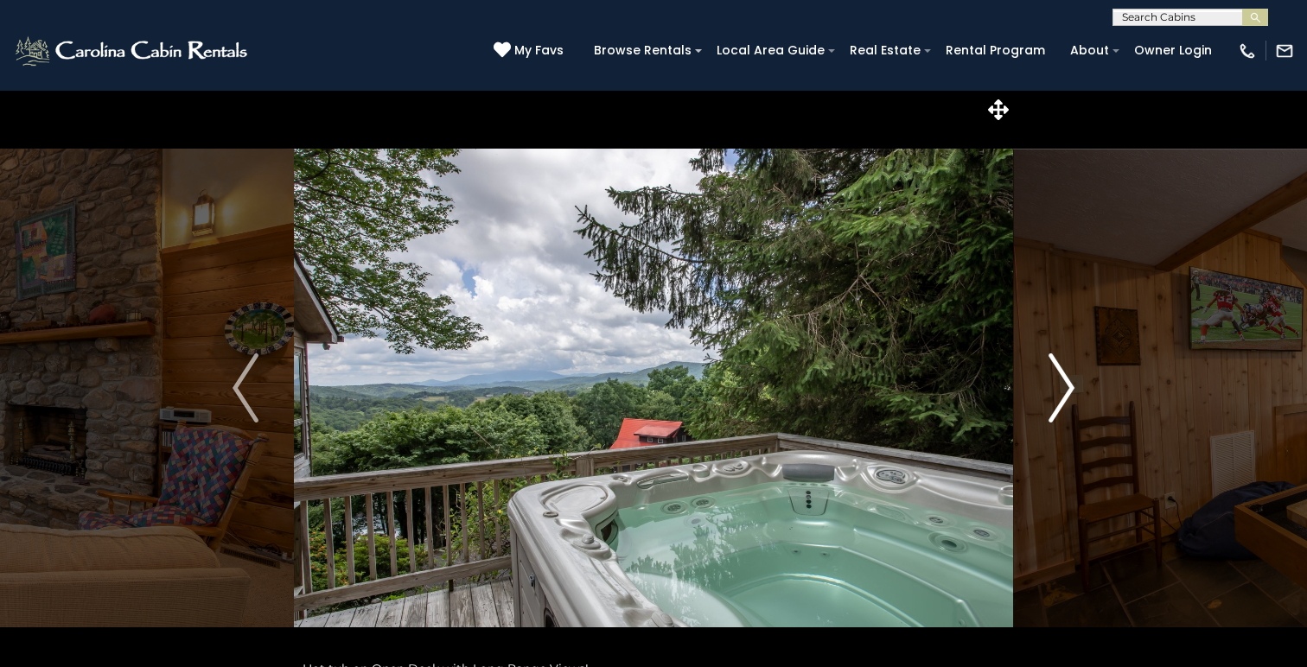
click at [1067, 391] on img "Next" at bounding box center [1061, 388] width 26 height 69
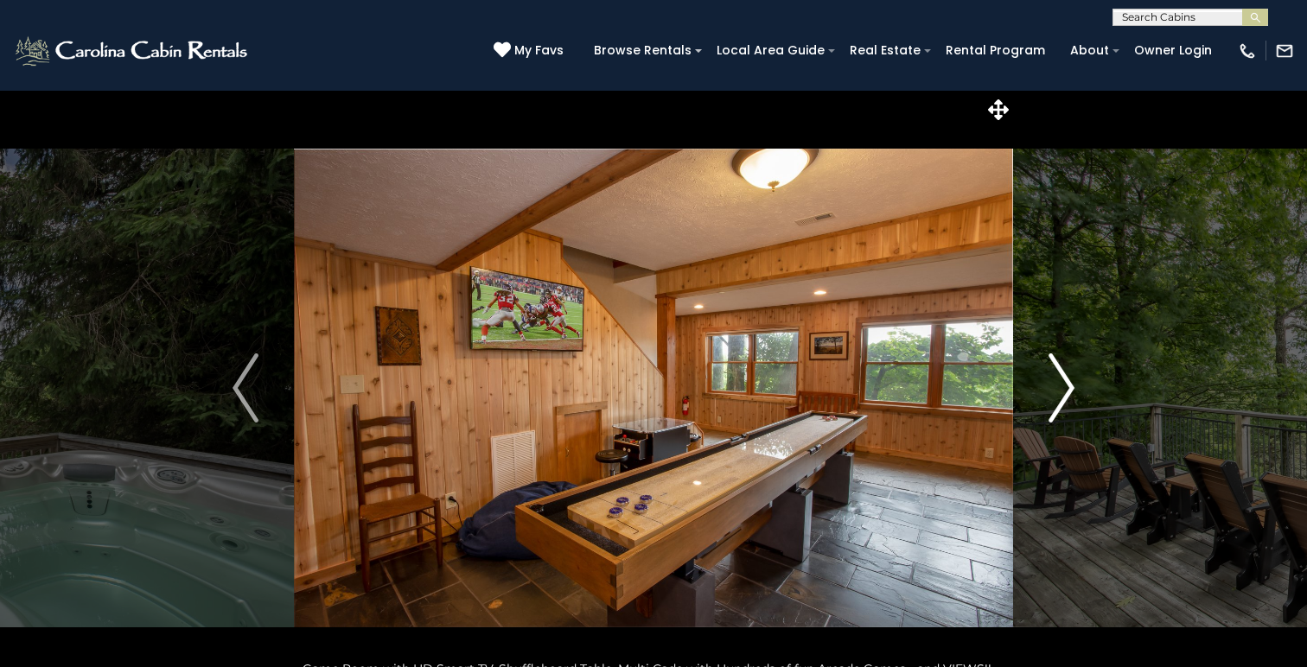
click at [1067, 391] on img "Next" at bounding box center [1061, 388] width 26 height 69
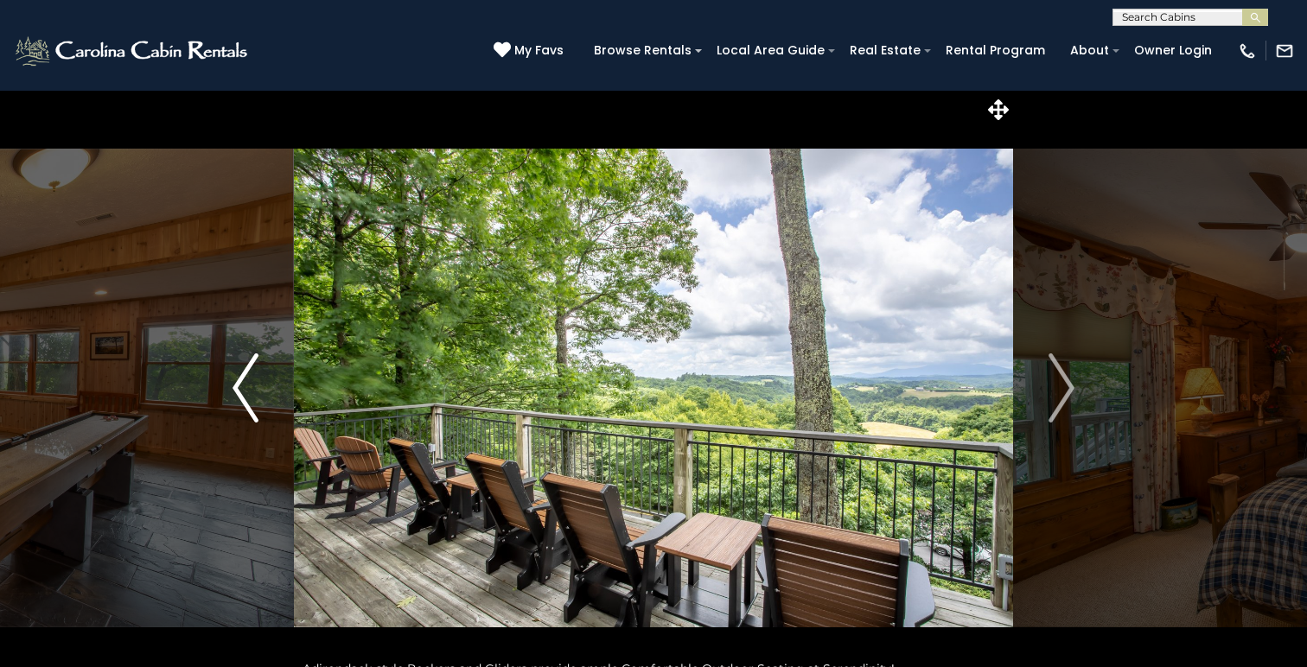
click at [251, 406] on img "Previous" at bounding box center [246, 388] width 26 height 69
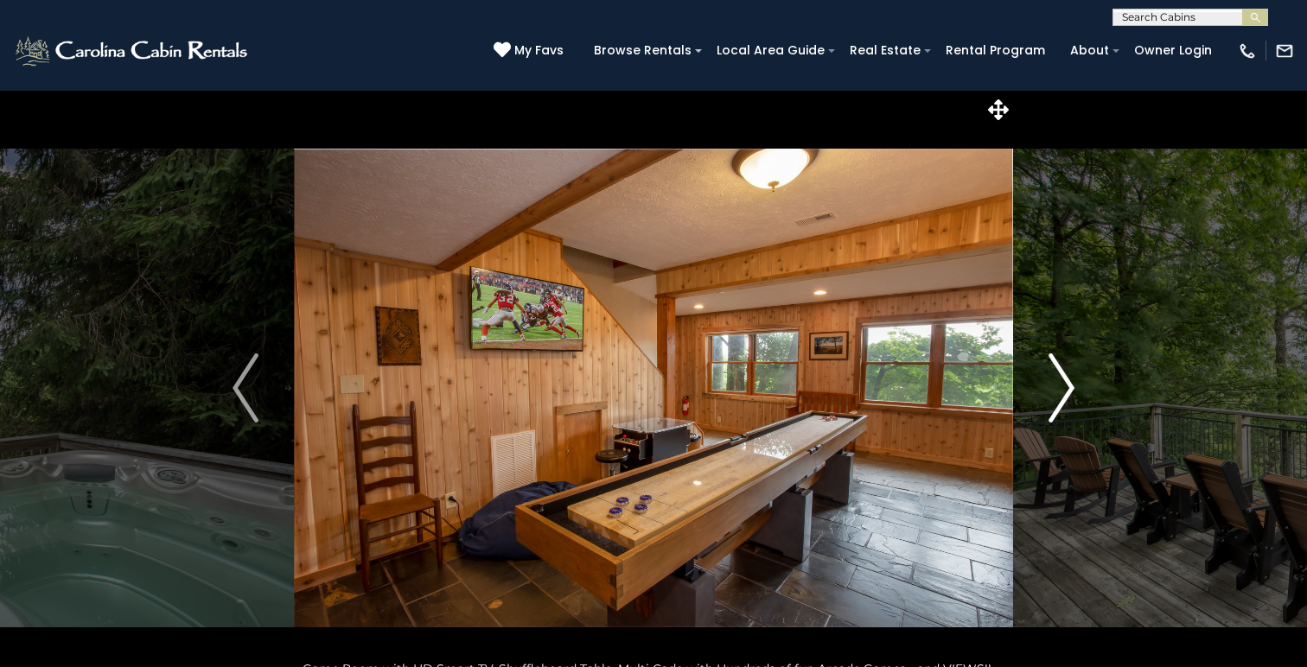
click at [1070, 379] on img "Next" at bounding box center [1061, 388] width 26 height 69
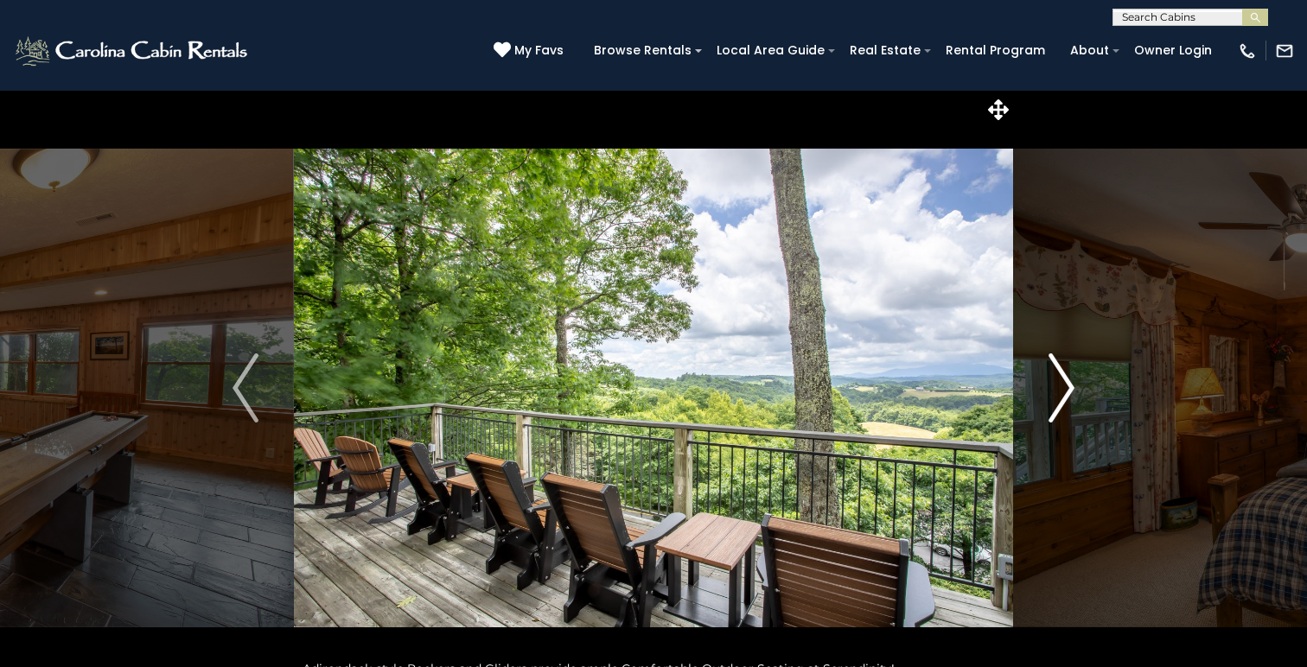
click at [1070, 379] on img "Next" at bounding box center [1061, 388] width 26 height 69
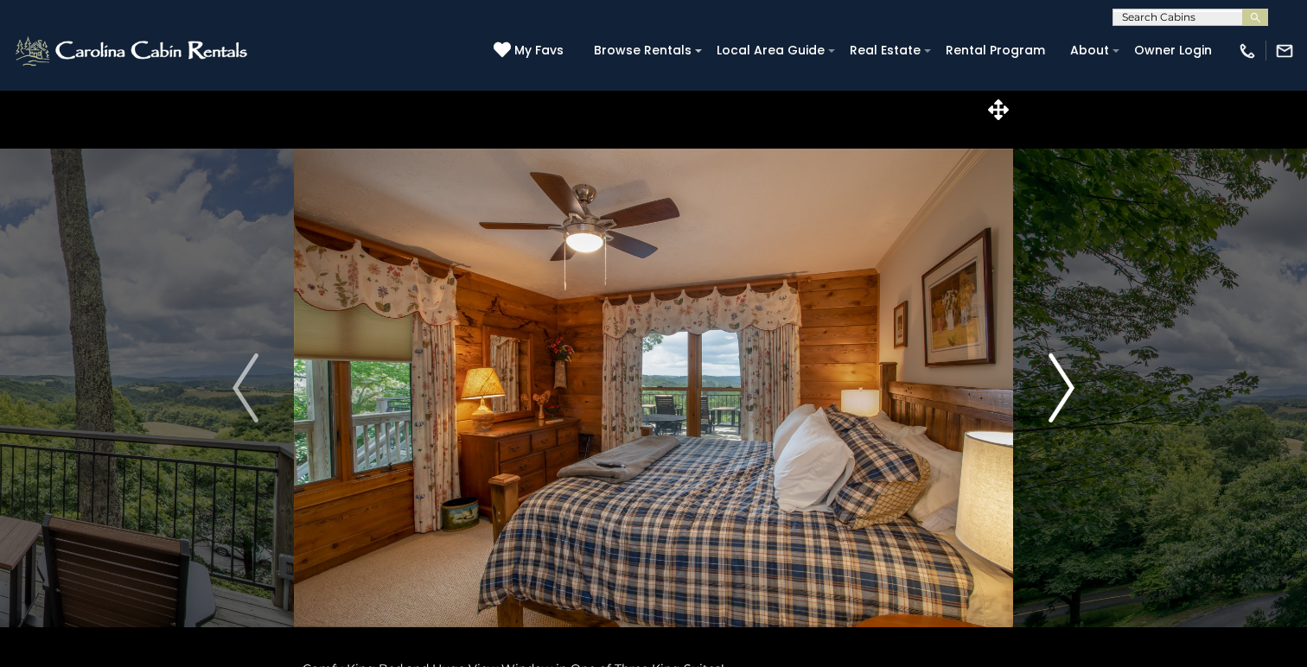
click at [1070, 379] on img "Next" at bounding box center [1061, 388] width 26 height 69
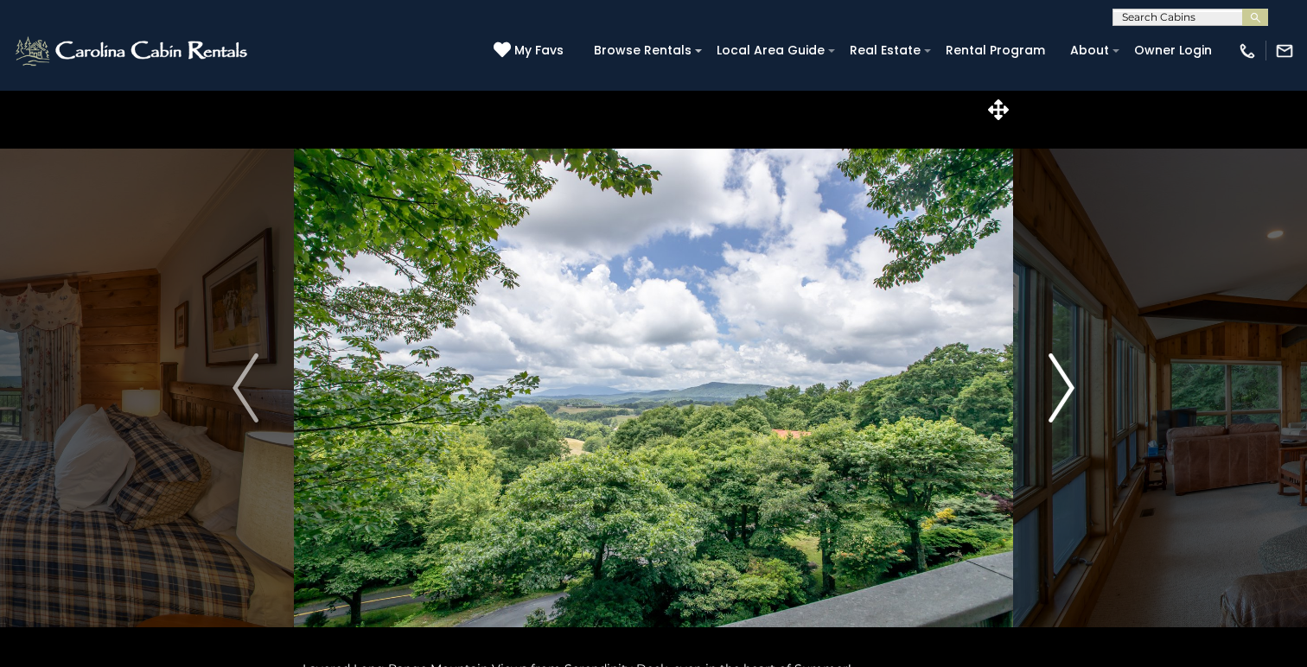
click at [1070, 379] on img "Next" at bounding box center [1061, 388] width 26 height 69
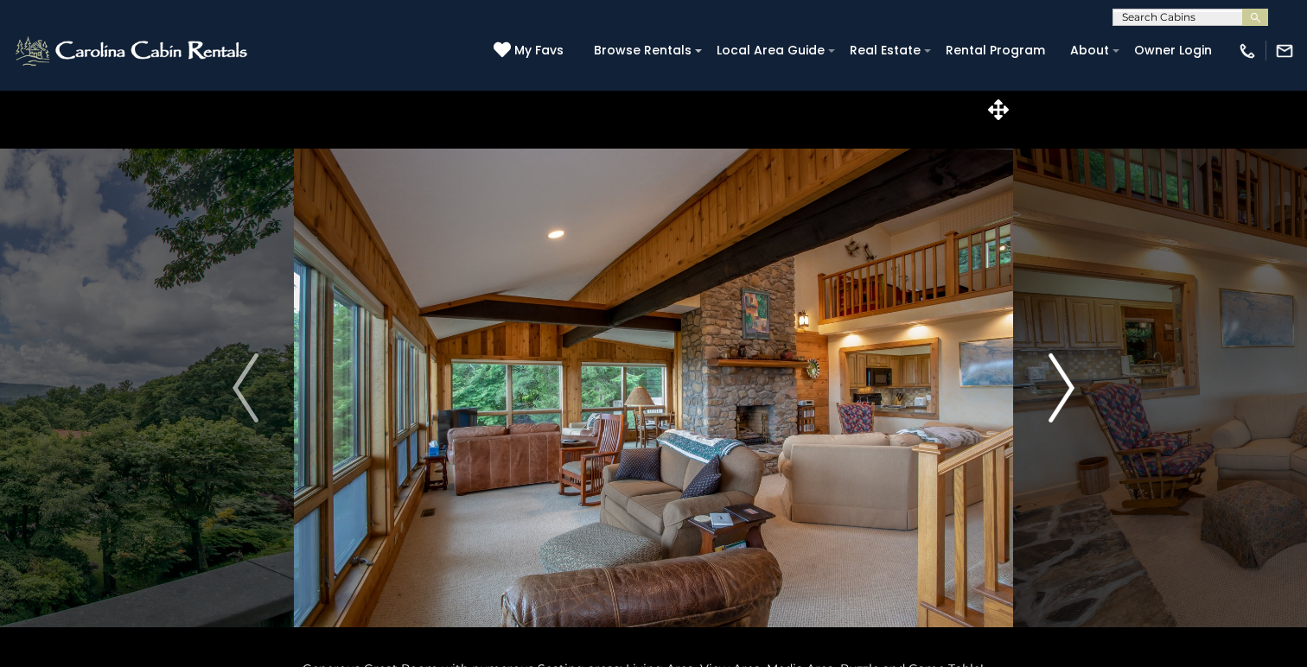
click at [1070, 379] on img "Next" at bounding box center [1061, 388] width 26 height 69
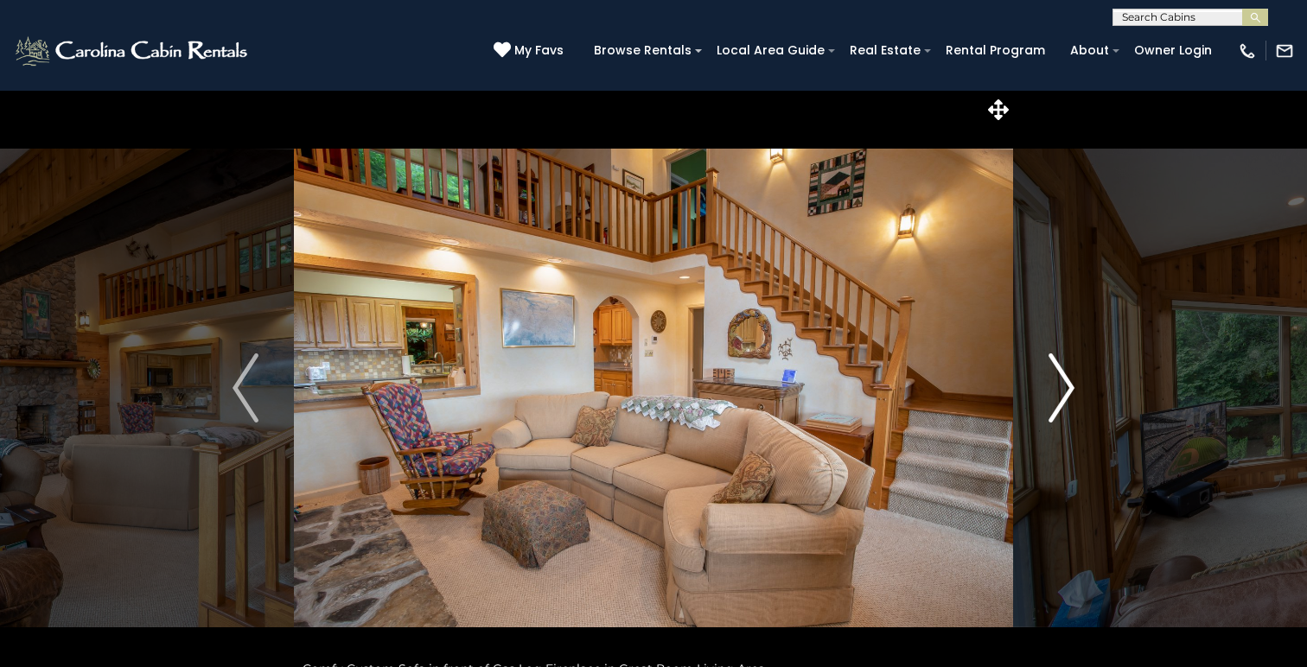
click at [1074, 384] on img "Next" at bounding box center [1061, 388] width 26 height 69
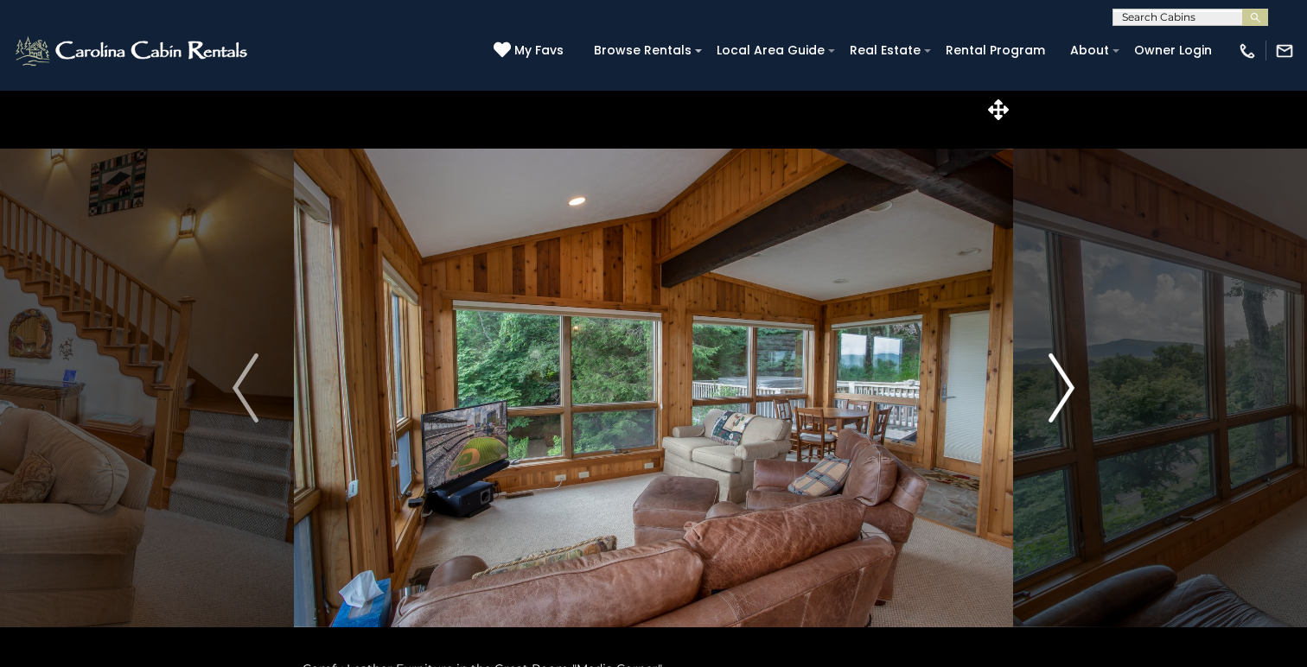
click at [1072, 377] on img "Next" at bounding box center [1061, 388] width 26 height 69
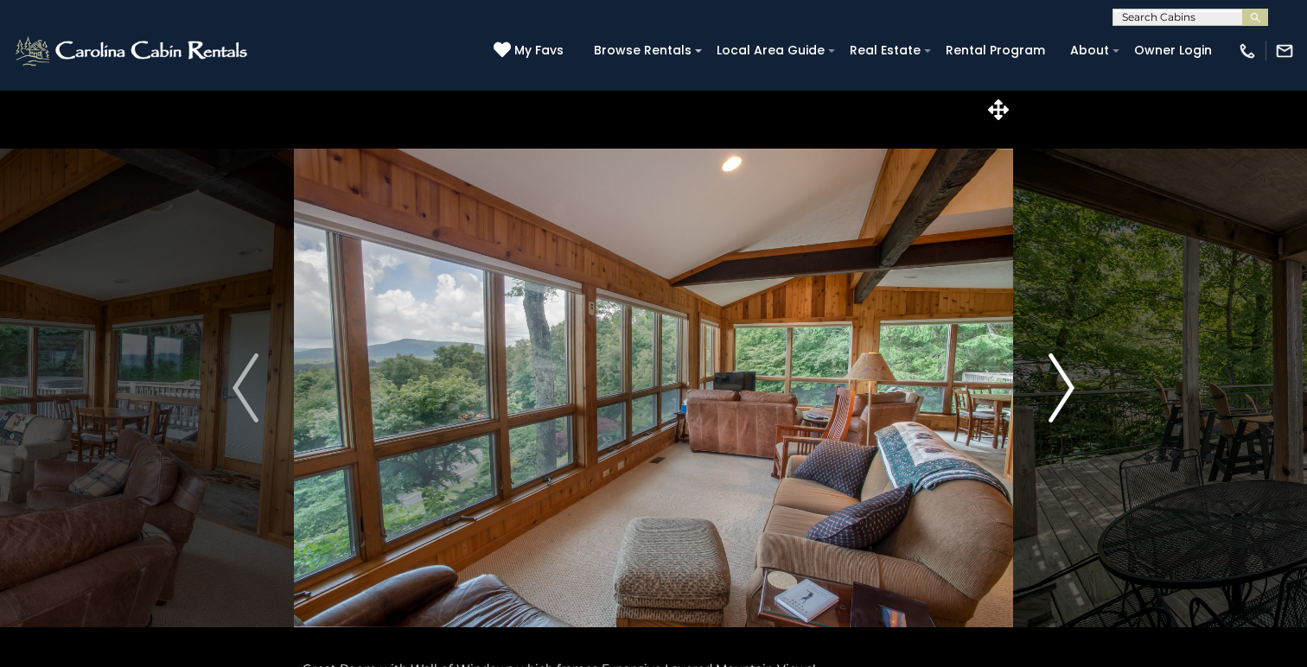
click at [1069, 373] on img "Next" at bounding box center [1061, 388] width 26 height 69
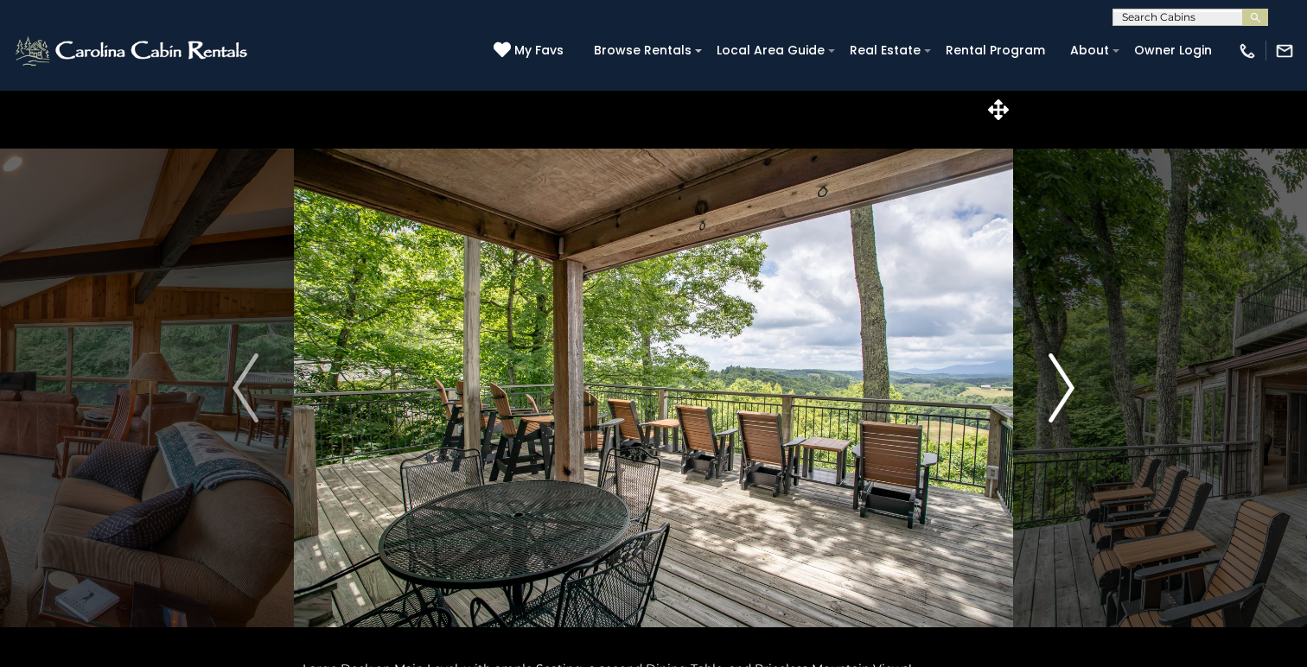
click at [1072, 374] on img "Next" at bounding box center [1061, 388] width 26 height 69
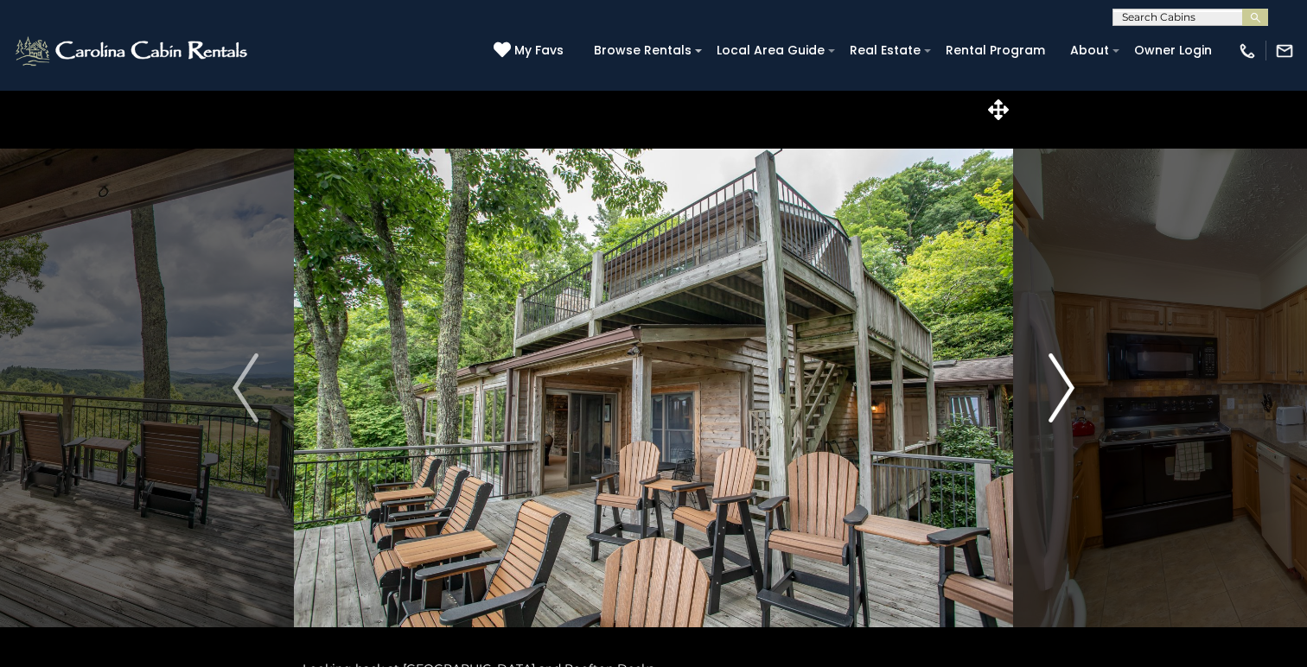
click at [1072, 373] on img "Next" at bounding box center [1061, 388] width 26 height 69
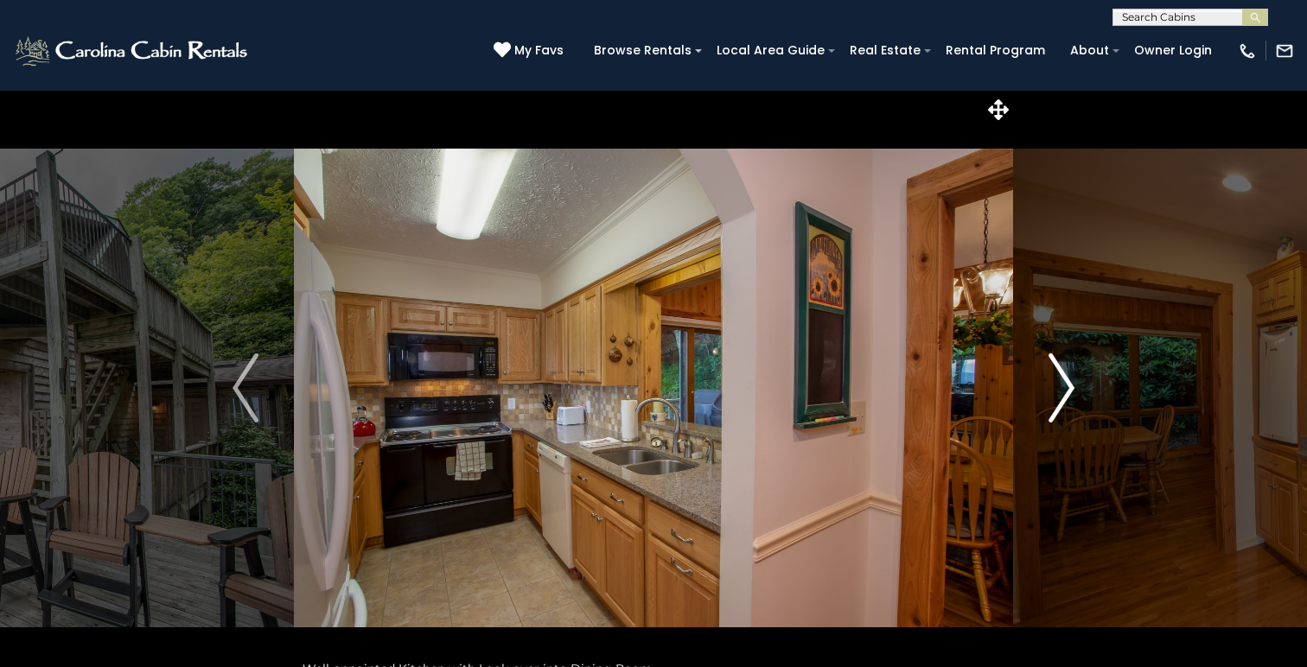
click at [1072, 373] on img "Next" at bounding box center [1061, 388] width 26 height 69
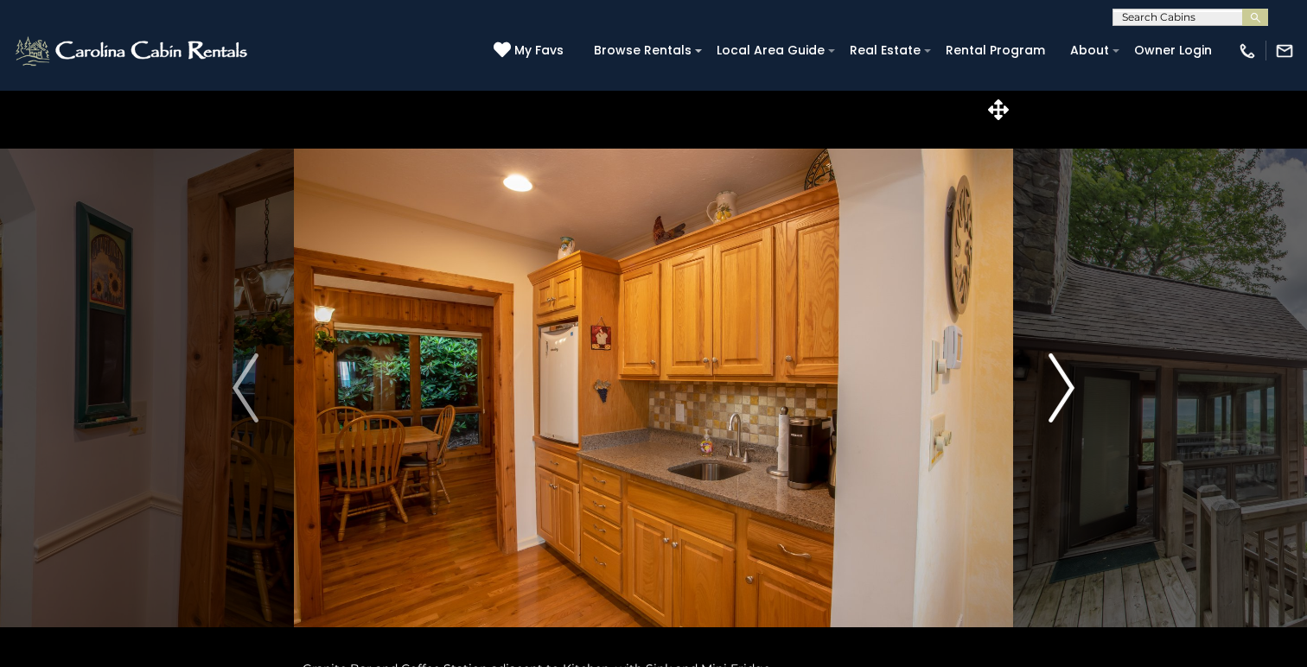
click at [1072, 373] on img "Next" at bounding box center [1061, 388] width 26 height 69
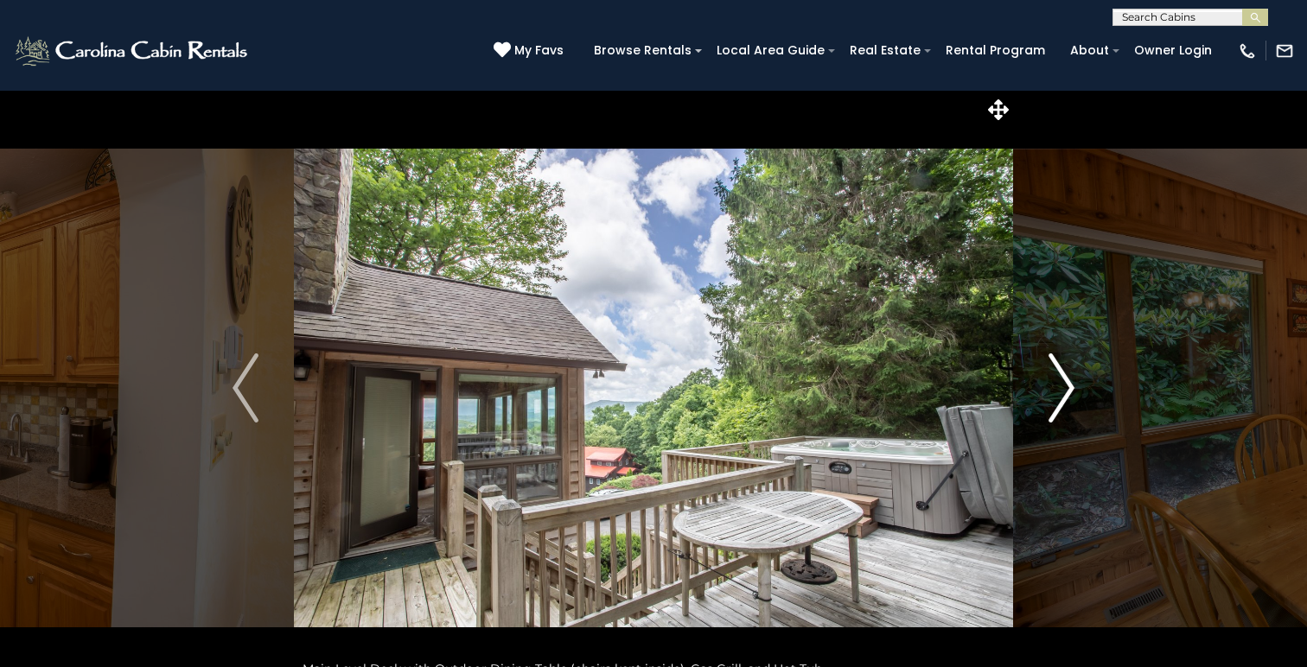
click at [1072, 378] on img "Next" at bounding box center [1061, 388] width 26 height 69
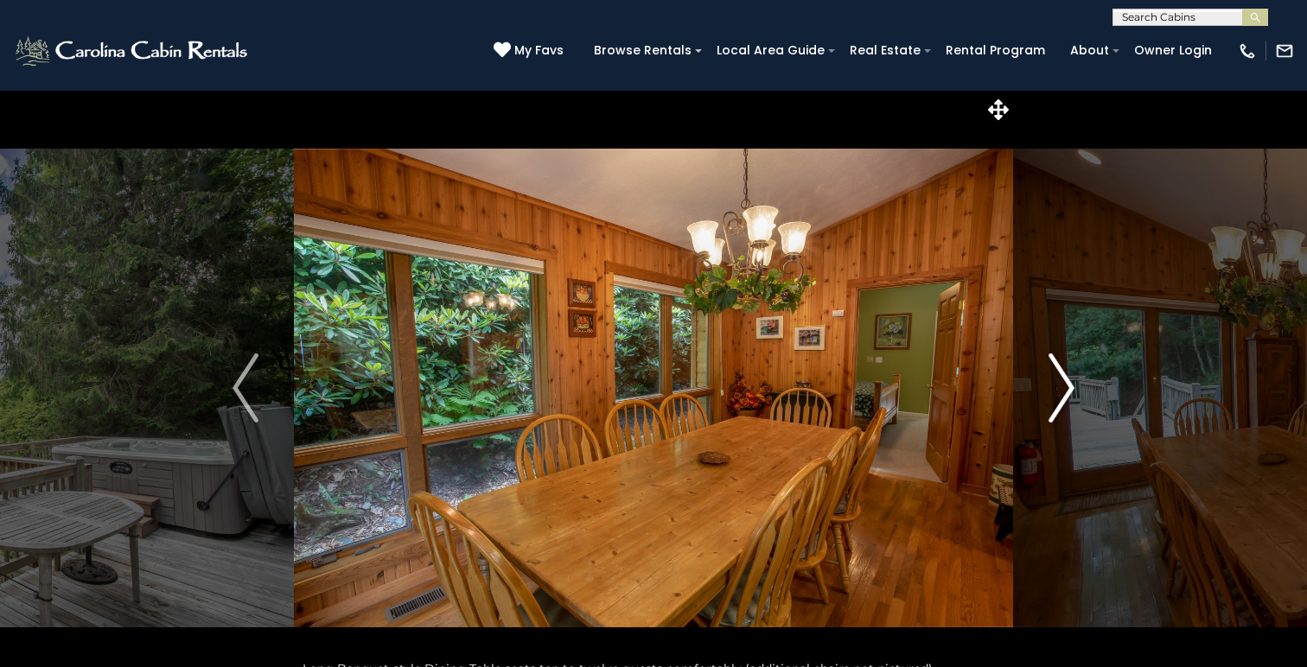
click at [1072, 386] on img "Next" at bounding box center [1061, 388] width 26 height 69
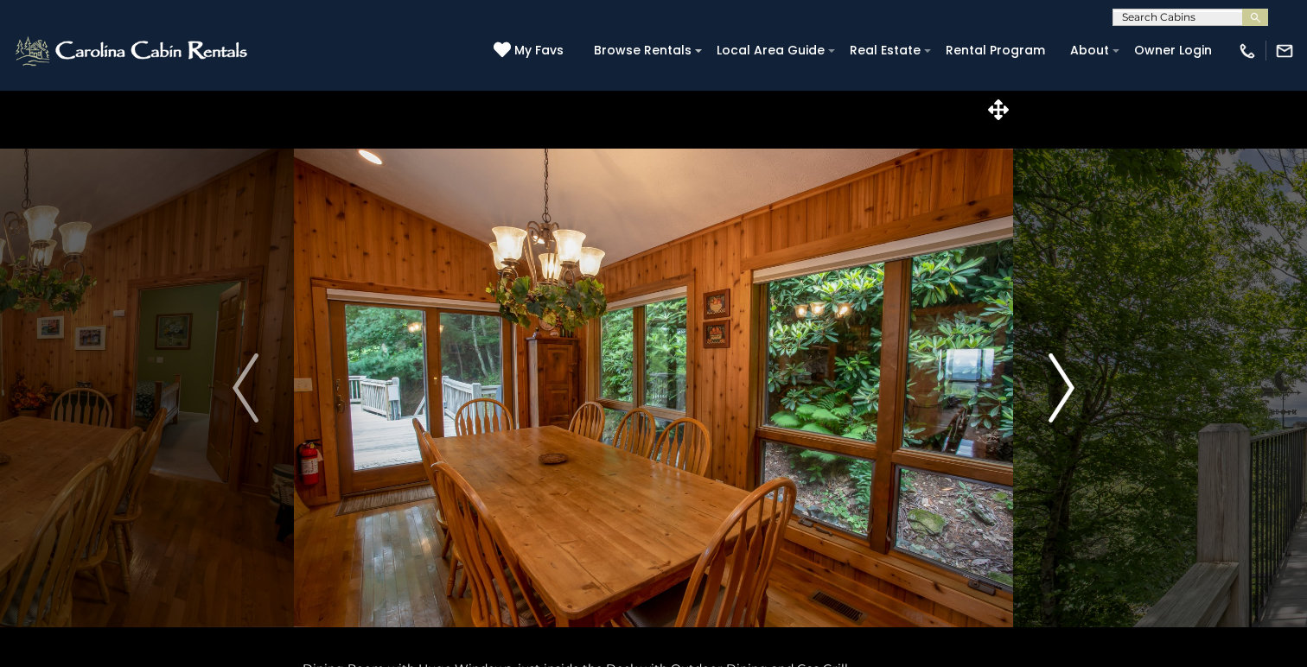
click at [1072, 386] on img "Next" at bounding box center [1061, 388] width 26 height 69
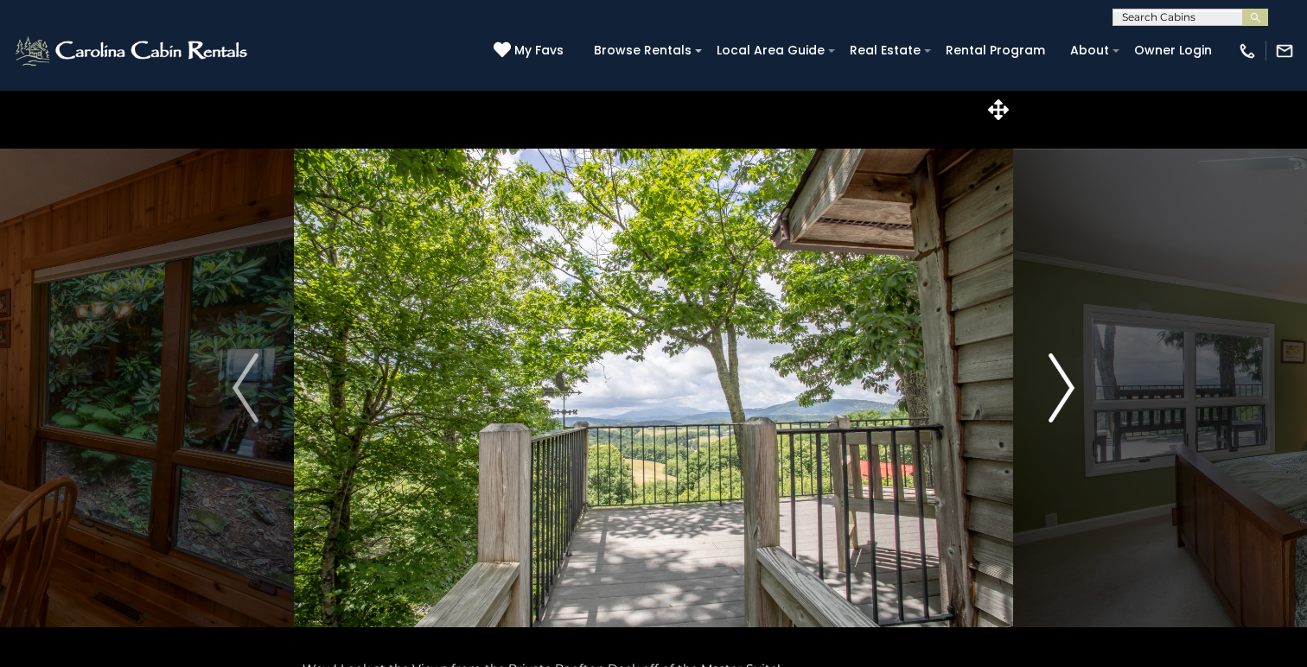
click at [1072, 386] on img "Next" at bounding box center [1061, 388] width 26 height 69
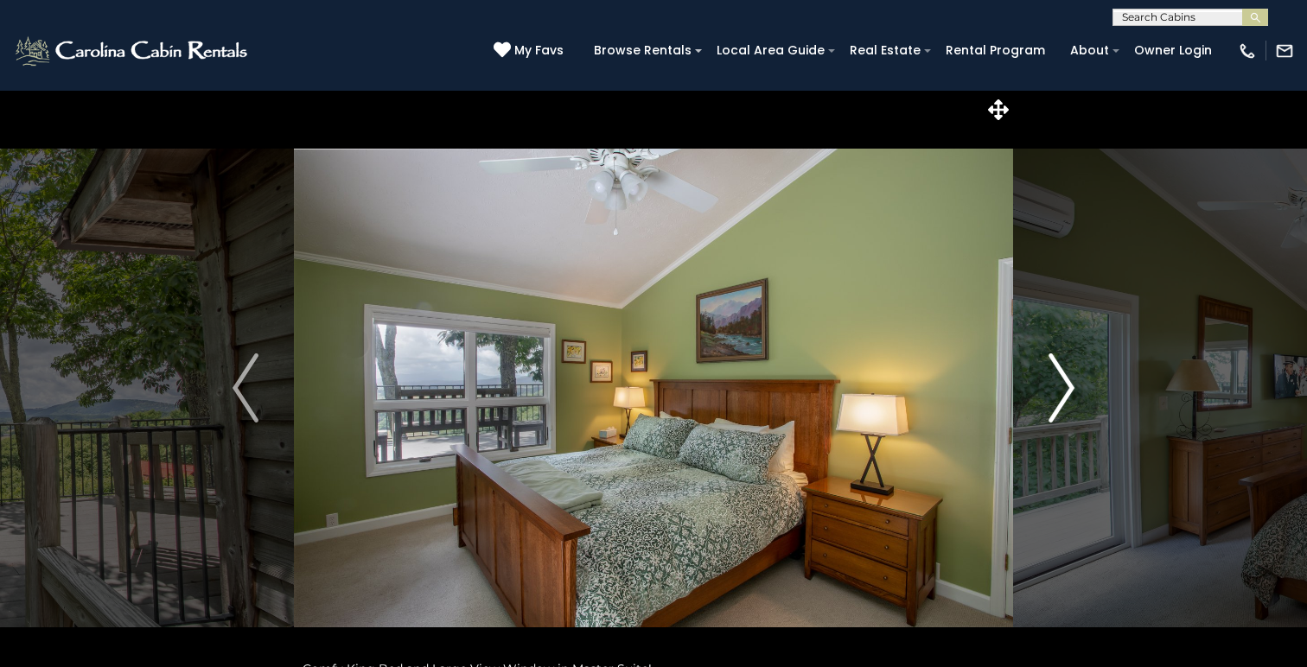
click at [1072, 386] on img "Next" at bounding box center [1061, 388] width 26 height 69
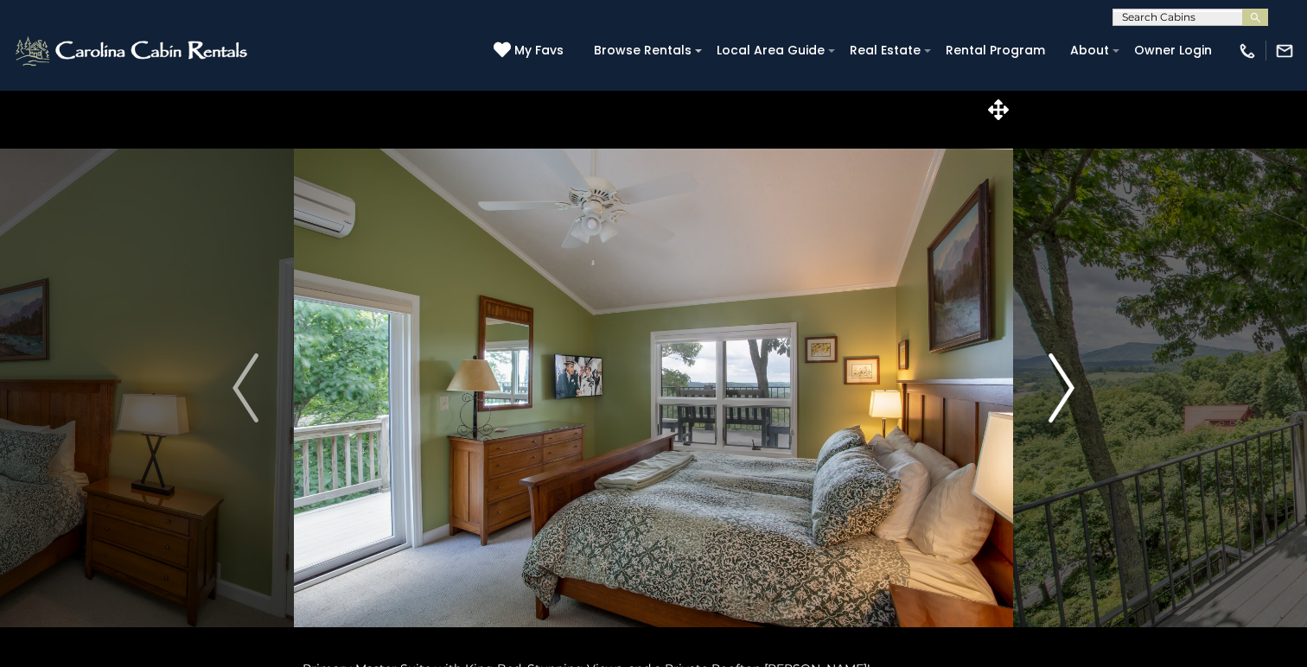
click at [1072, 386] on img "Next" at bounding box center [1061, 388] width 26 height 69
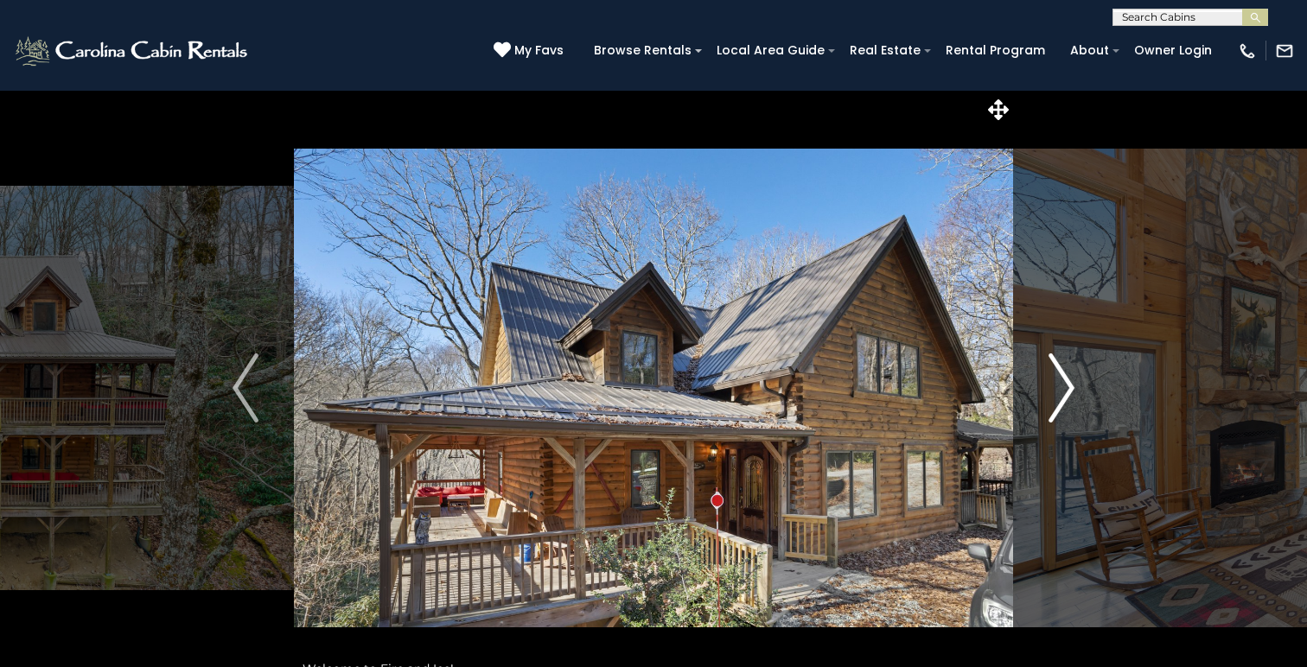
click at [1063, 381] on img "Next" at bounding box center [1061, 388] width 26 height 69
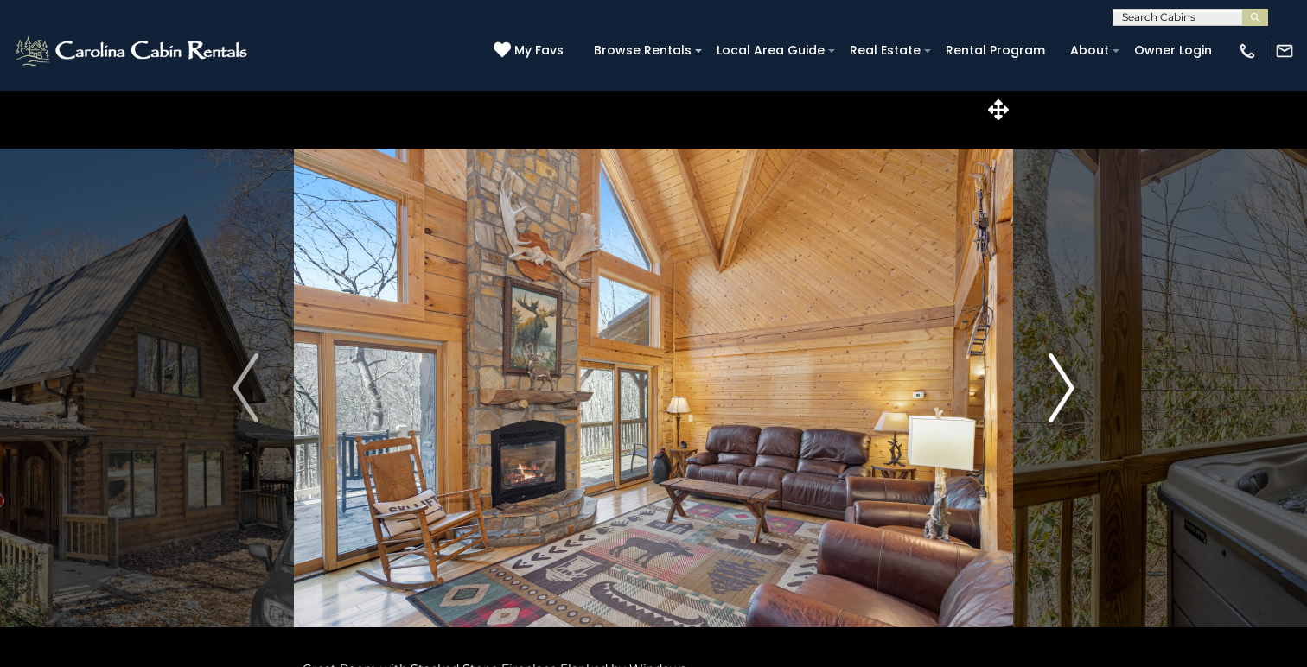
click at [1063, 381] on img "Next" at bounding box center [1061, 388] width 26 height 69
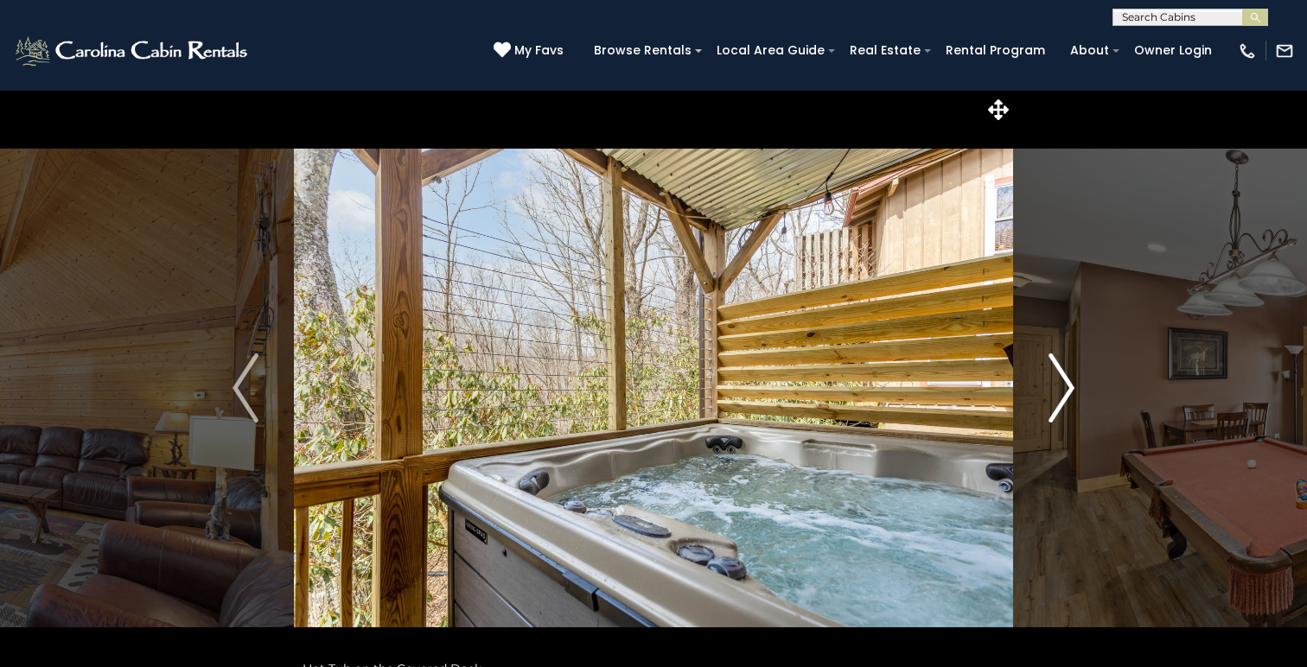
click at [1063, 381] on img "Next" at bounding box center [1061, 388] width 26 height 69
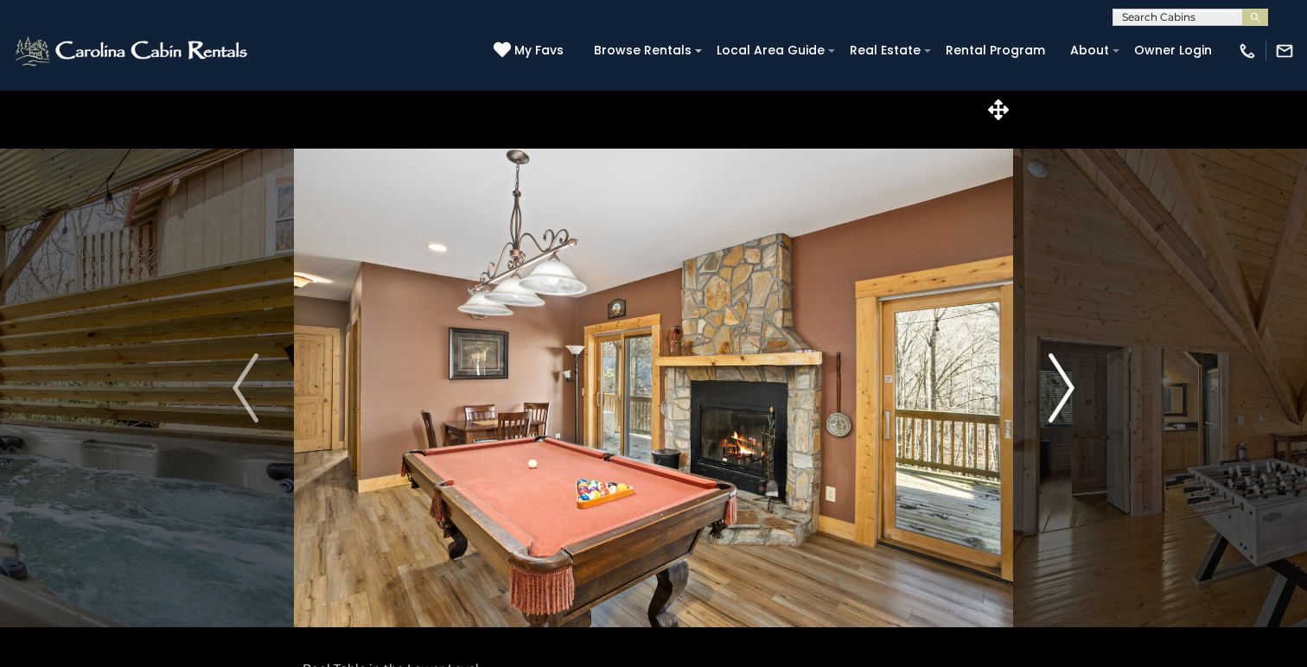
click at [1063, 381] on img "Next" at bounding box center [1061, 388] width 26 height 69
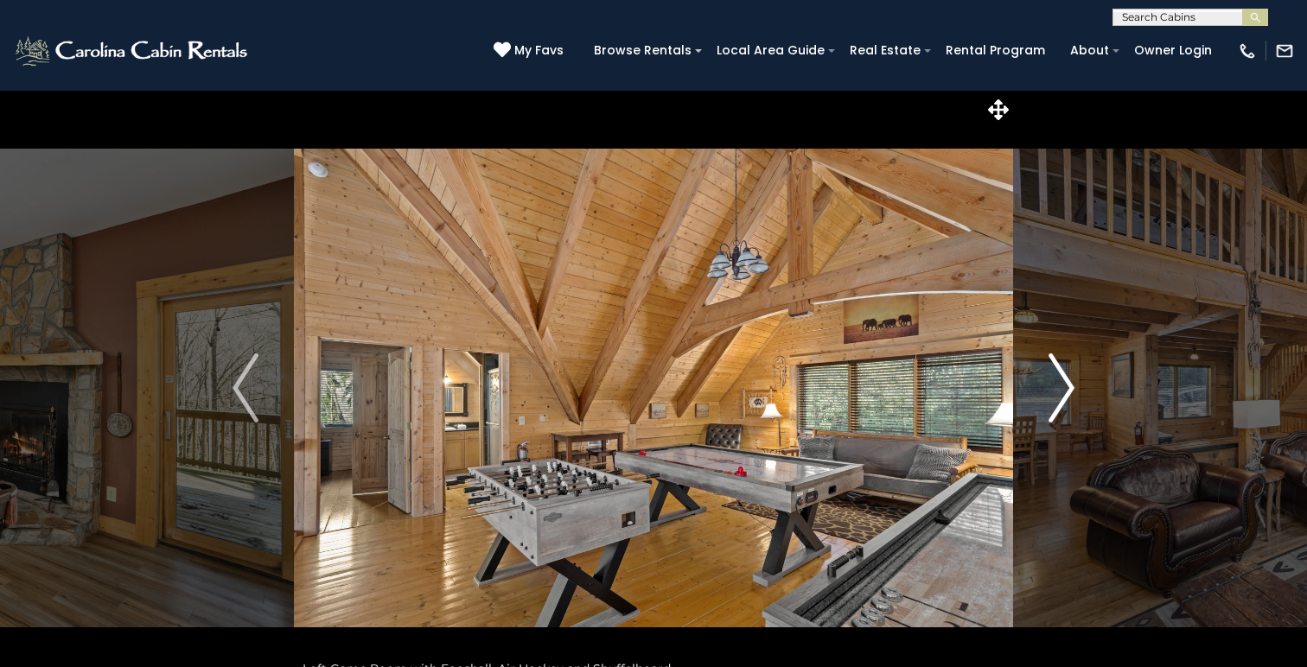
click at [1063, 381] on img "Next" at bounding box center [1061, 388] width 26 height 69
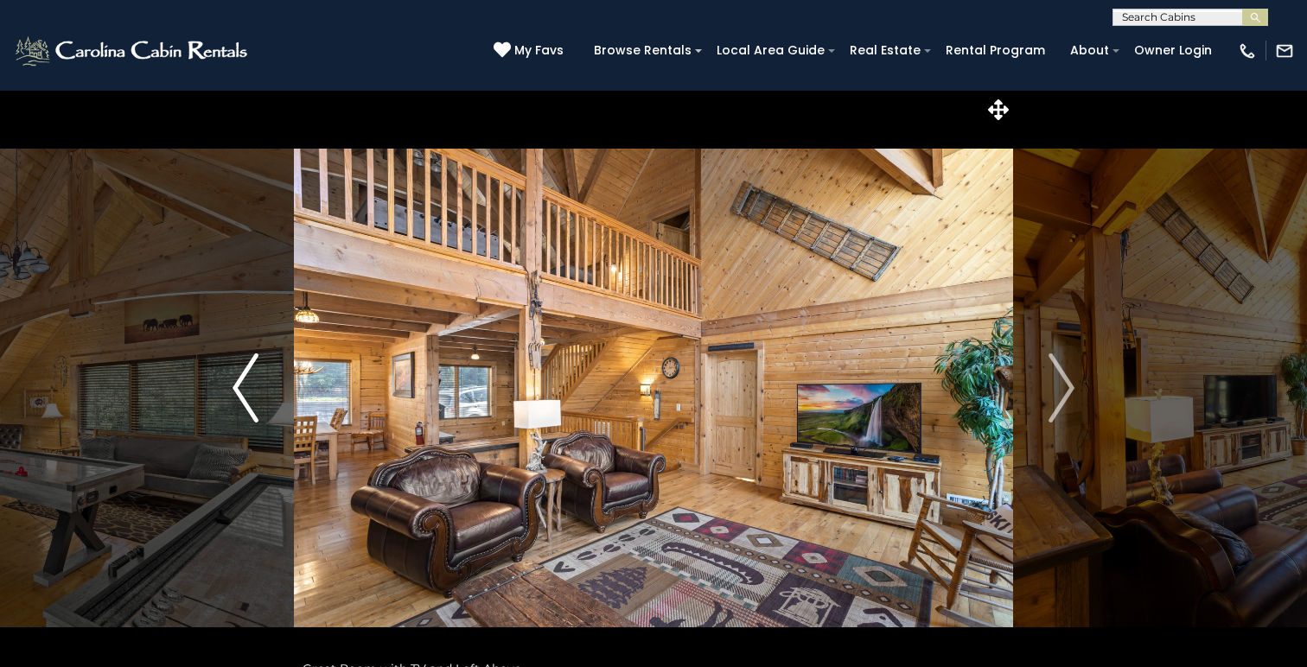
click at [235, 390] on img "Previous" at bounding box center [246, 388] width 26 height 69
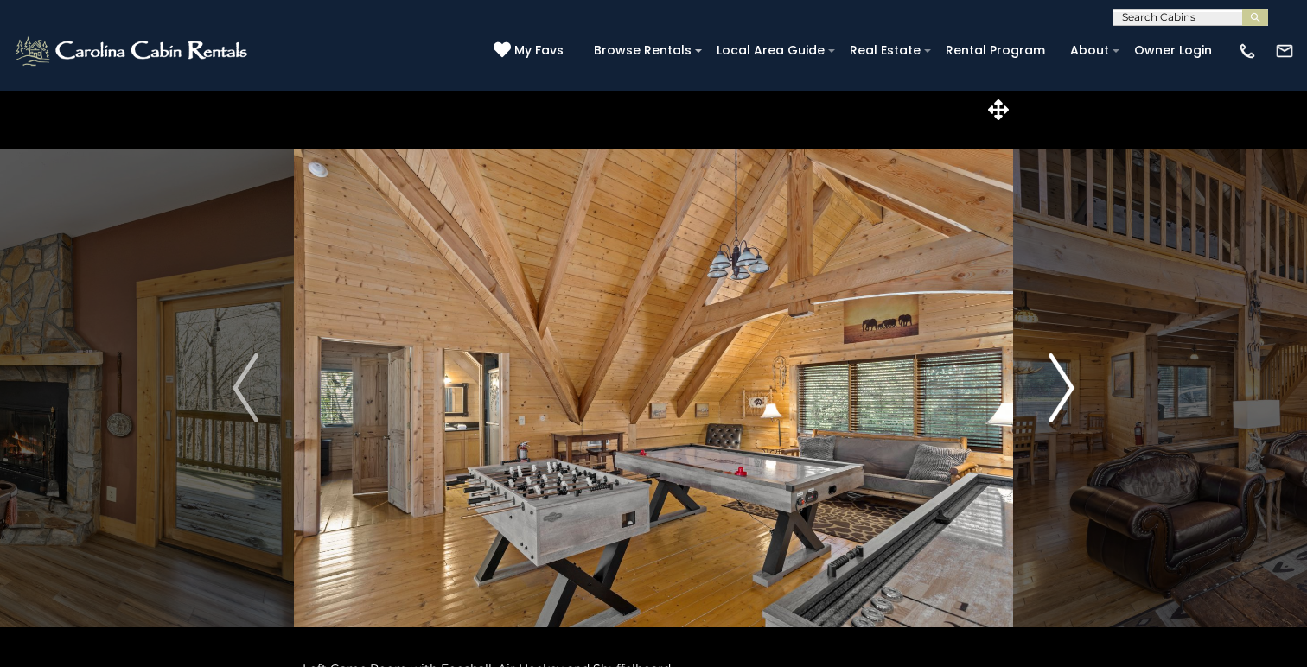
click at [1061, 389] on img "Next" at bounding box center [1061, 388] width 26 height 69
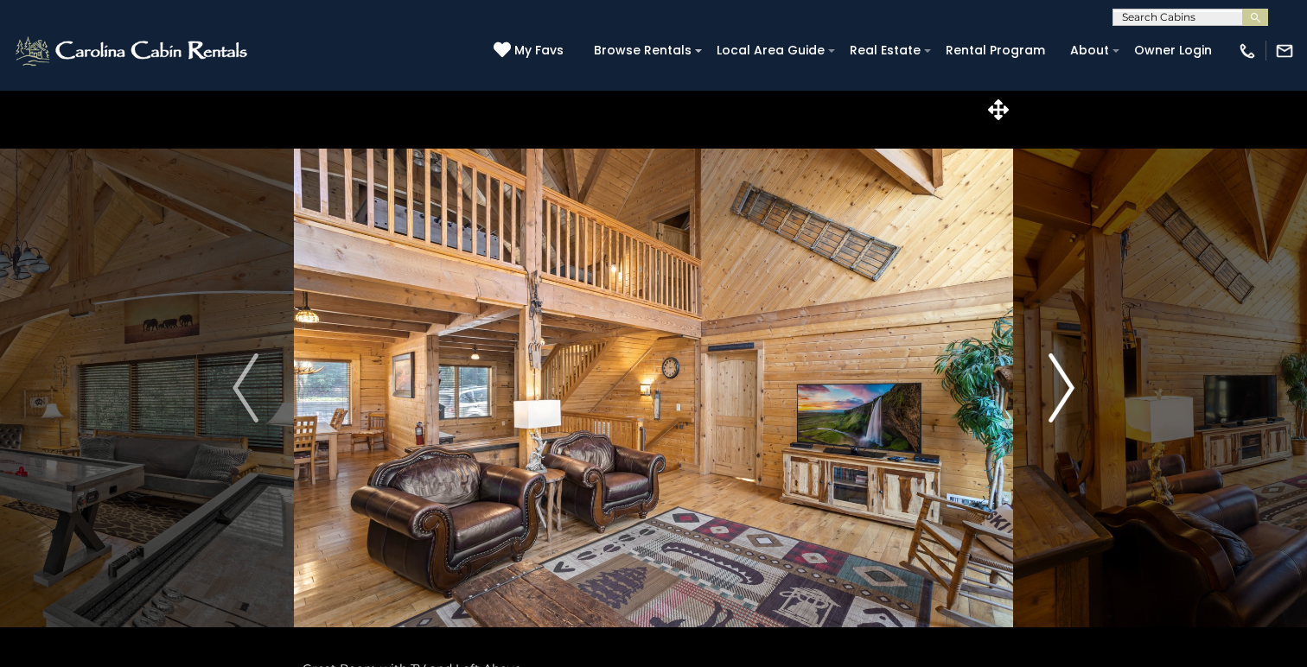
click at [1061, 389] on img "Next" at bounding box center [1061, 388] width 26 height 69
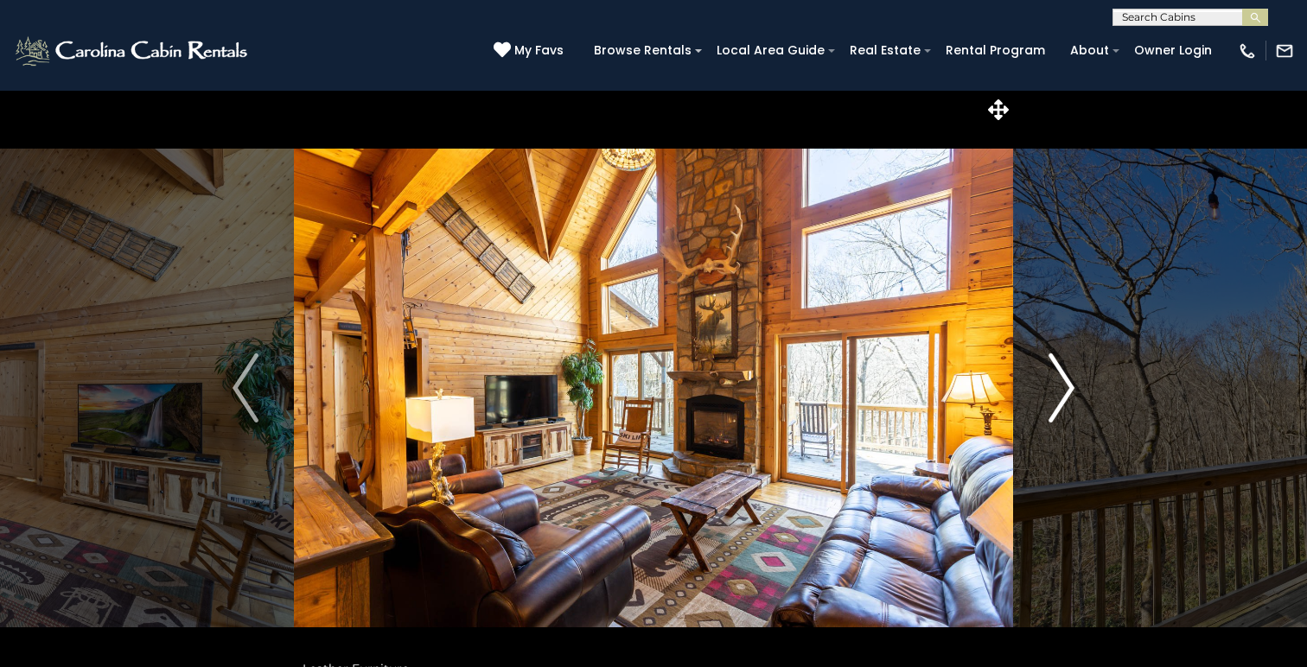
click at [1061, 389] on img "Next" at bounding box center [1061, 388] width 26 height 69
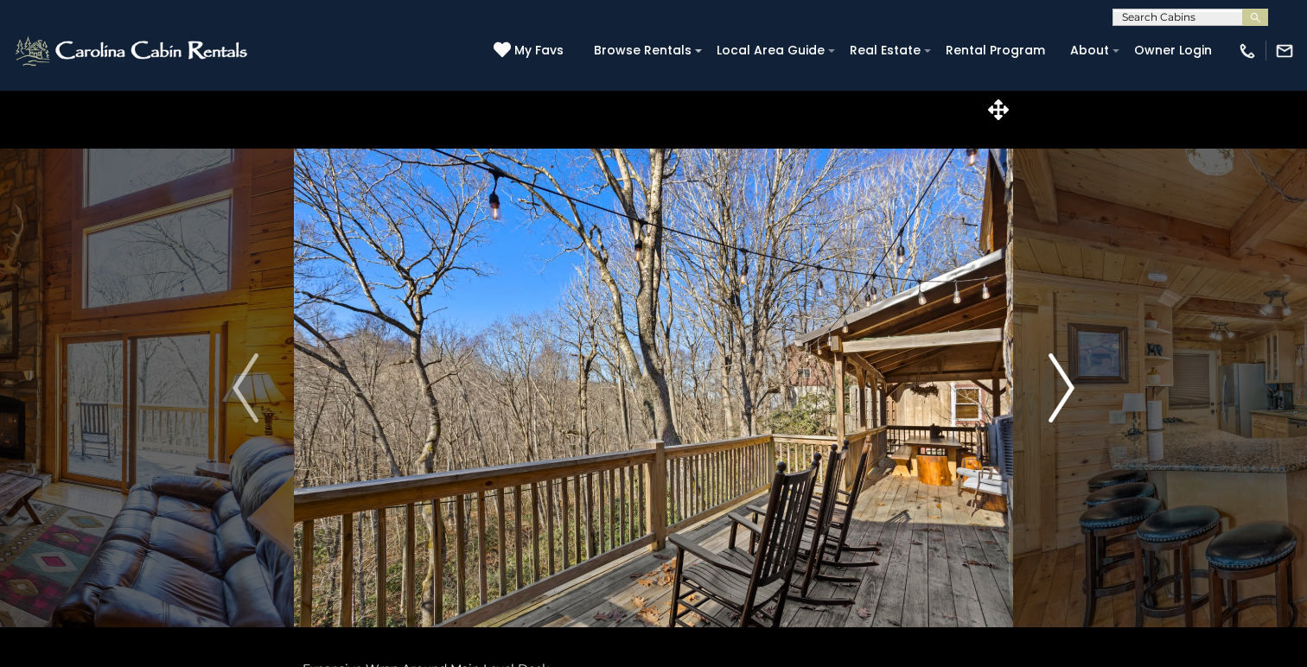
click at [1061, 389] on img "Next" at bounding box center [1061, 388] width 26 height 69
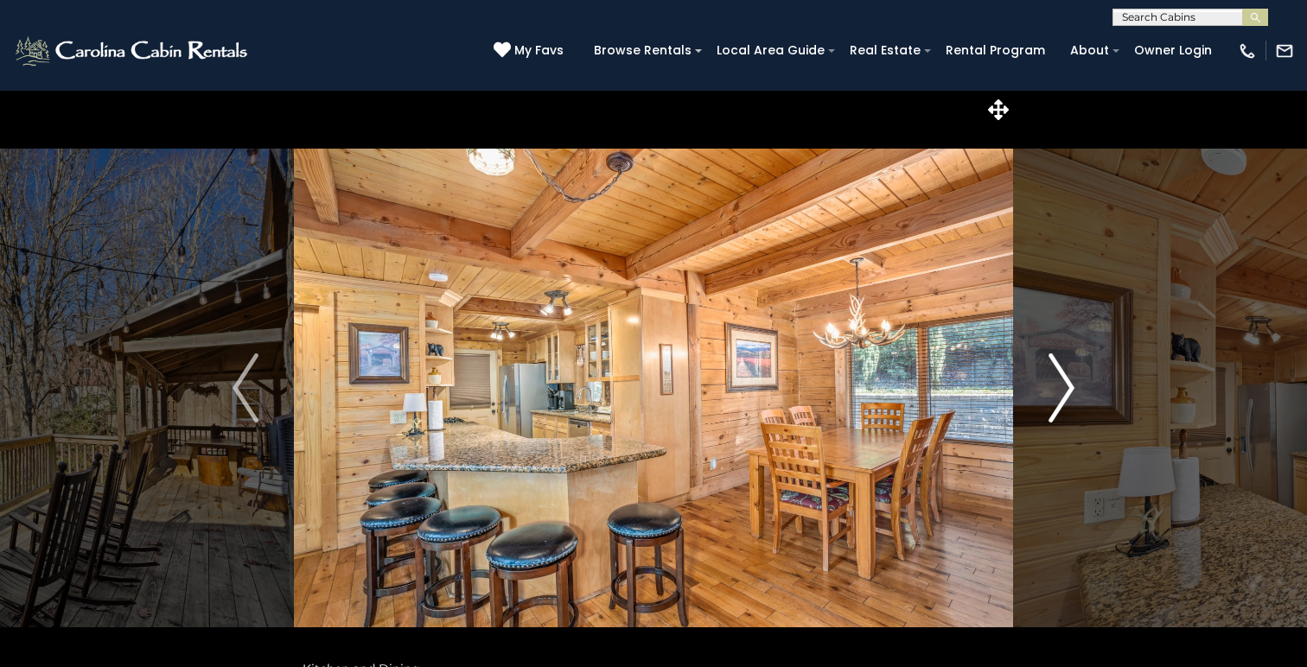
click at [1061, 389] on img "Next" at bounding box center [1061, 388] width 26 height 69
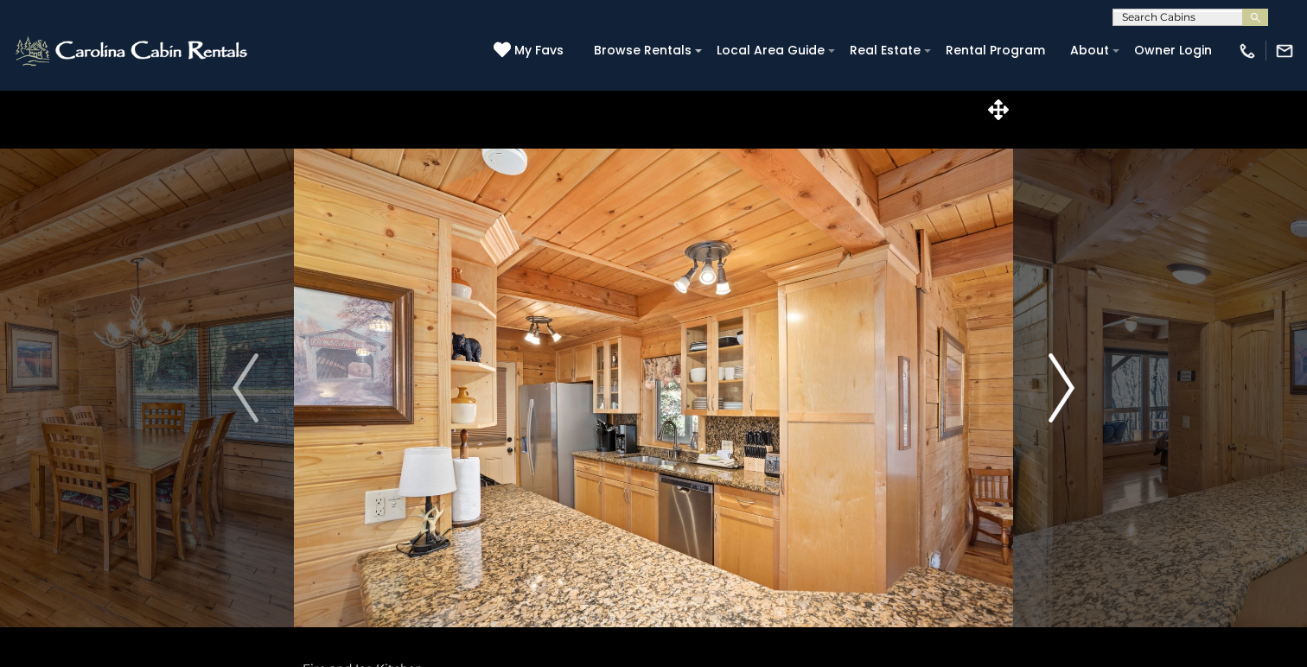
click at [1061, 389] on img "Next" at bounding box center [1061, 388] width 26 height 69
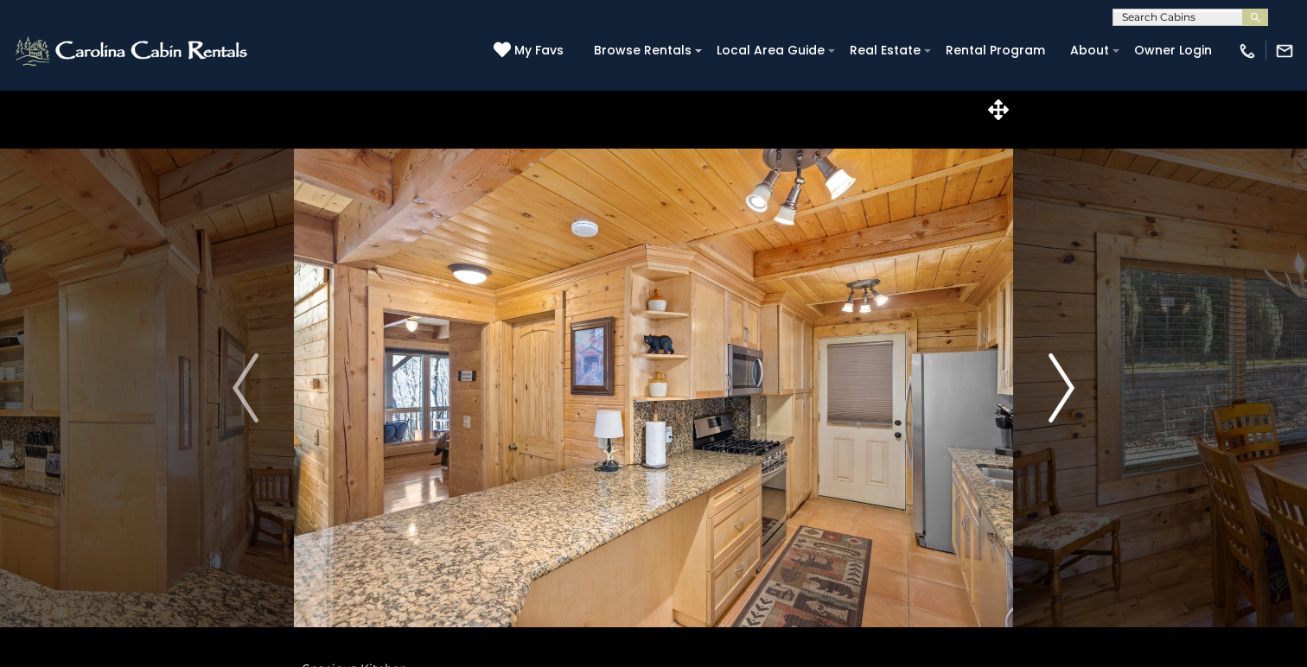
click at [1061, 389] on img "Next" at bounding box center [1061, 388] width 26 height 69
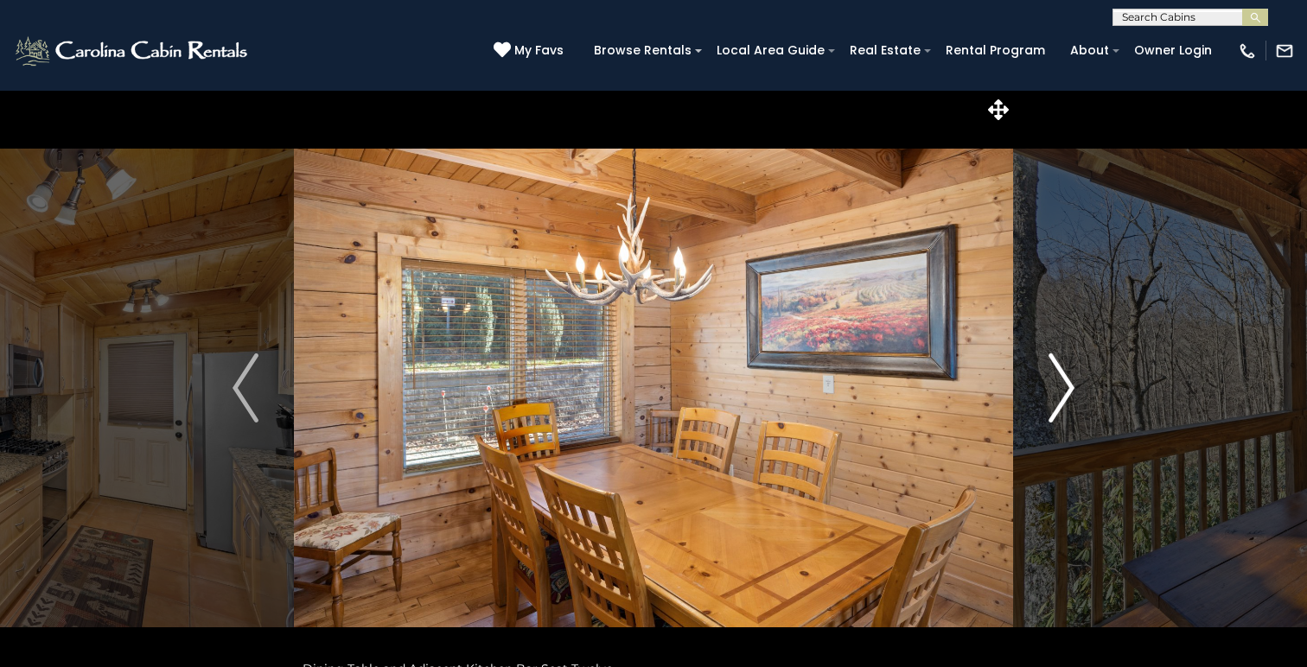
click at [1061, 389] on img "Next" at bounding box center [1061, 388] width 26 height 69
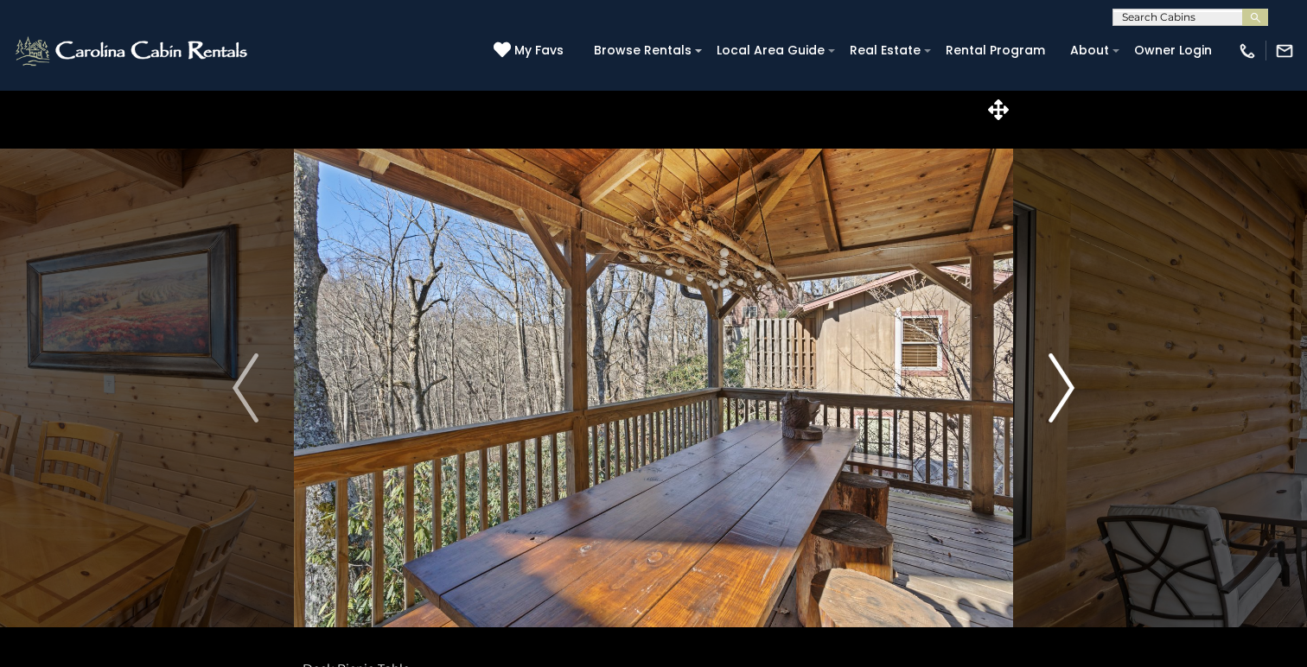
click at [1061, 389] on img "Next" at bounding box center [1061, 388] width 26 height 69
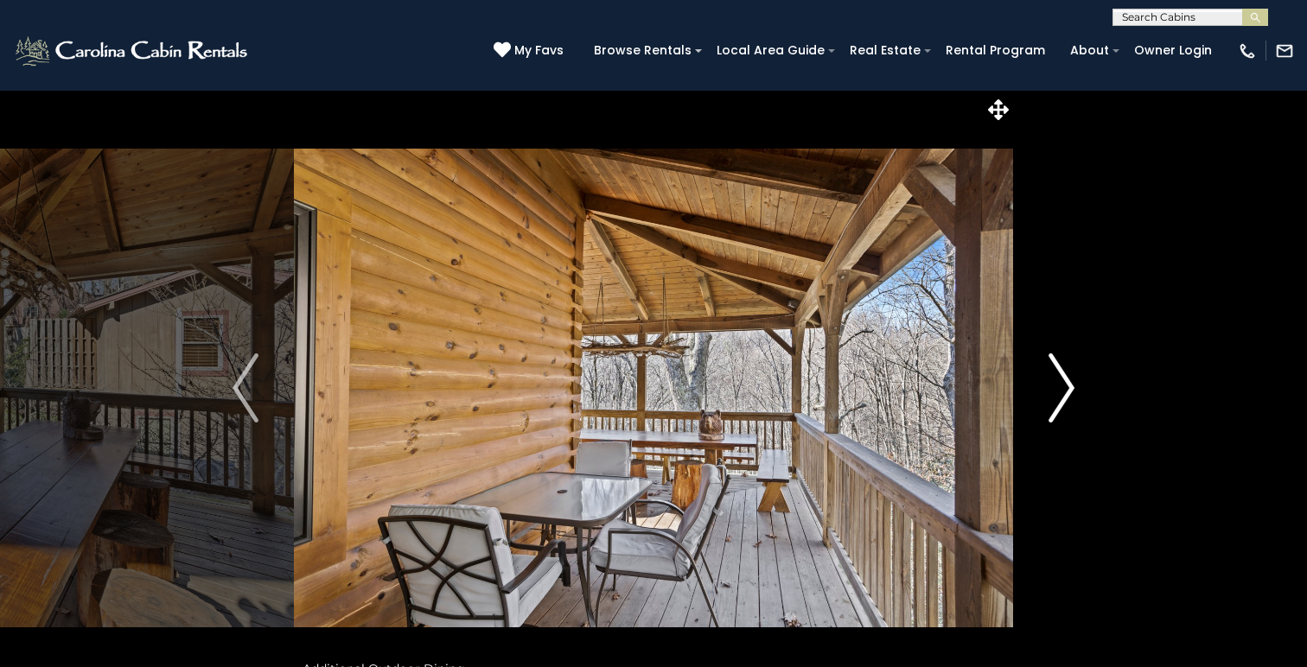
click at [1067, 391] on img "Next" at bounding box center [1061, 388] width 26 height 69
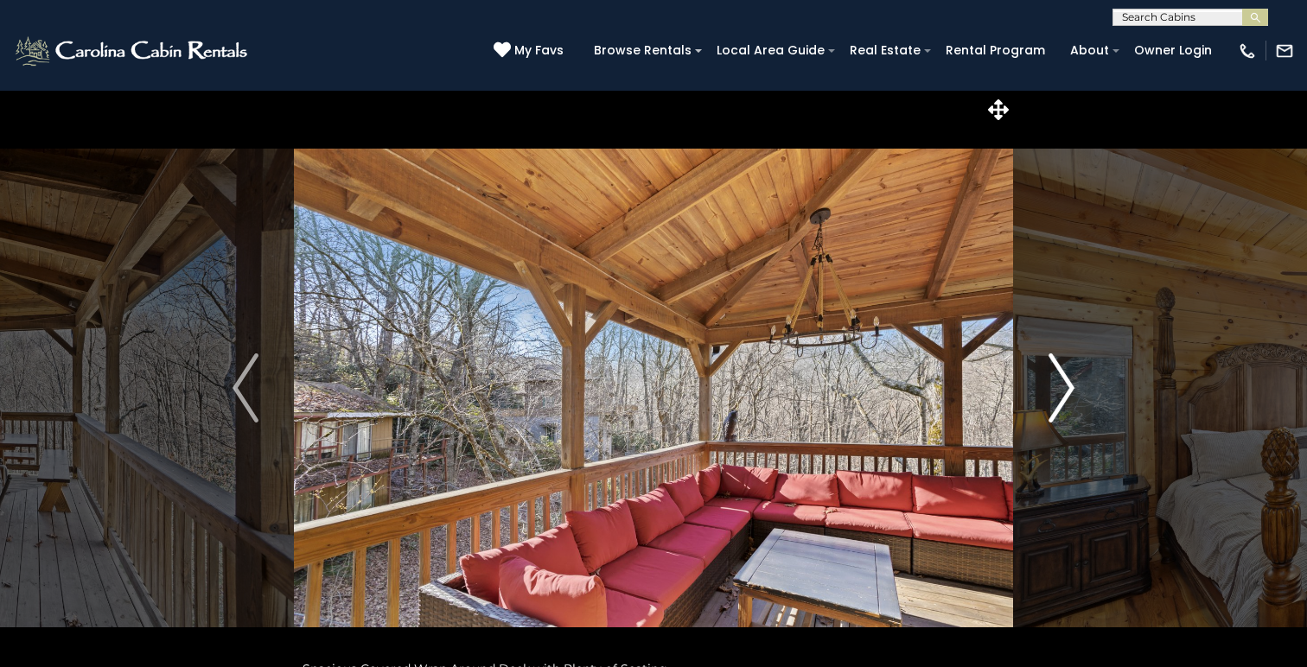
click at [1068, 392] on img "Next" at bounding box center [1061, 388] width 26 height 69
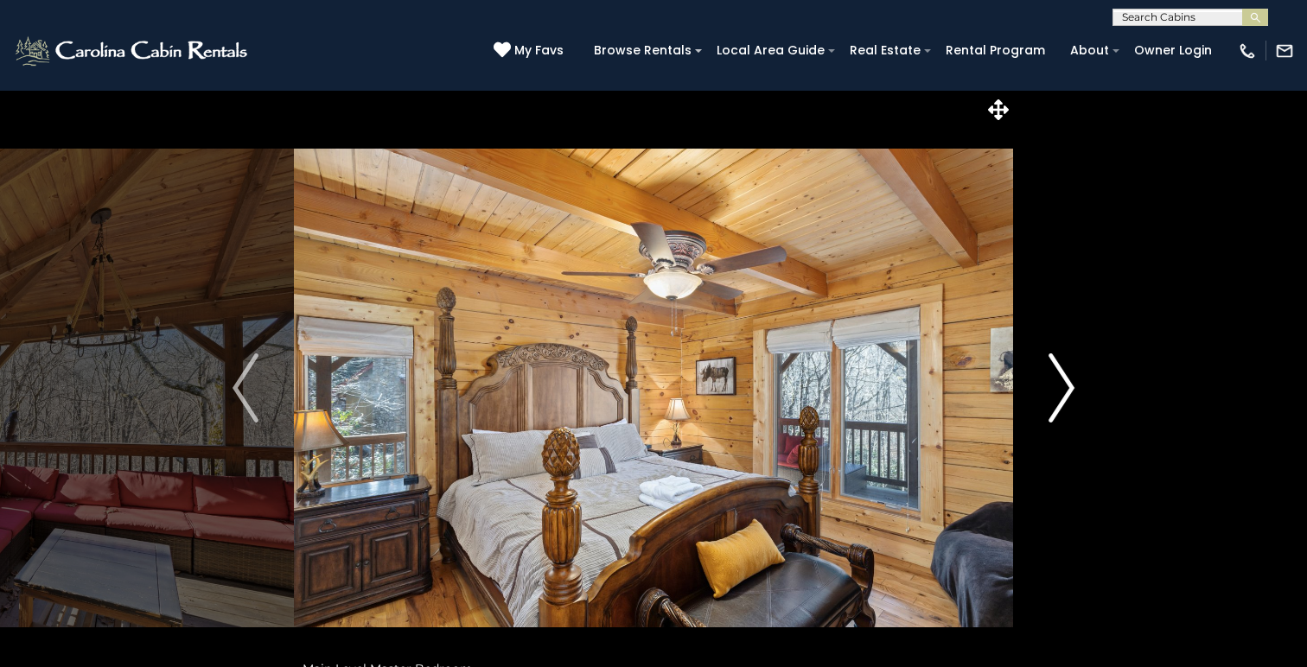
click at [1068, 392] on img "Next" at bounding box center [1061, 388] width 26 height 69
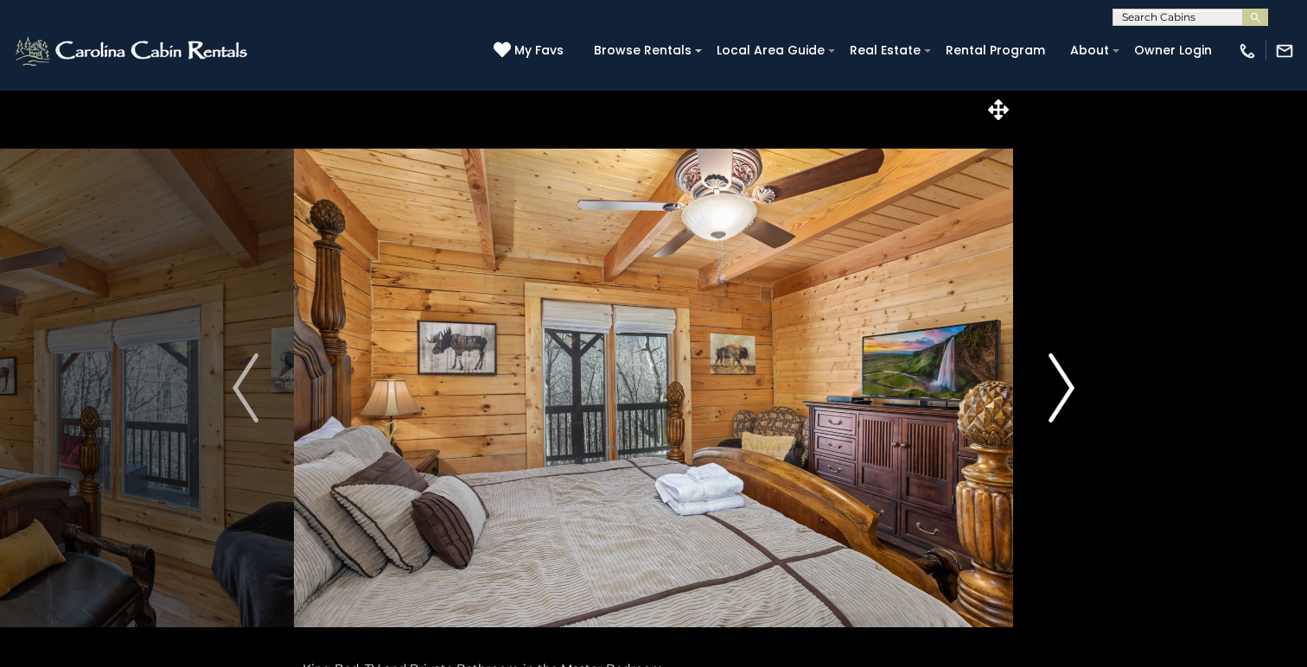
click at [1068, 392] on img "Next" at bounding box center [1061, 388] width 26 height 69
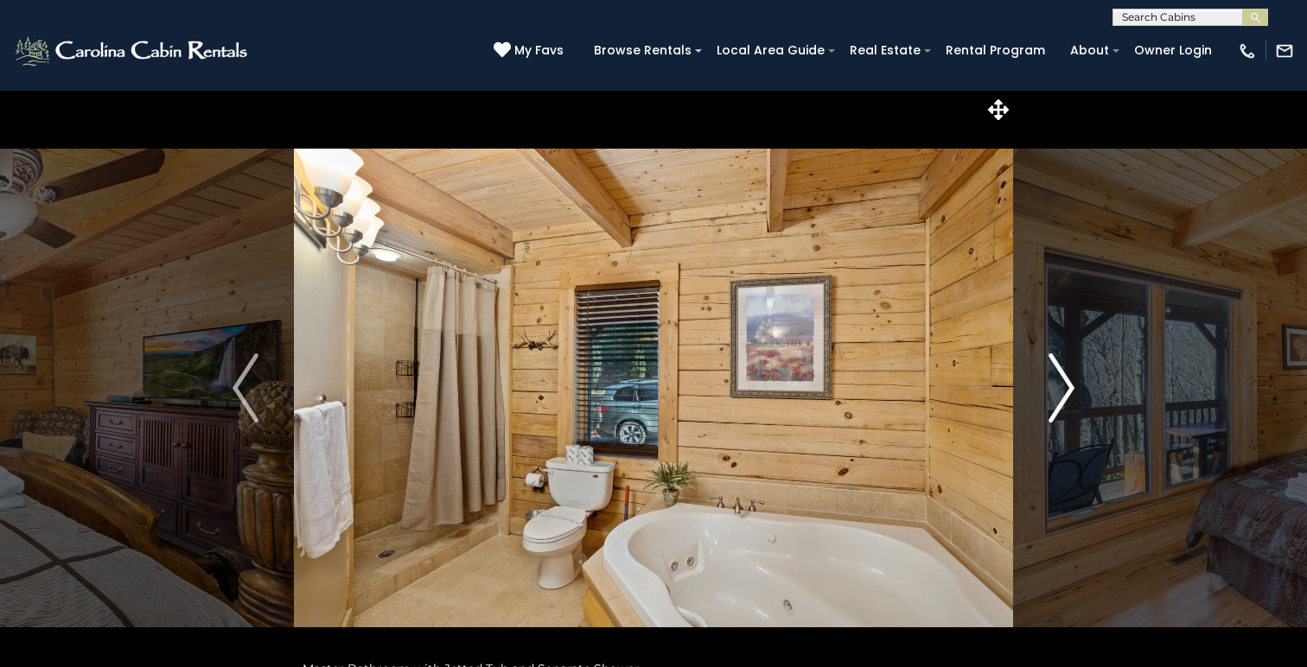
click at [1068, 392] on img "Next" at bounding box center [1061, 388] width 26 height 69
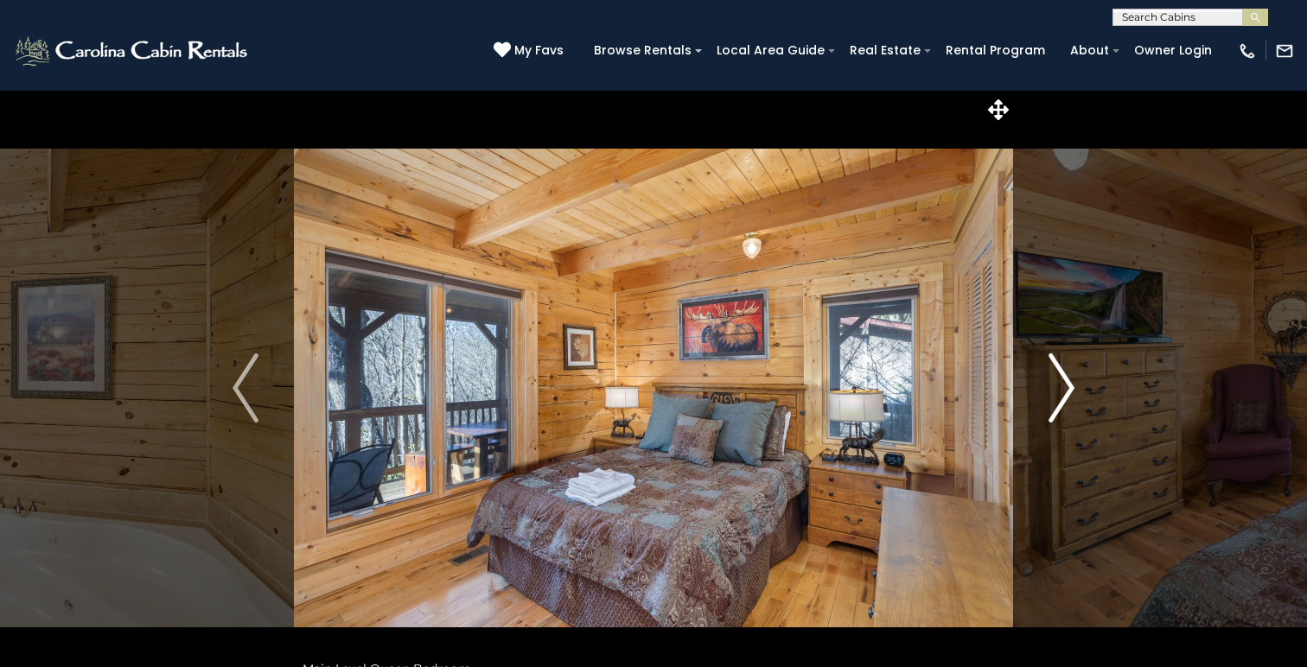
click at [1068, 392] on img "Next" at bounding box center [1061, 388] width 26 height 69
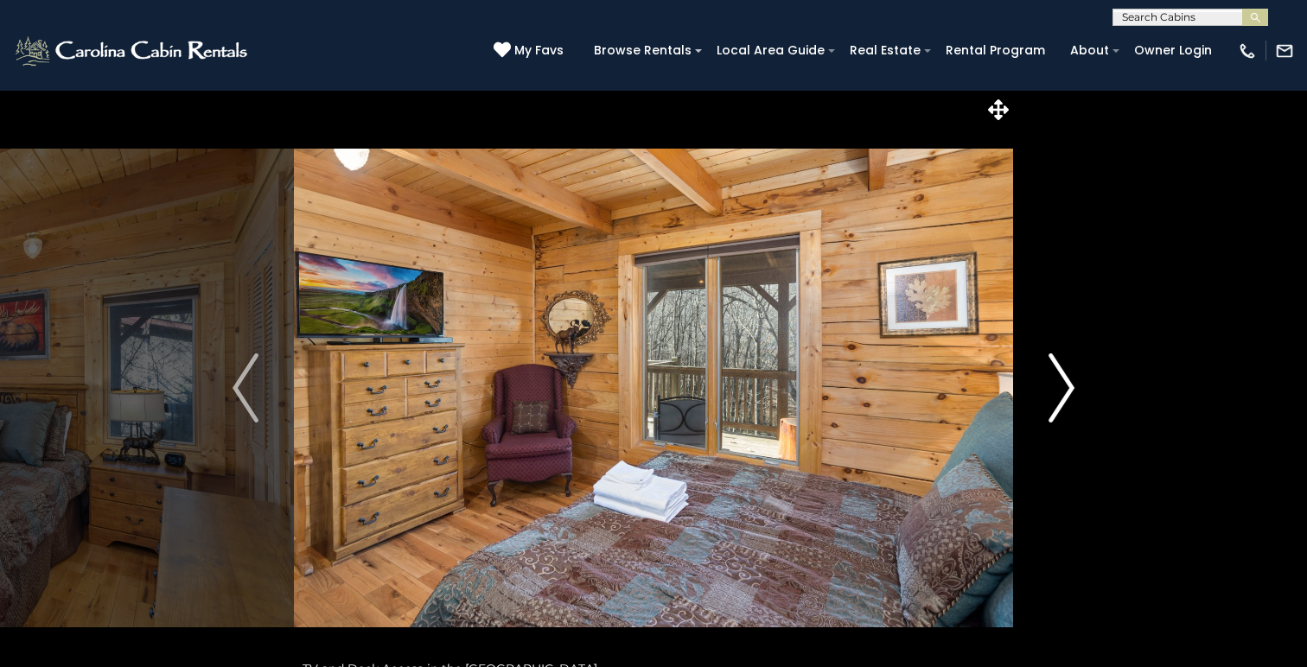
click at [1068, 392] on img "Next" at bounding box center [1061, 388] width 26 height 69
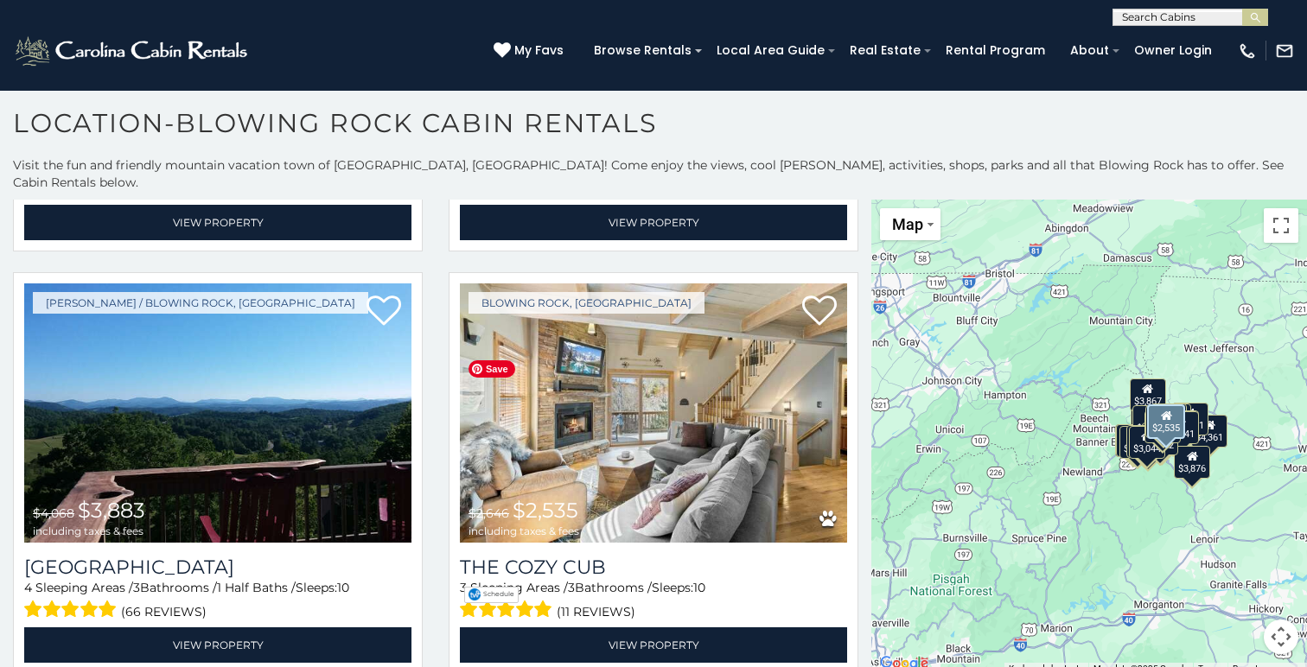
scroll to position [5465, 0]
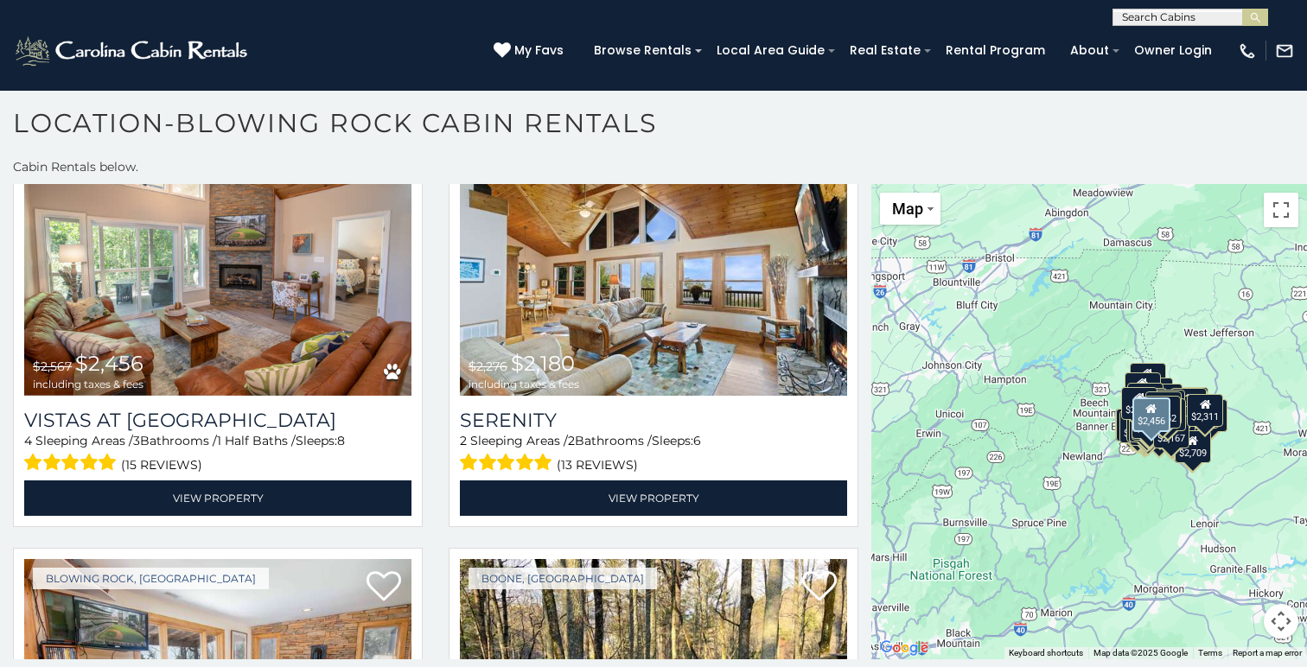
scroll to position [12787, 0]
